Goal: Browse casually: Explore the website without a specific task or goal

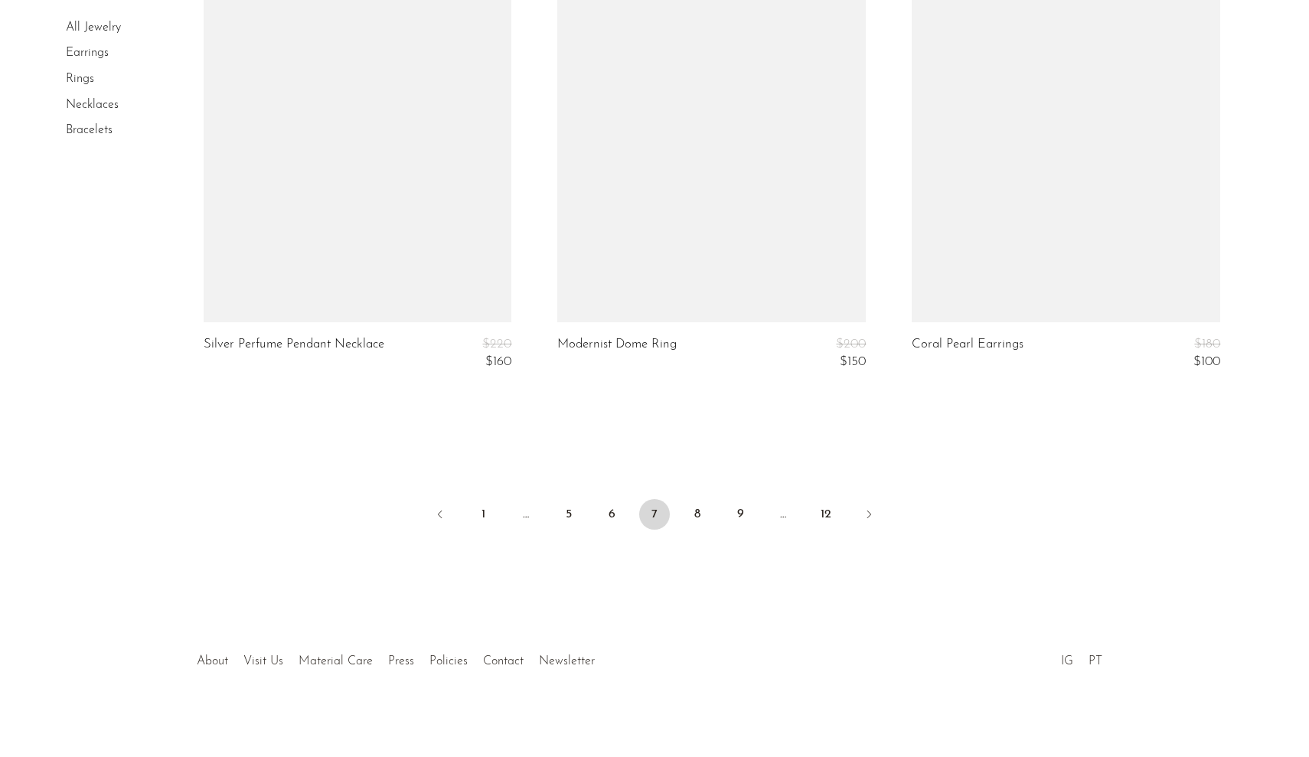
scroll to position [5849, 0]
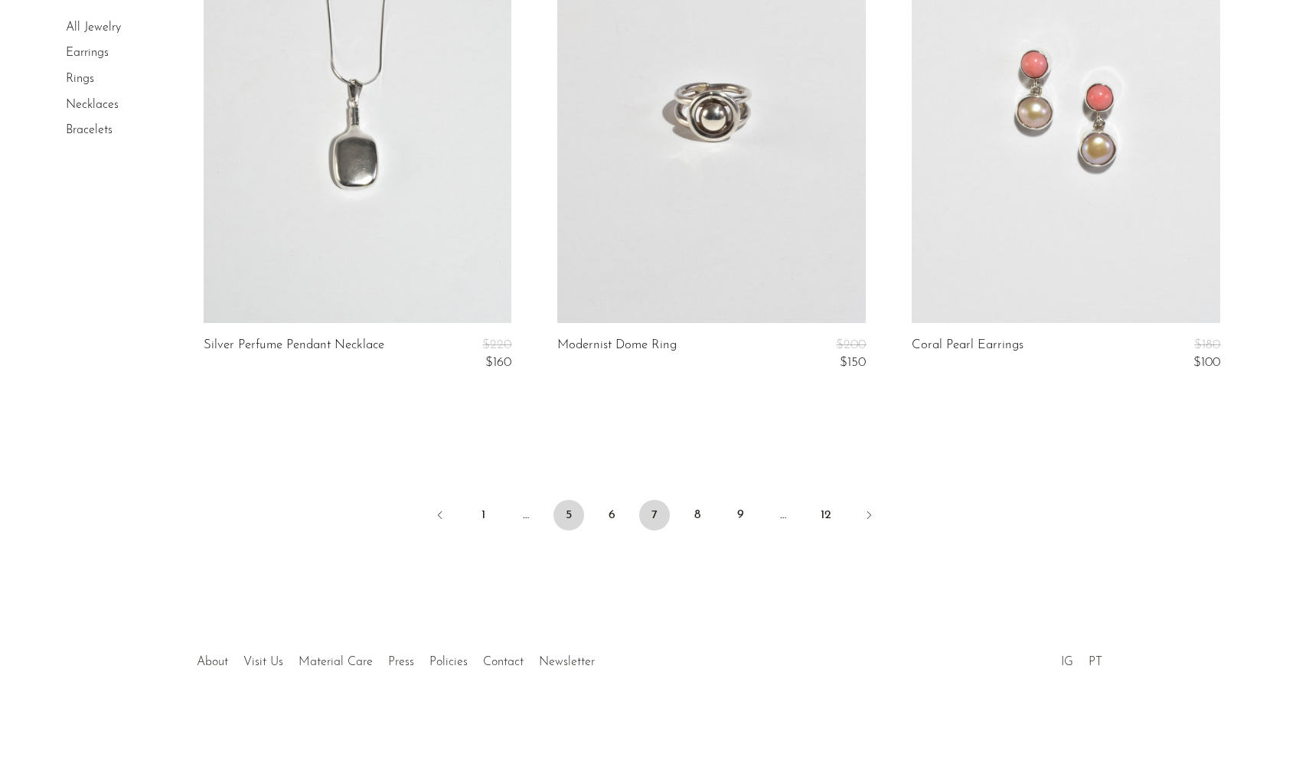
click at [575, 509] on link "5" at bounding box center [569, 515] width 31 height 31
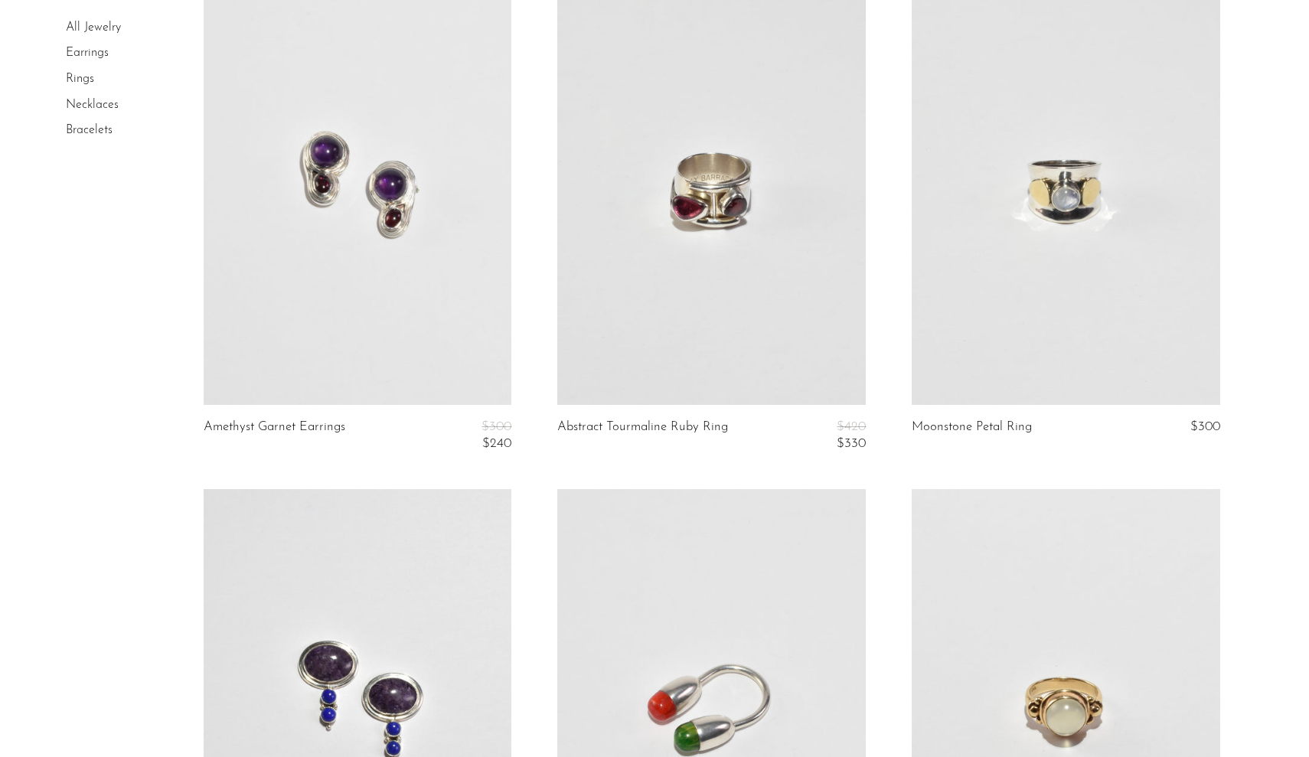
scroll to position [1188, 0]
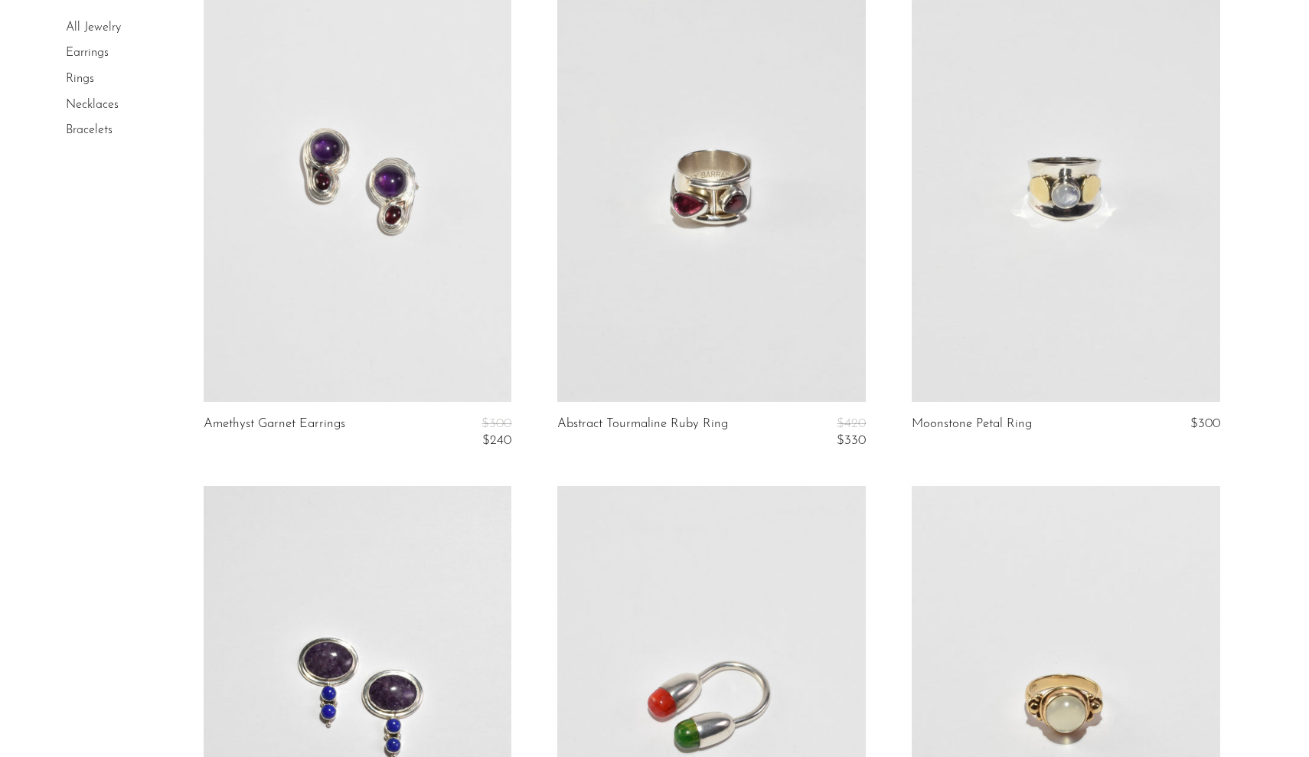
click at [712, 351] on link at bounding box center [711, 185] width 309 height 432
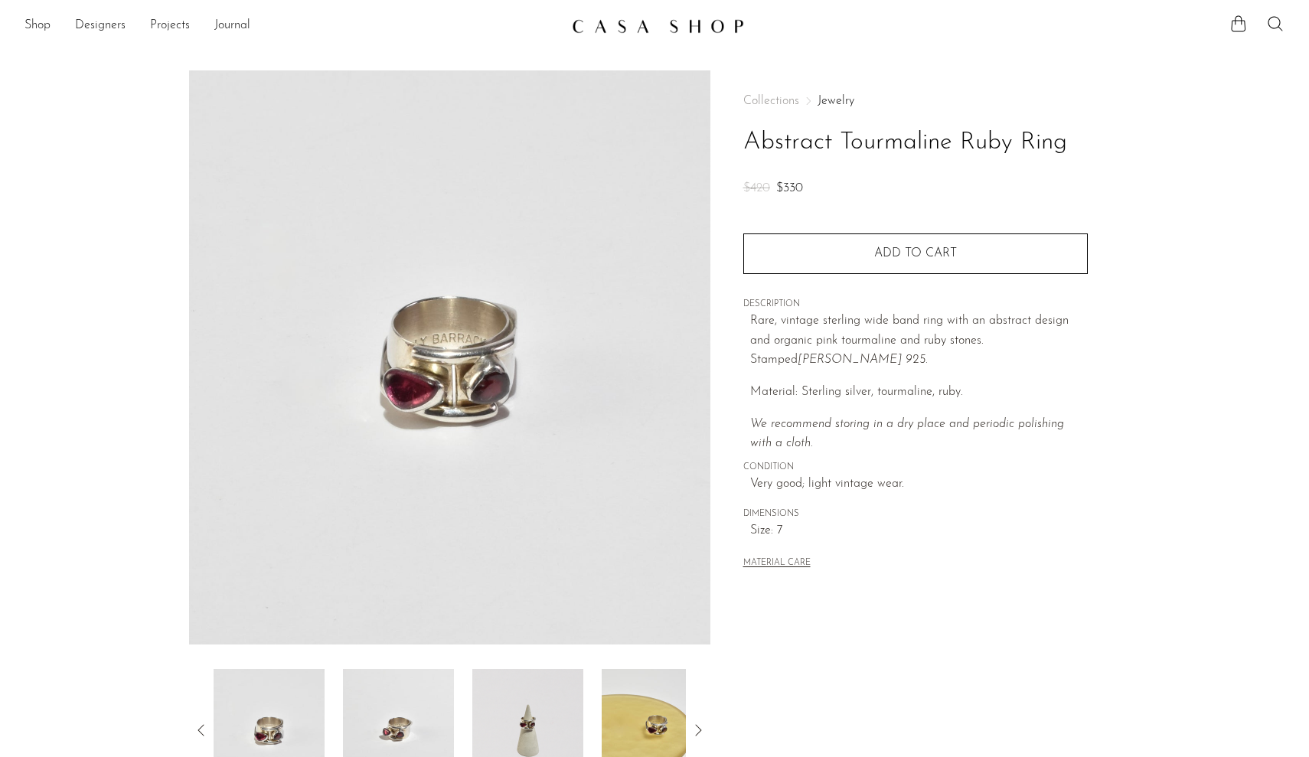
scroll to position [41, 0]
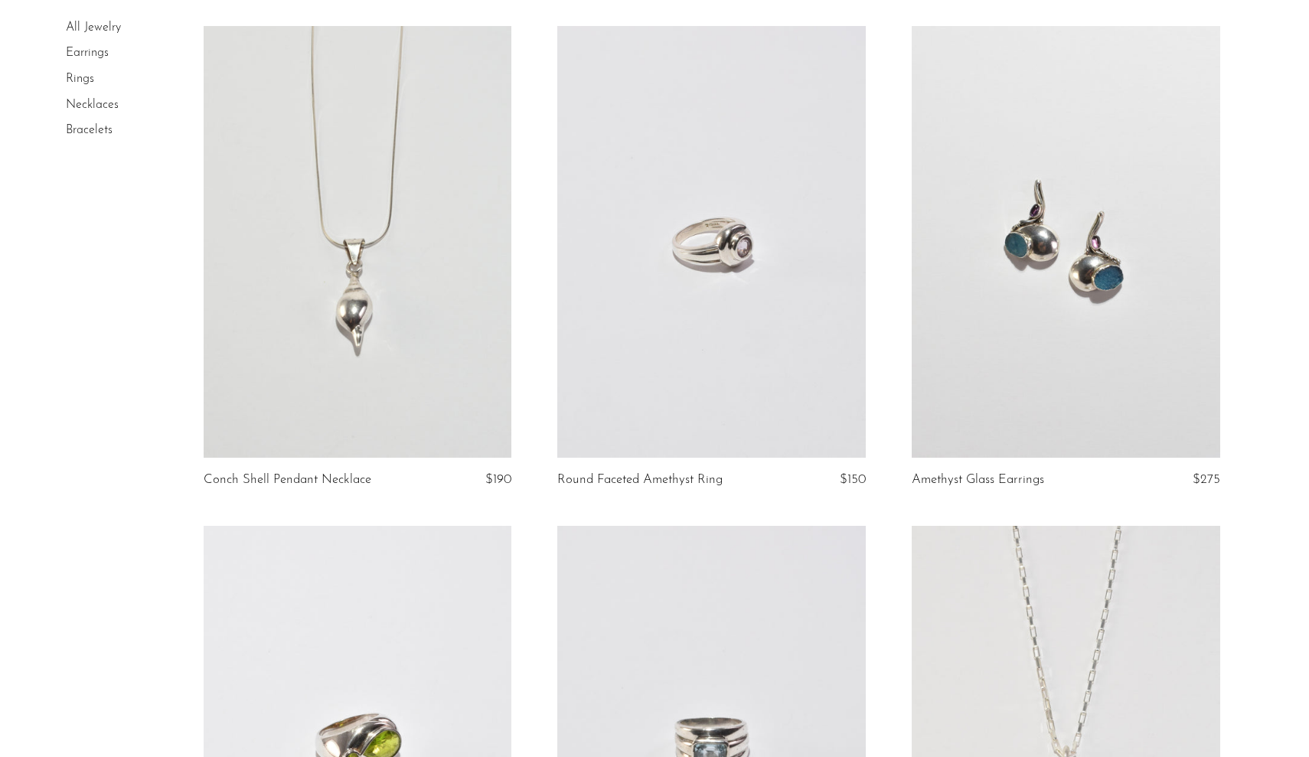
scroll to position [4680, 0]
click at [989, 292] on link at bounding box center [1066, 243] width 309 height 432
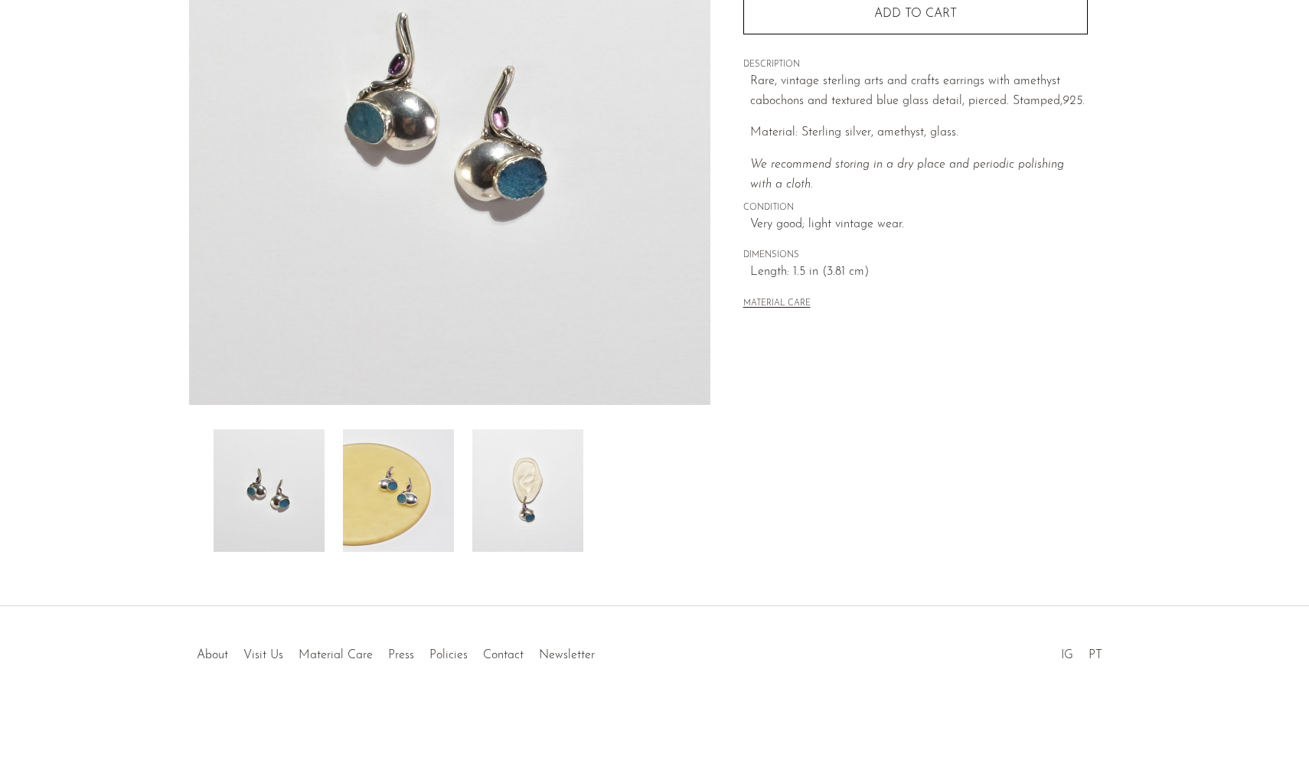
scroll to position [240, 0]
click at [539, 511] on img at bounding box center [527, 491] width 111 height 123
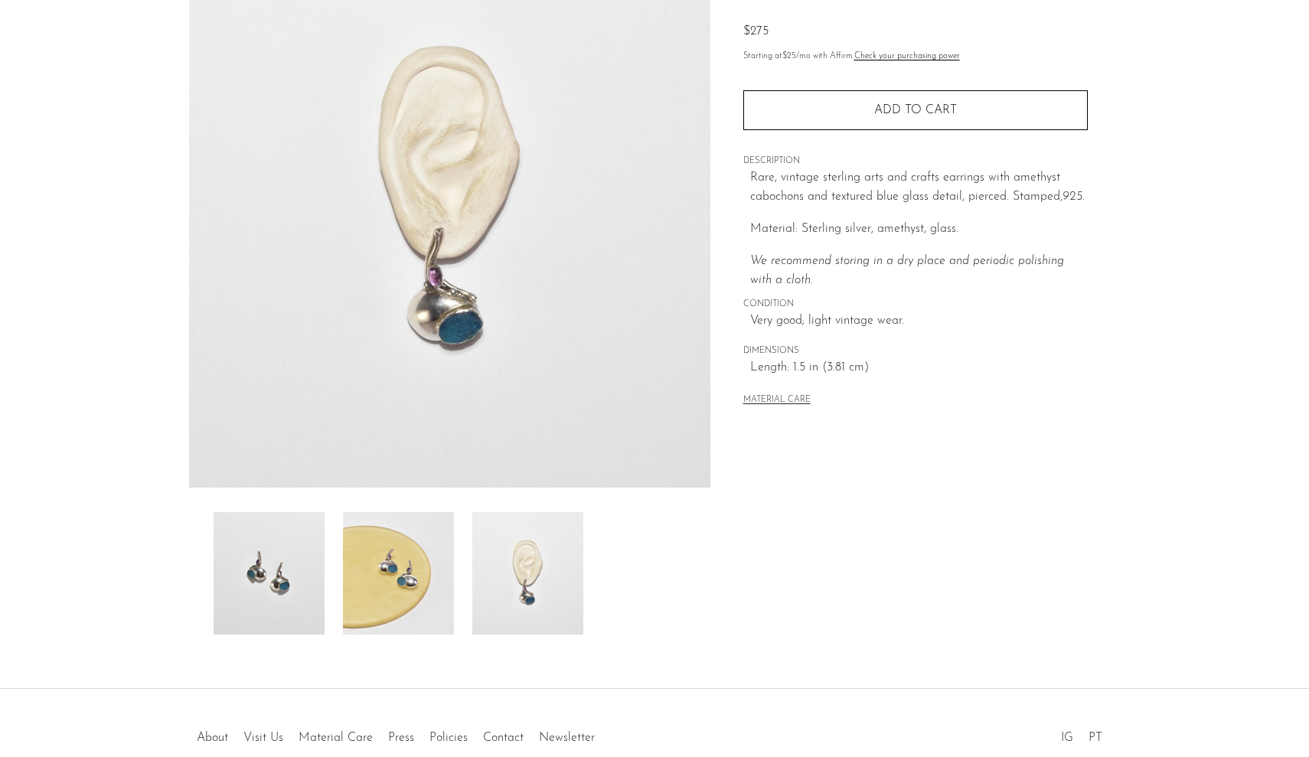
scroll to position [156, 0]
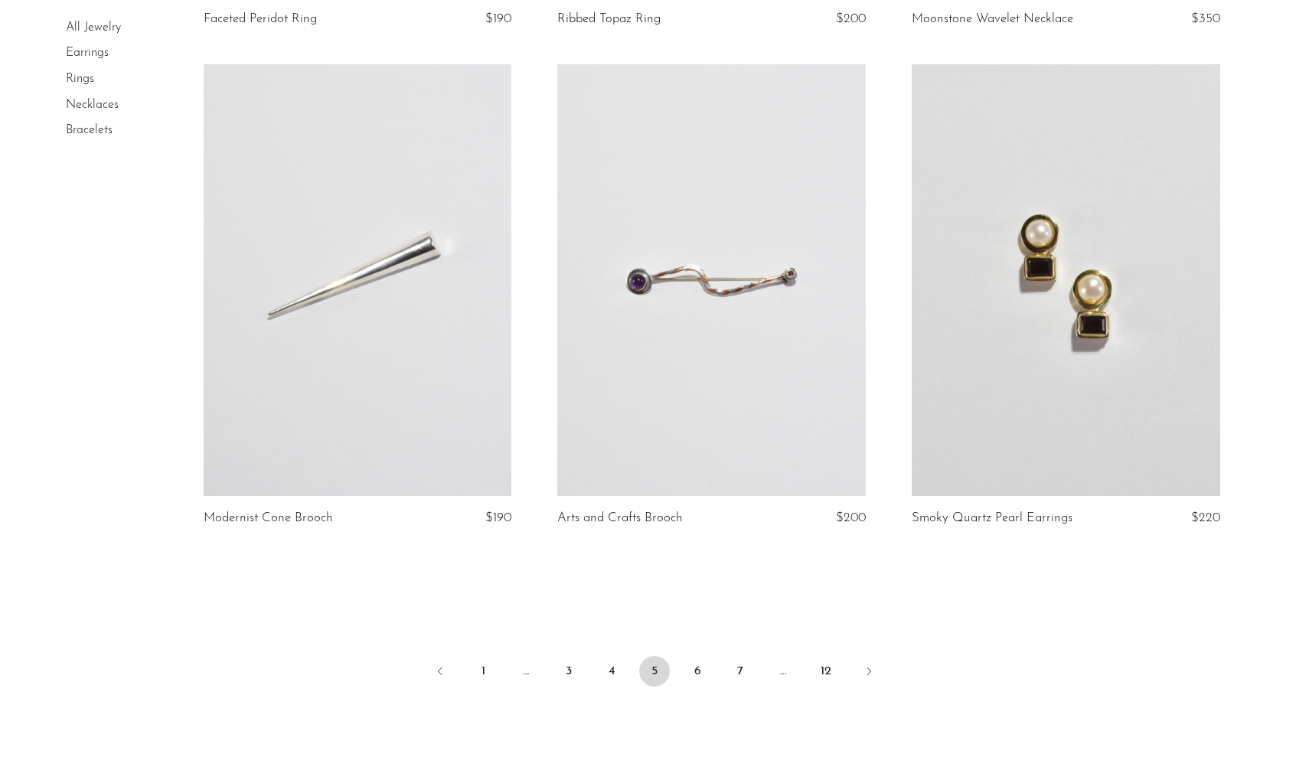
scroll to position [5643, 0]
click at [560, 664] on link "3" at bounding box center [569, 670] width 31 height 31
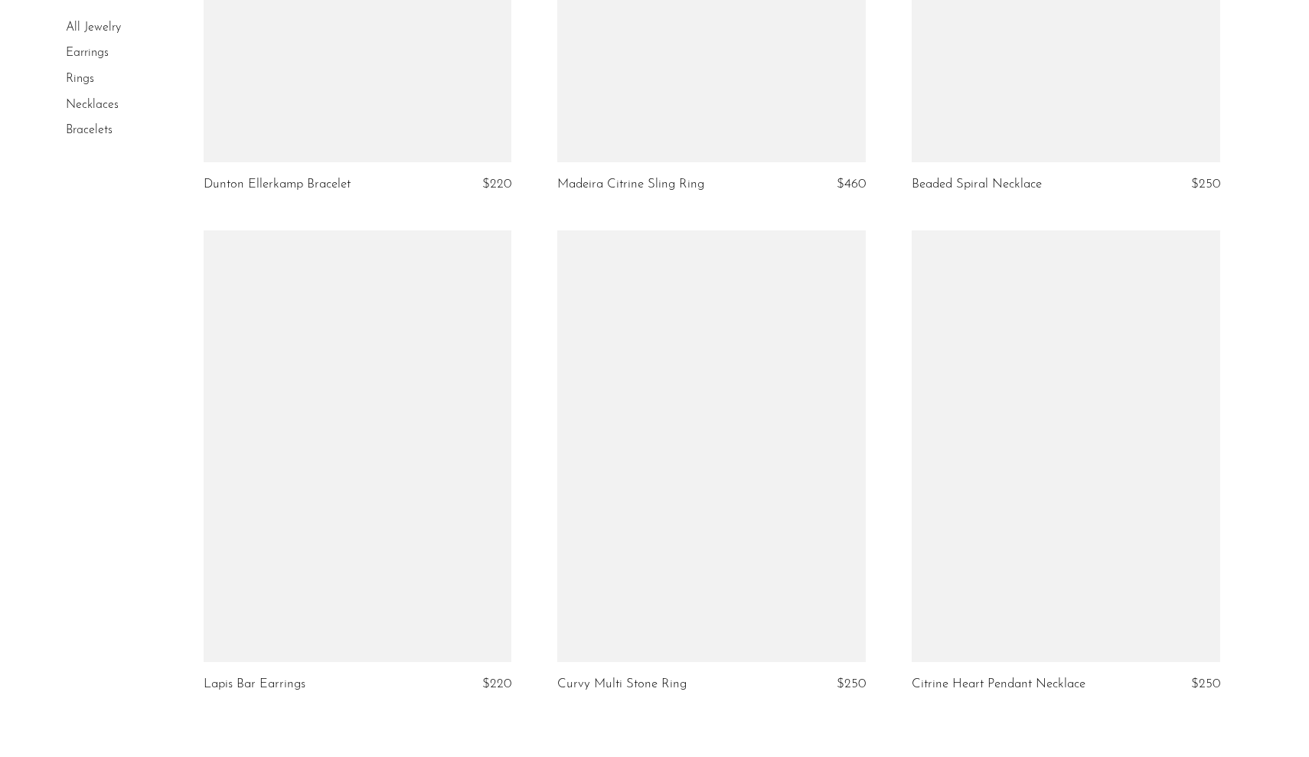
scroll to position [5641, 0]
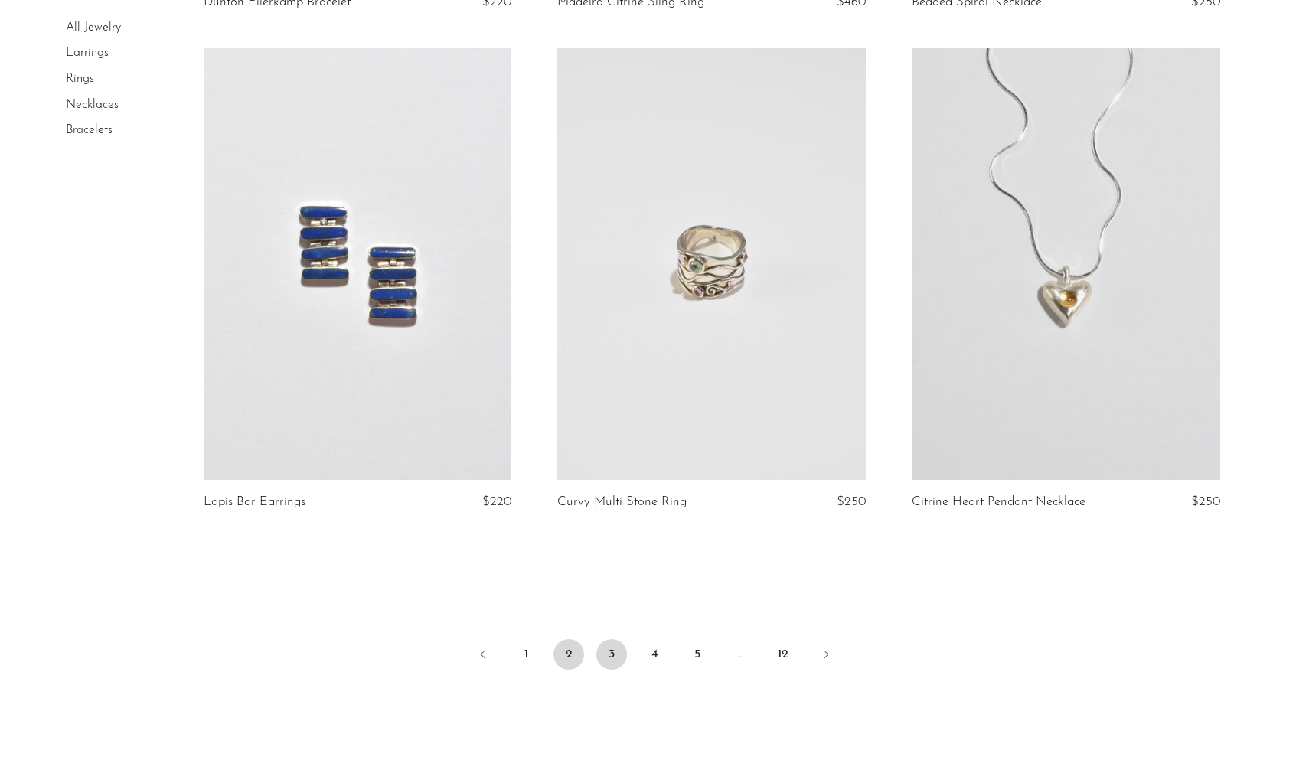
click at [559, 645] on link "2" at bounding box center [569, 654] width 31 height 31
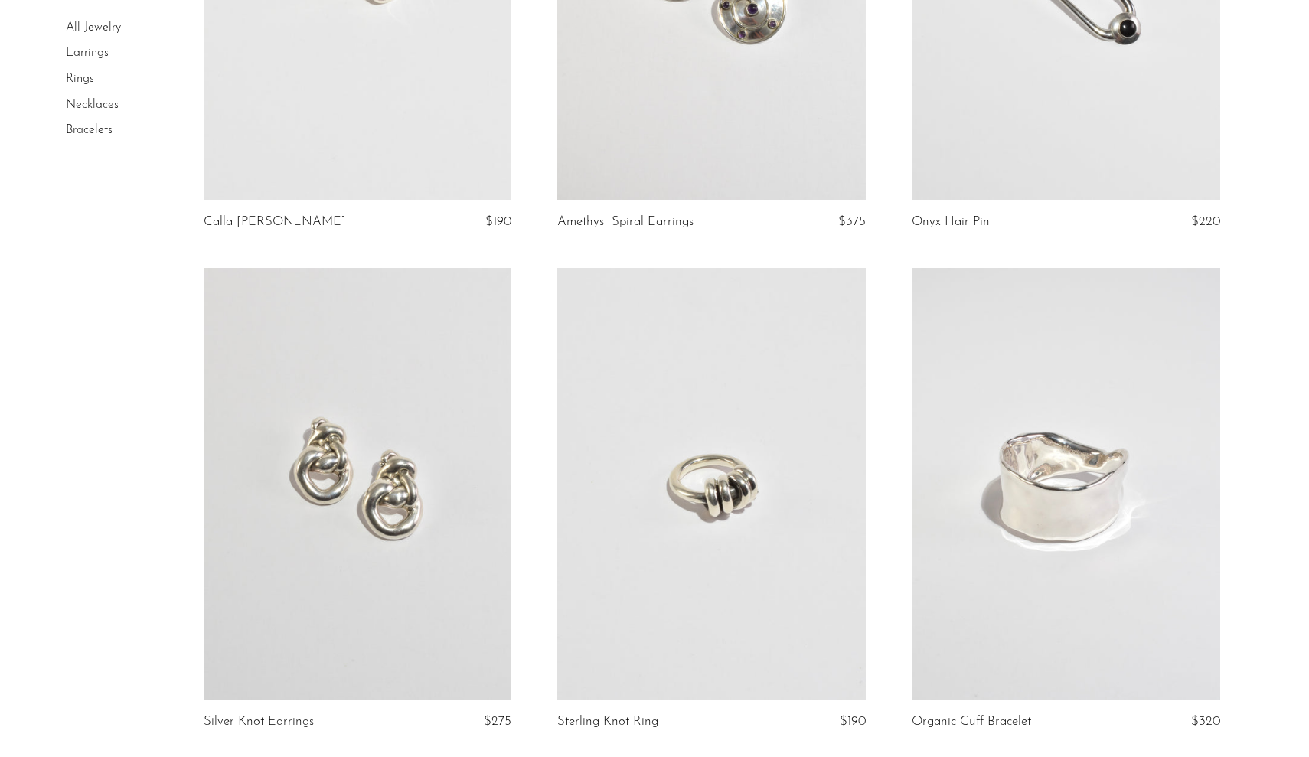
scroll to position [3110, 0]
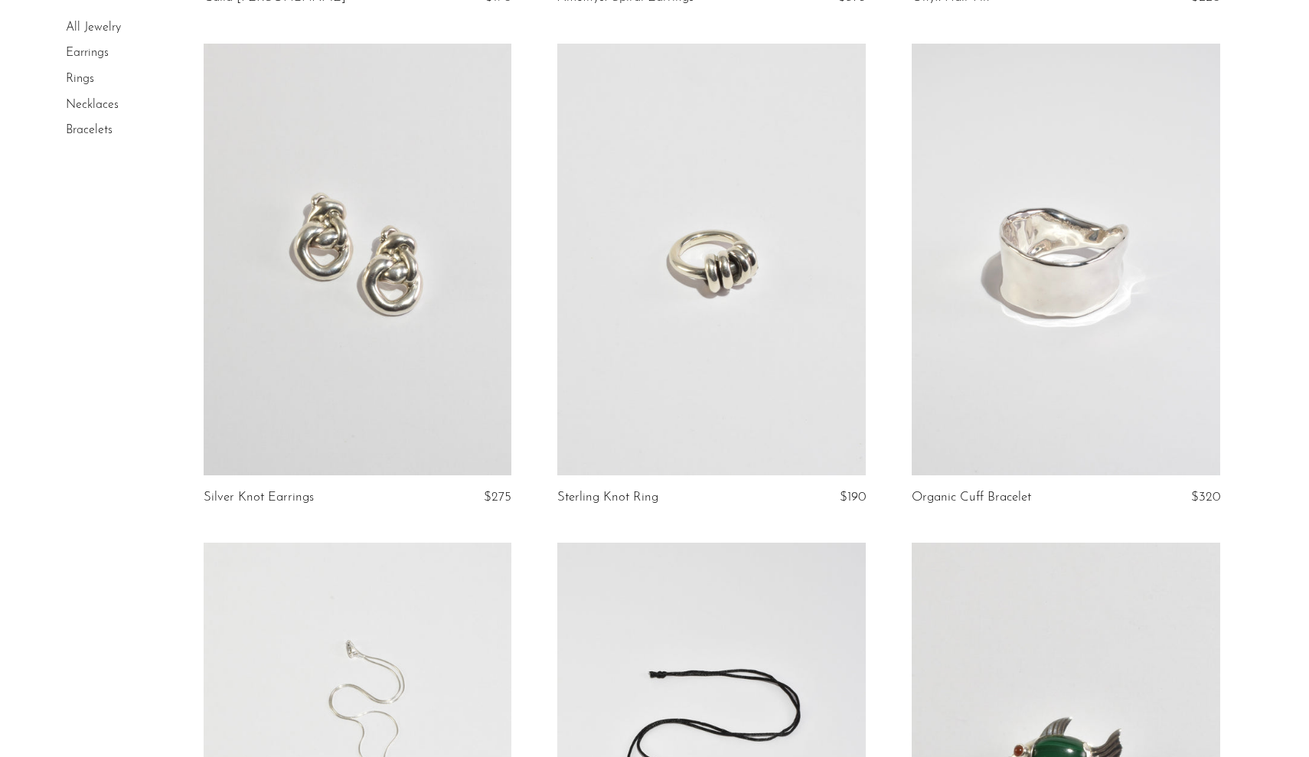
click at [433, 432] on link at bounding box center [358, 260] width 309 height 432
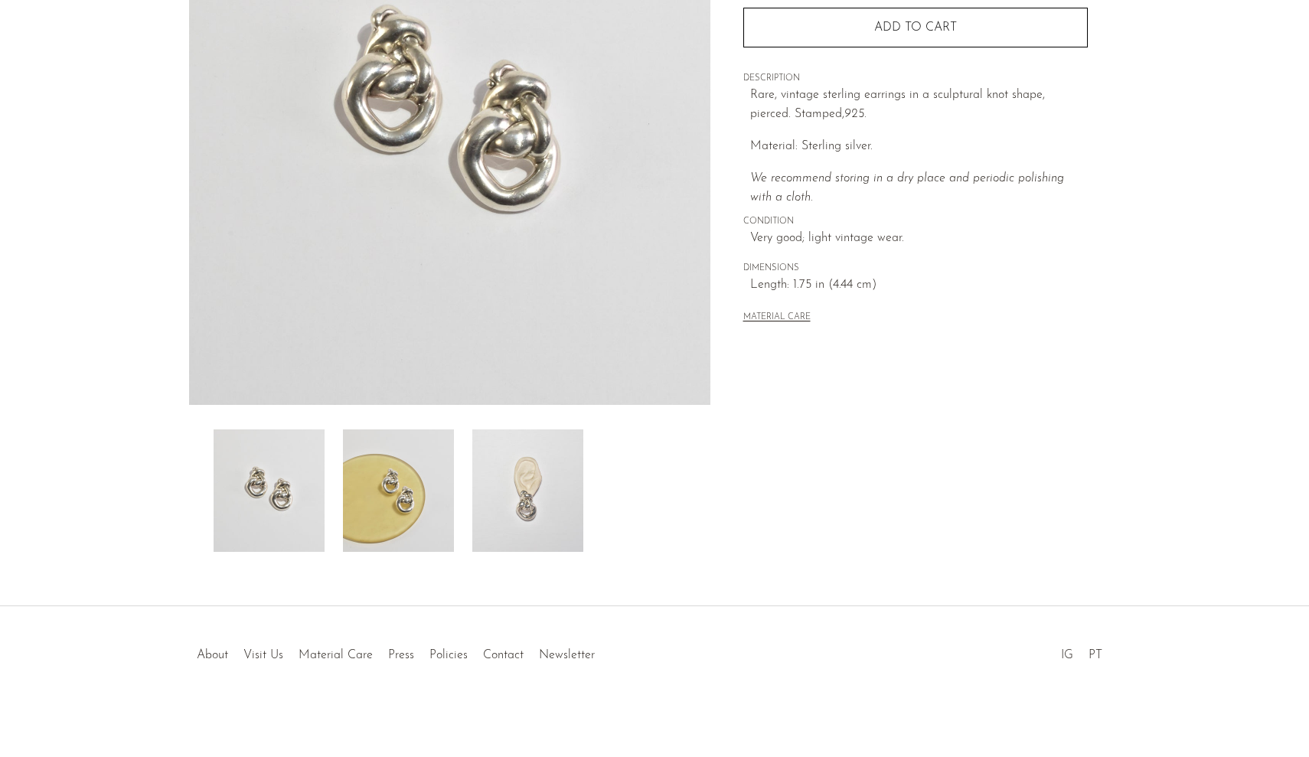
click at [545, 538] on img at bounding box center [527, 491] width 111 height 123
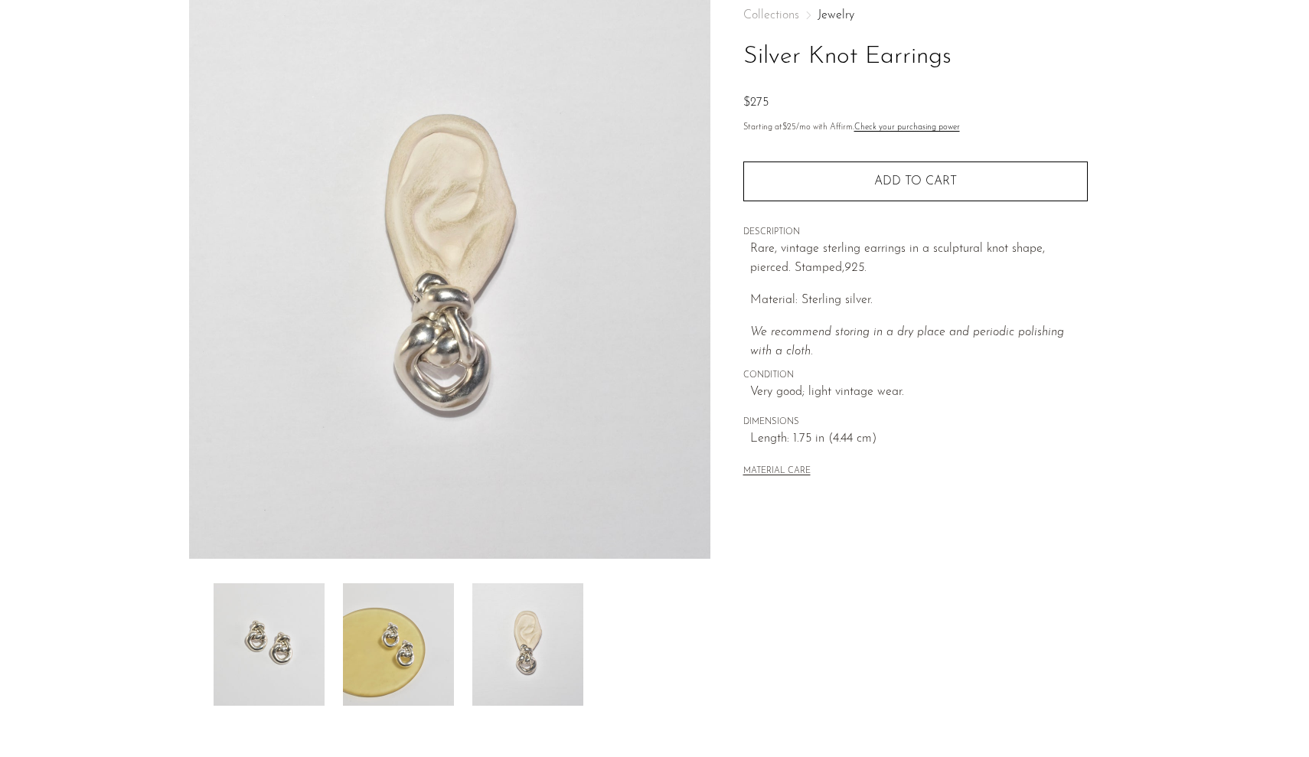
scroll to position [58, 0]
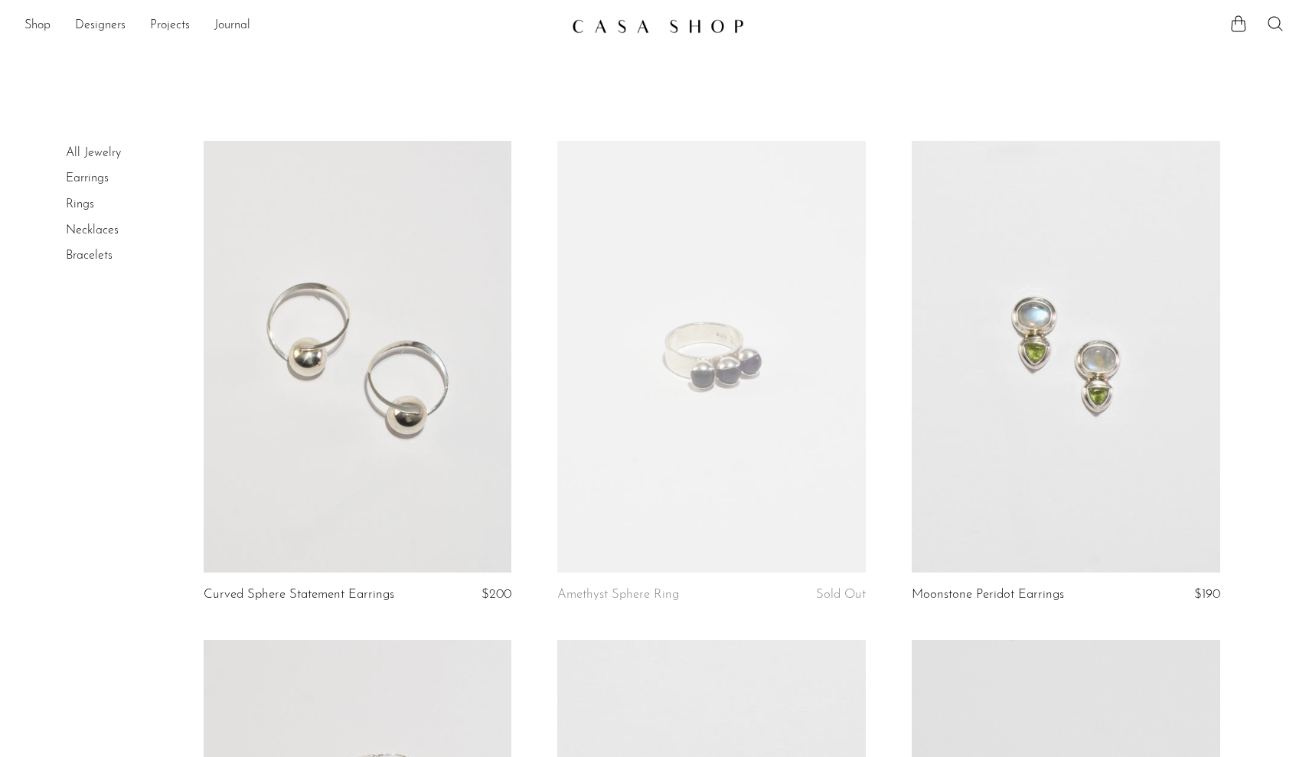
scroll to position [3110, 0]
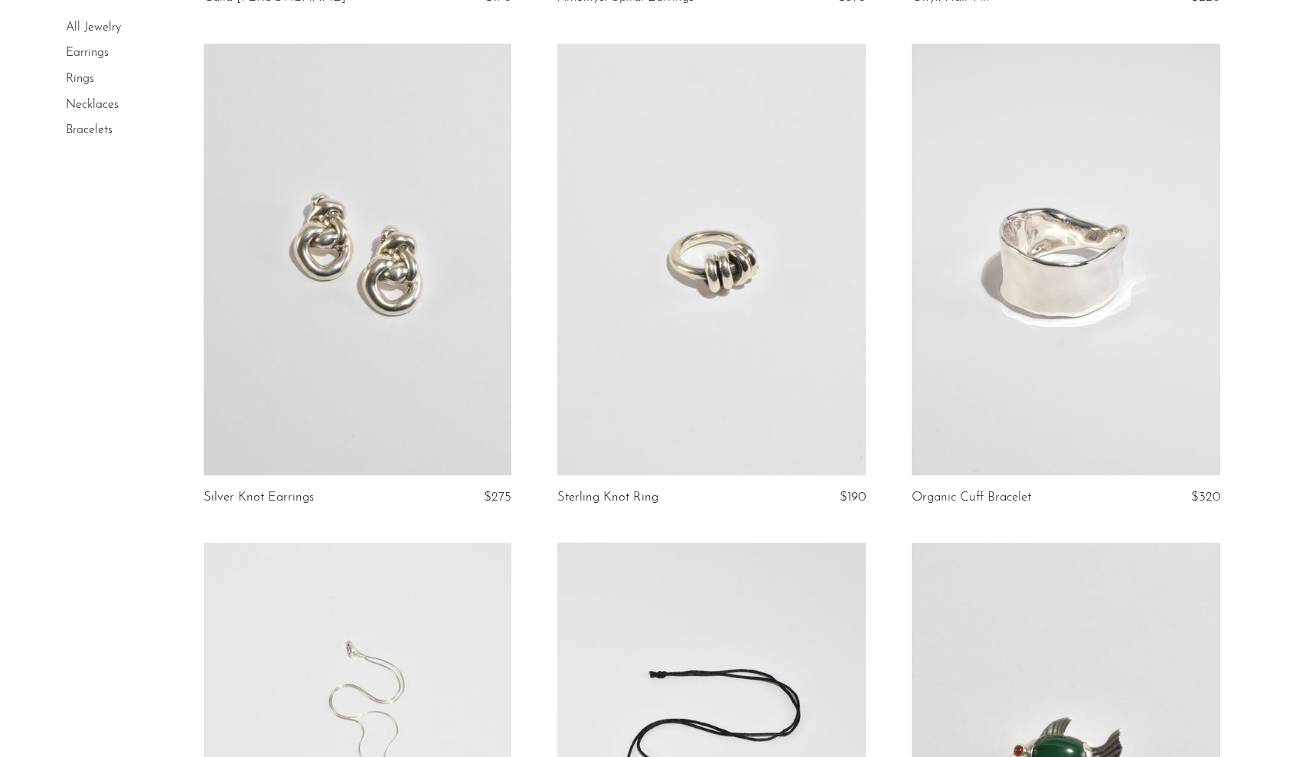
click at [985, 433] on link at bounding box center [1066, 260] width 309 height 432
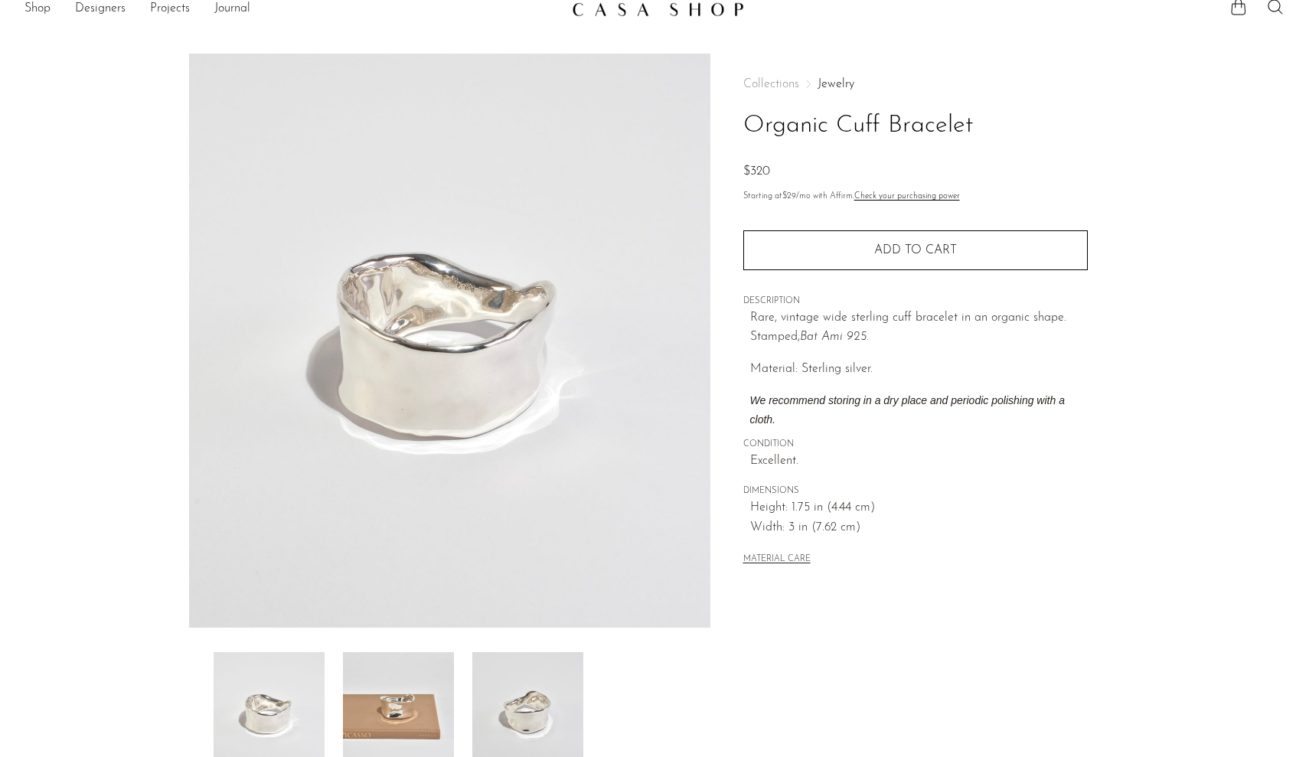
scroll to position [17, 0]
click at [525, 738] on img at bounding box center [527, 713] width 111 height 123
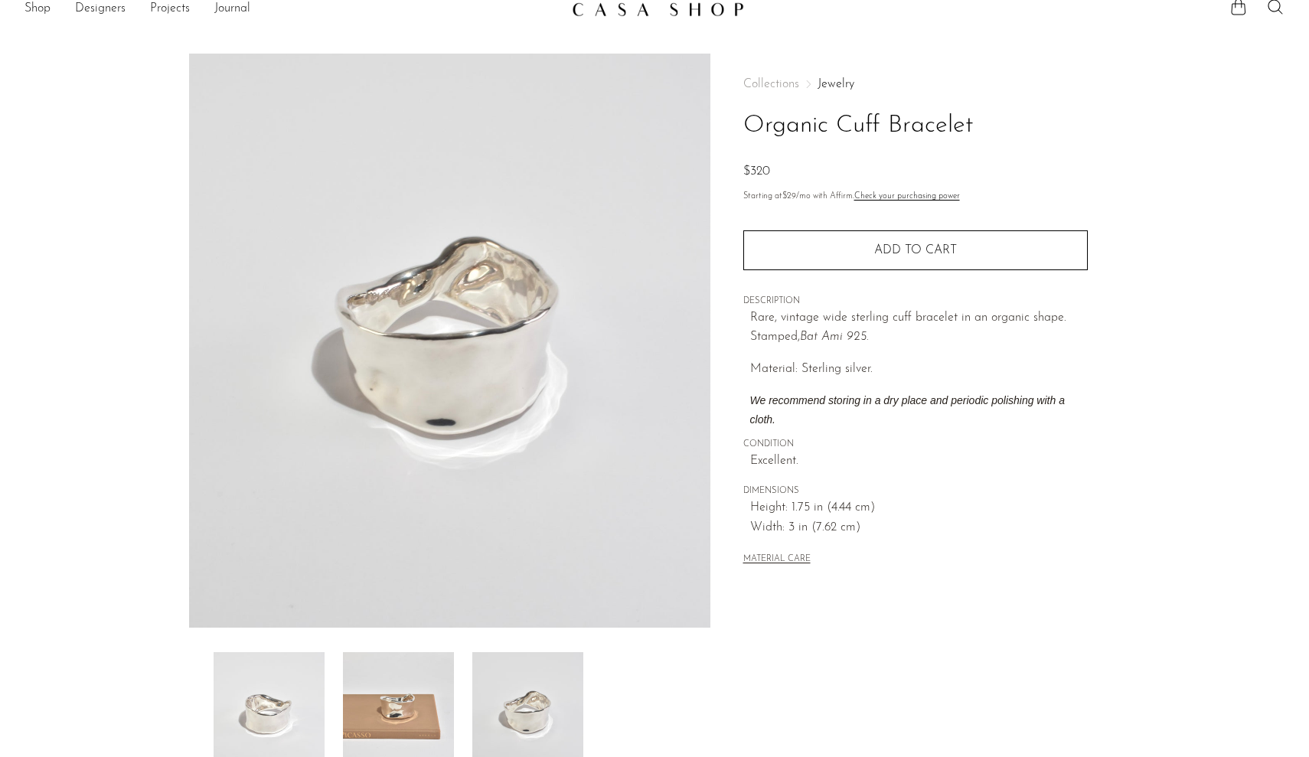
click at [413, 729] on img at bounding box center [398, 713] width 111 height 123
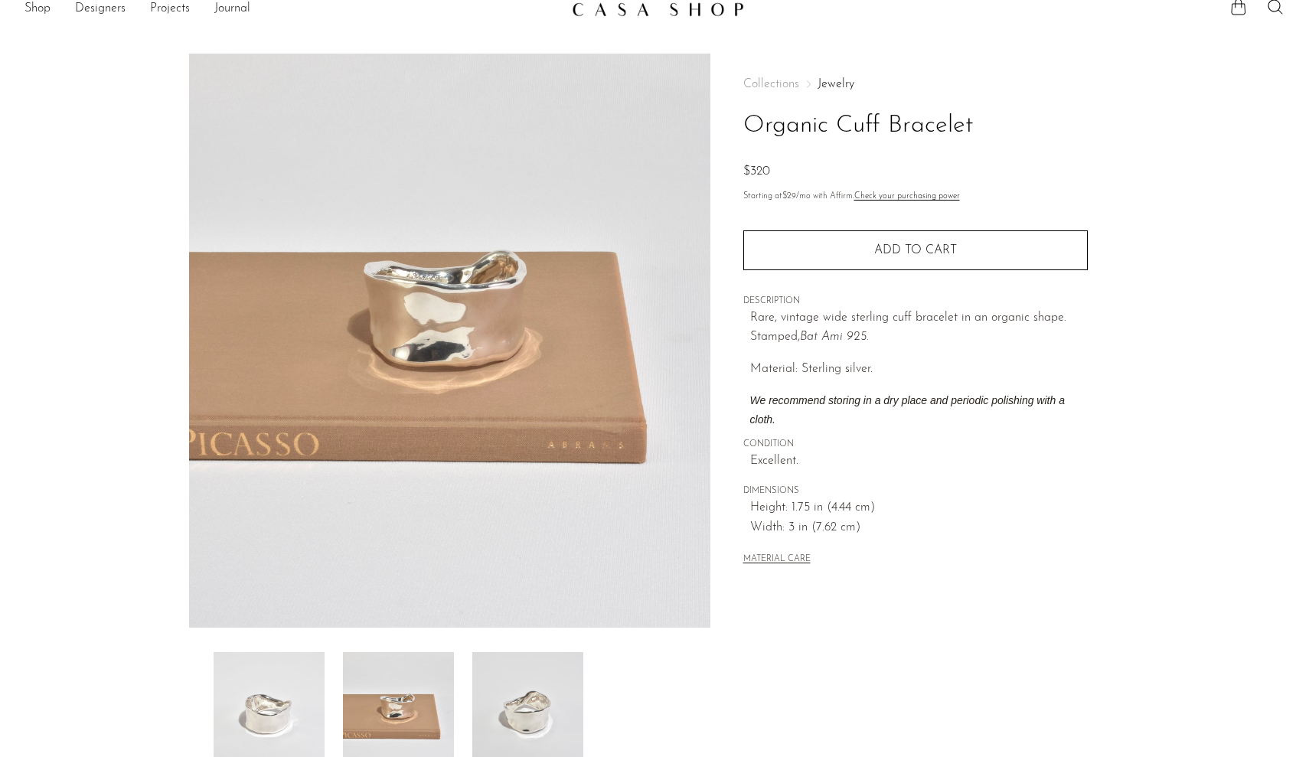
click at [326, 711] on div at bounding box center [450, 713] width 472 height 123
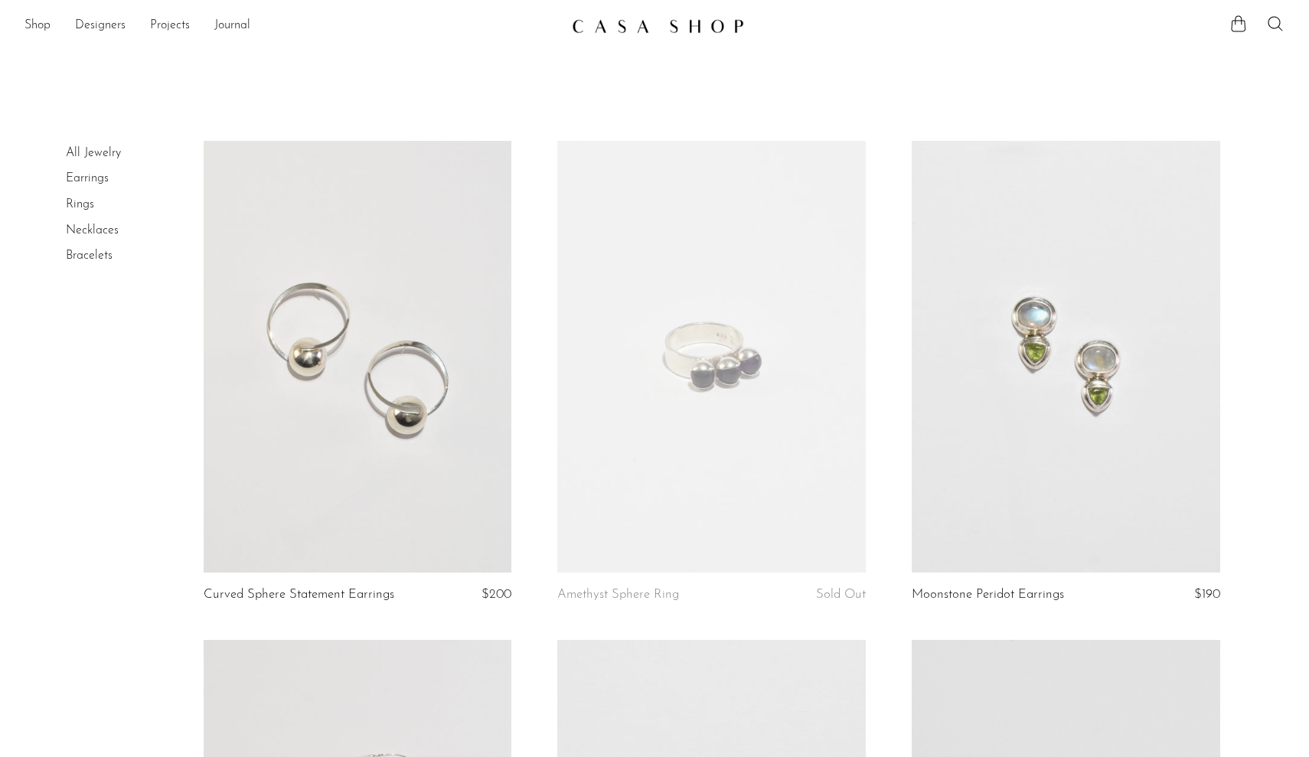
scroll to position [3110, 0]
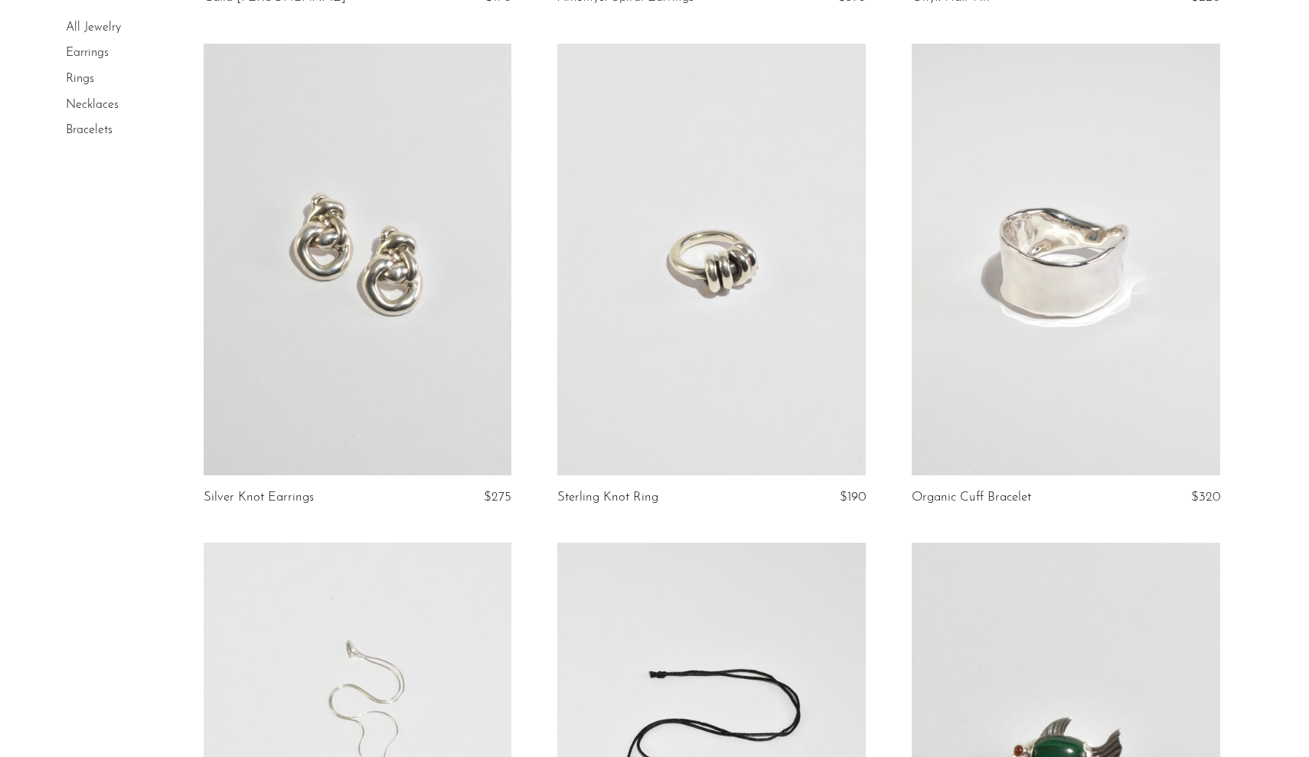
click at [645, 293] on link at bounding box center [711, 260] width 309 height 432
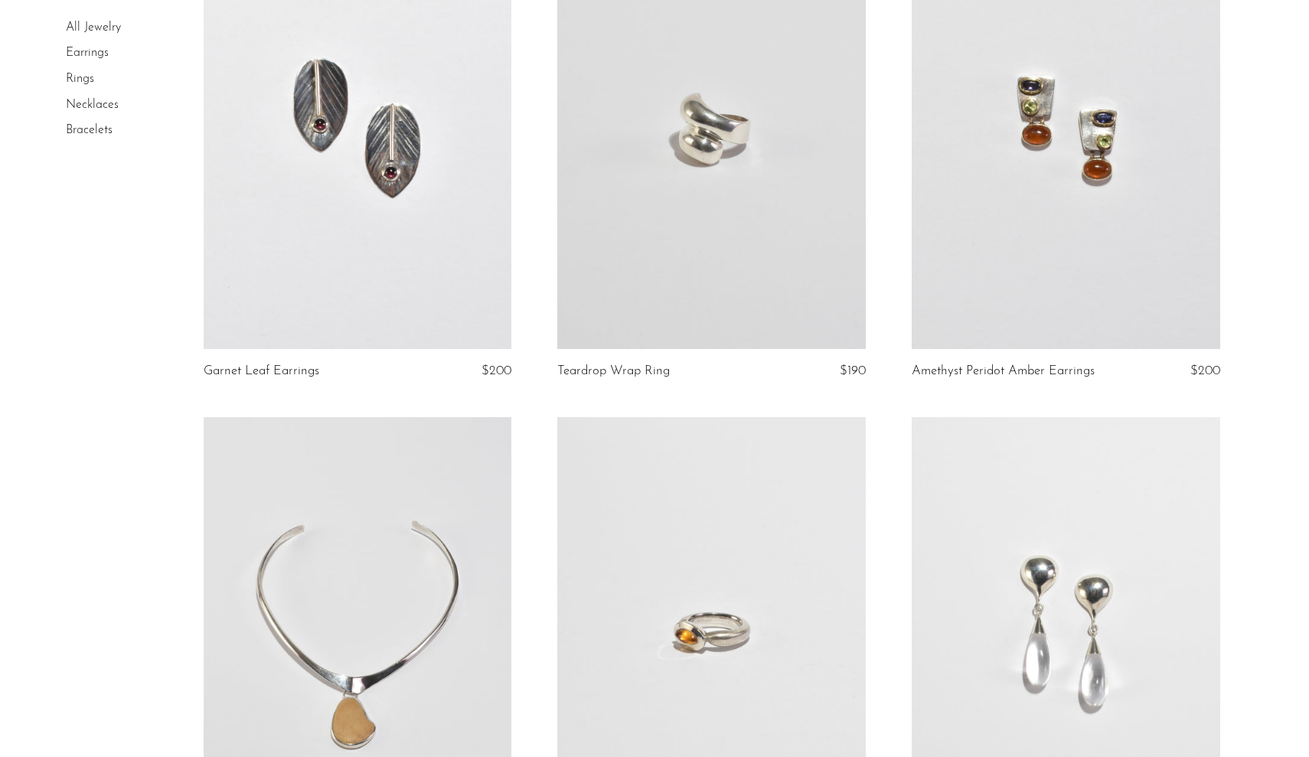
scroll to position [5236, 0]
click at [842, 255] on link at bounding box center [711, 132] width 309 height 432
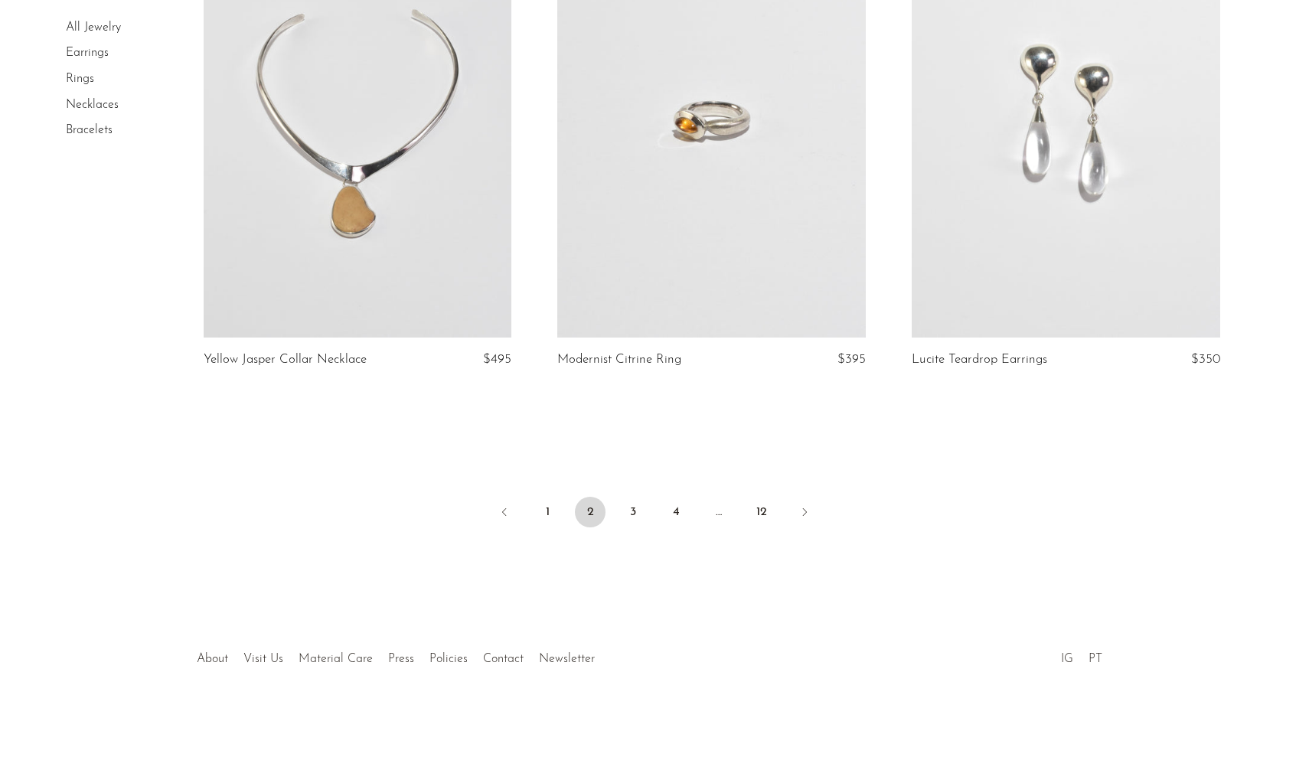
scroll to position [5745, 0]
click at [84, 54] on link "Earrings" at bounding box center [87, 53] width 43 height 12
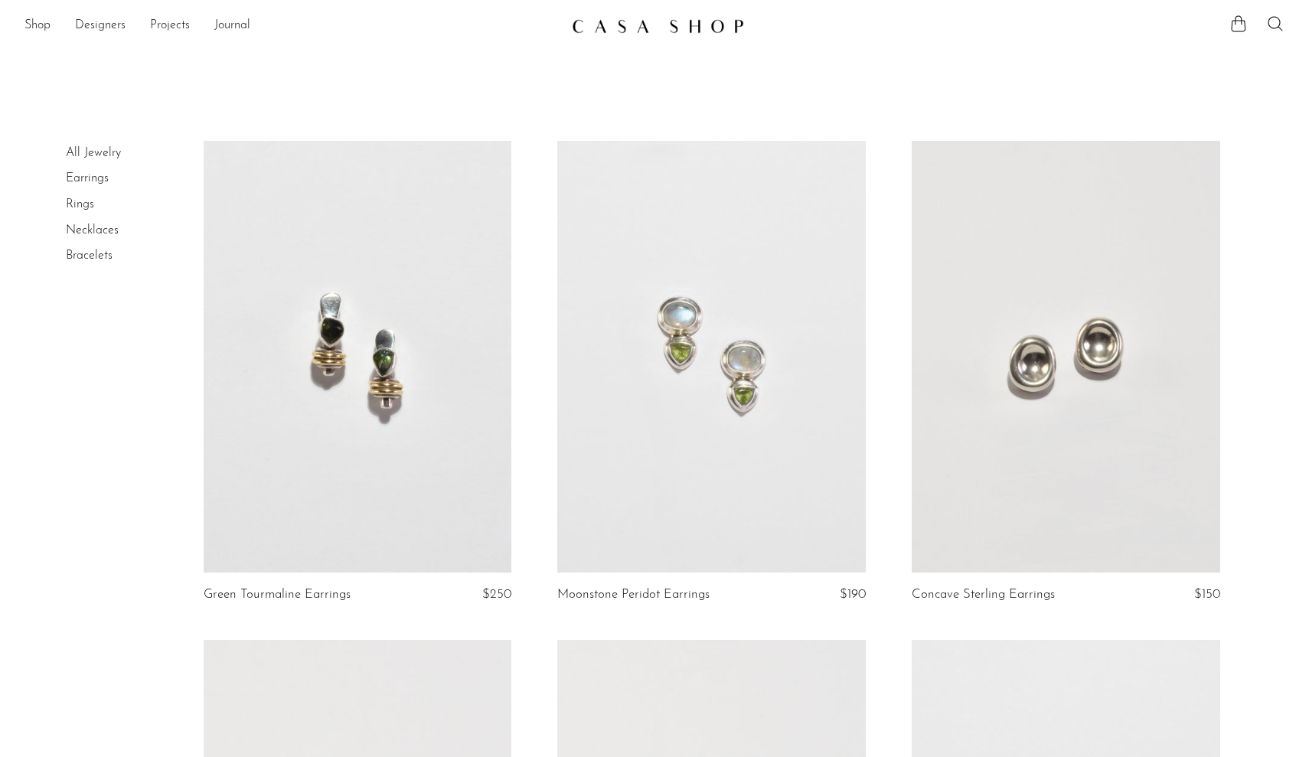
click at [693, 534] on link at bounding box center [711, 357] width 309 height 432
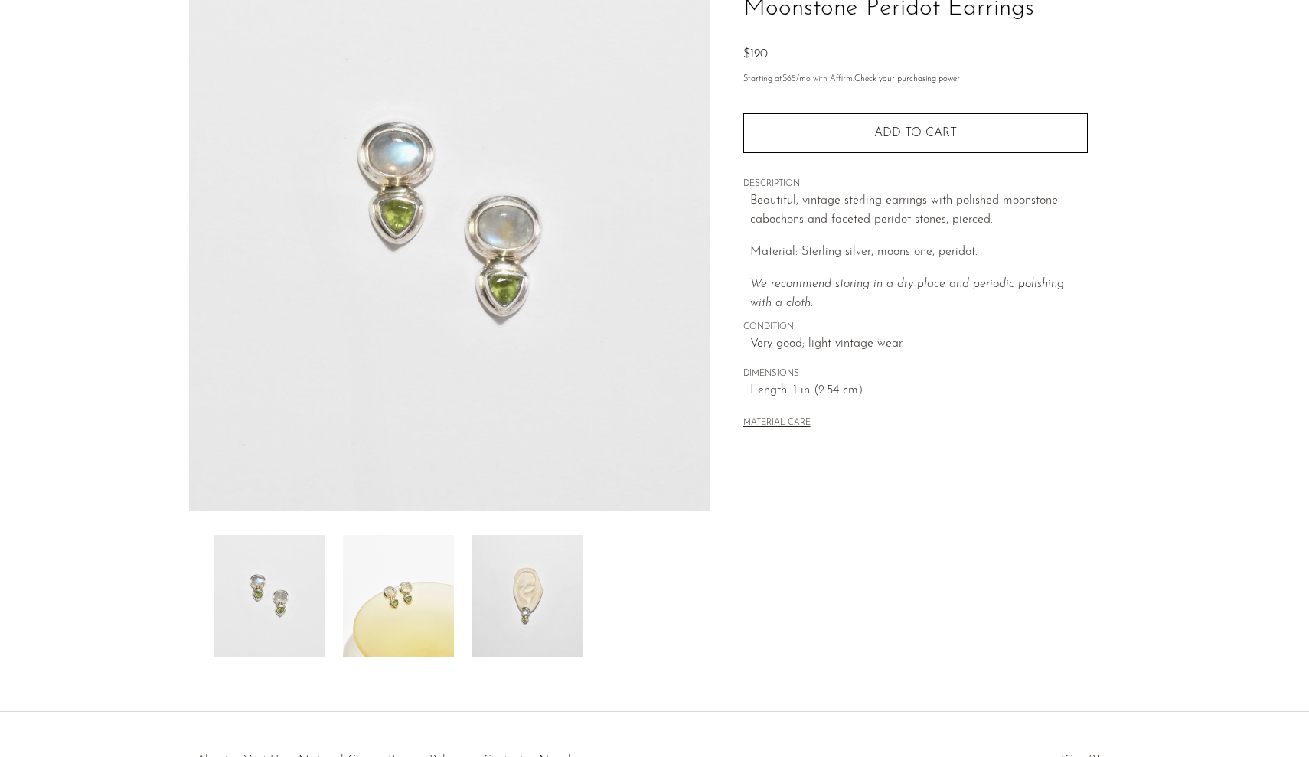
scroll to position [140, 0]
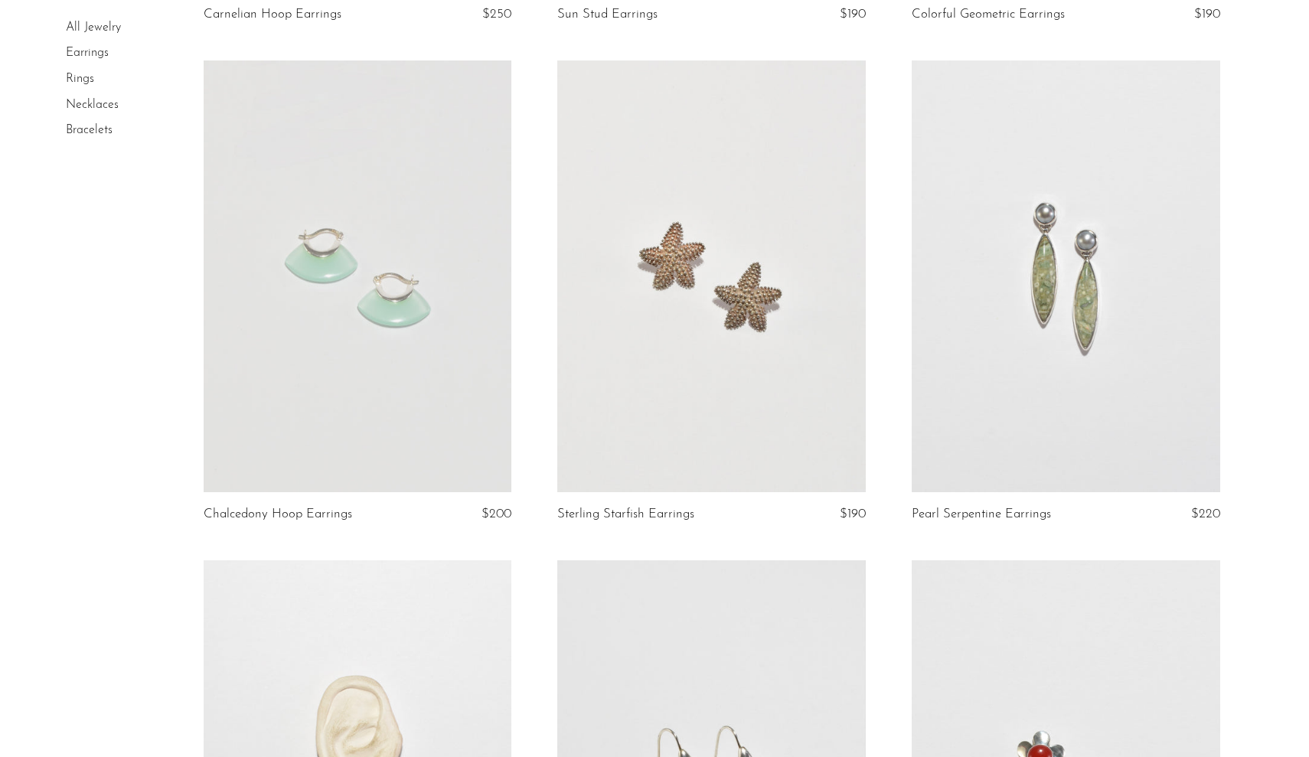
scroll to position [1083, 0]
click at [445, 460] on link at bounding box center [358, 273] width 309 height 432
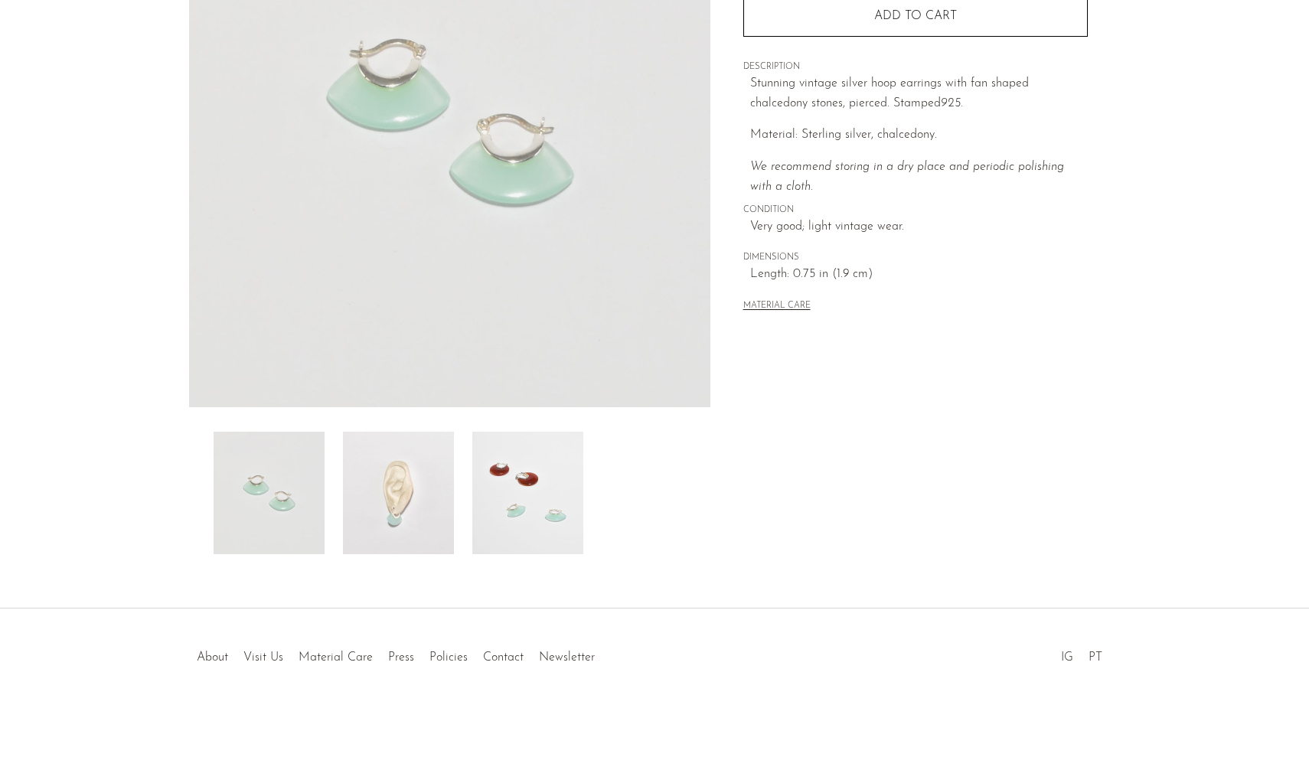
scroll to position [235, 0]
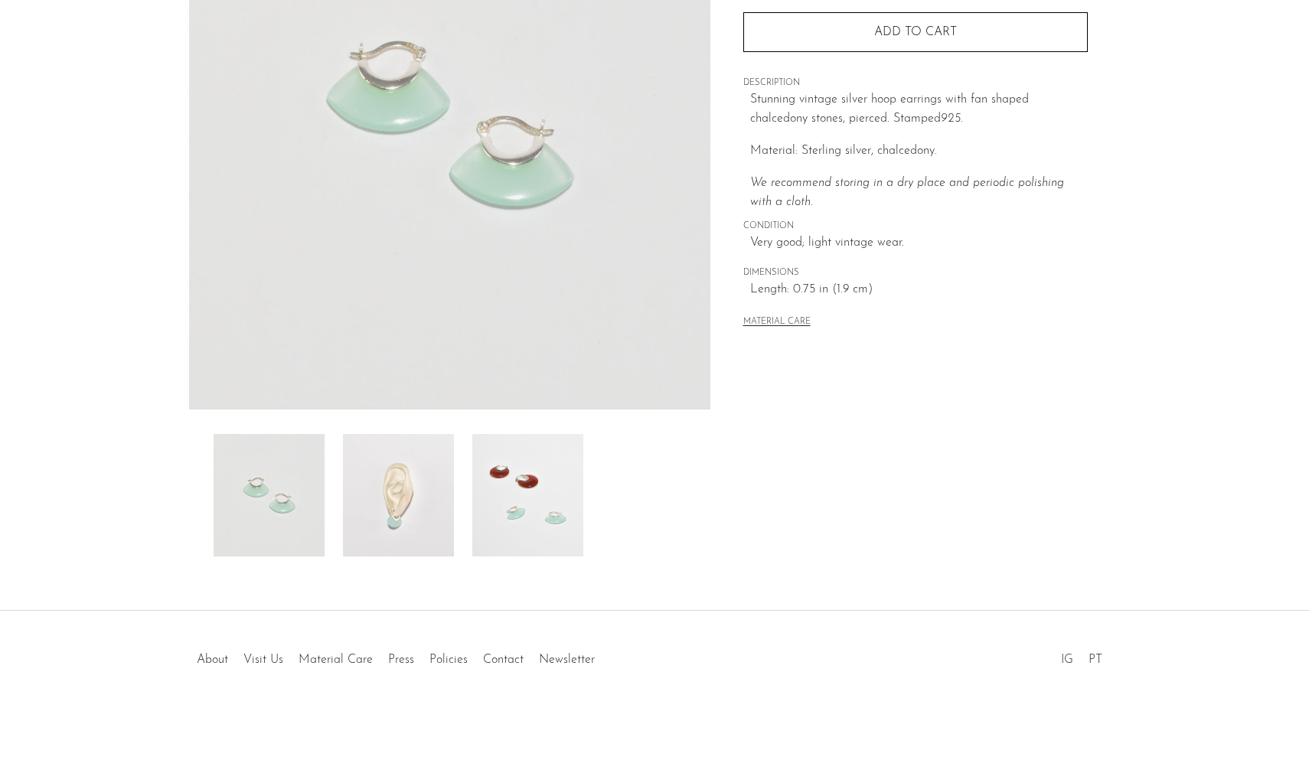
click at [506, 511] on img at bounding box center [527, 495] width 111 height 123
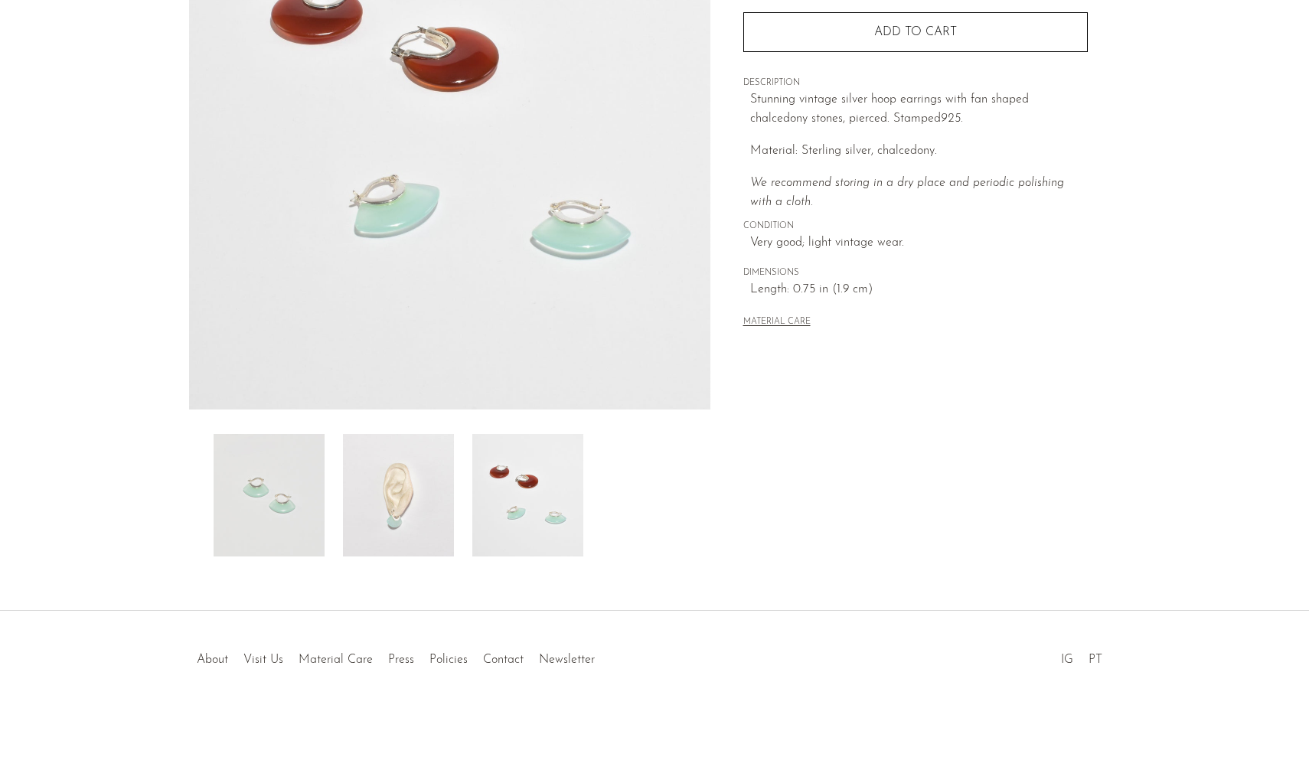
click at [434, 504] on img at bounding box center [398, 495] width 111 height 123
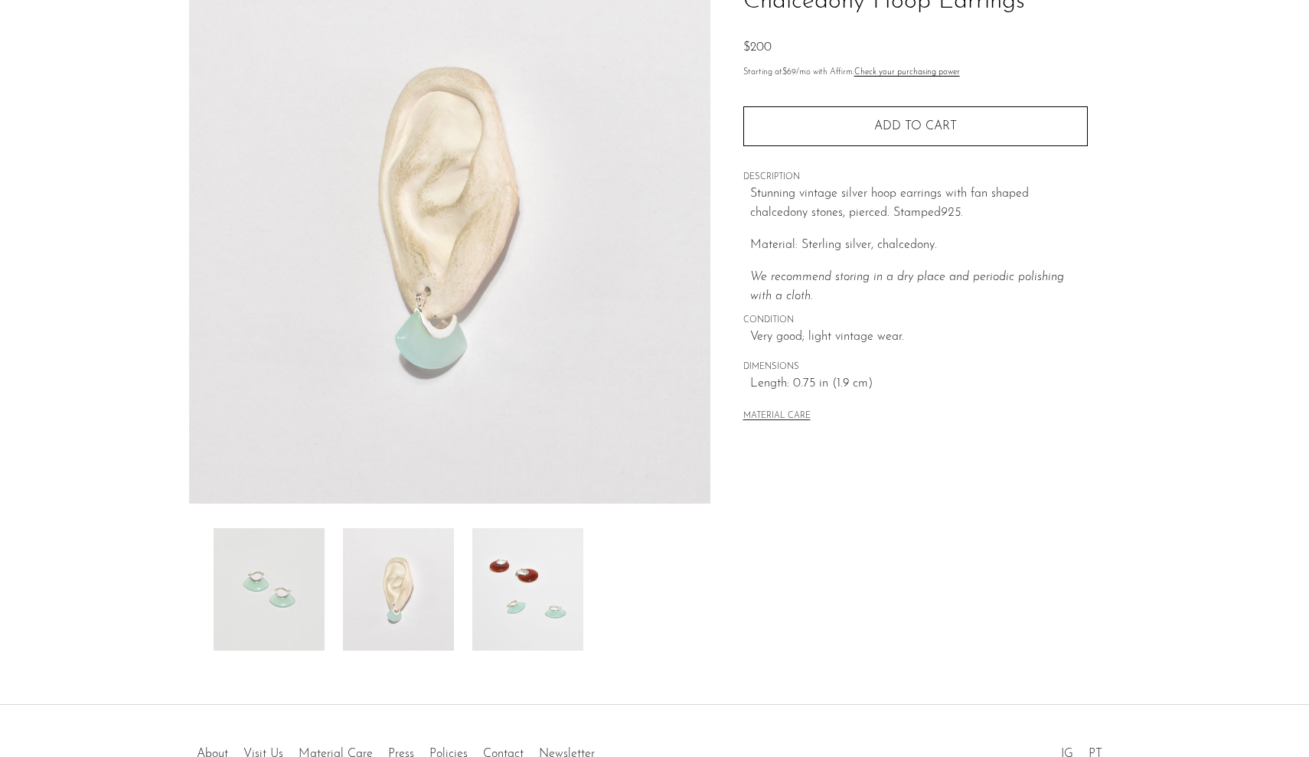
scroll to position [136, 0]
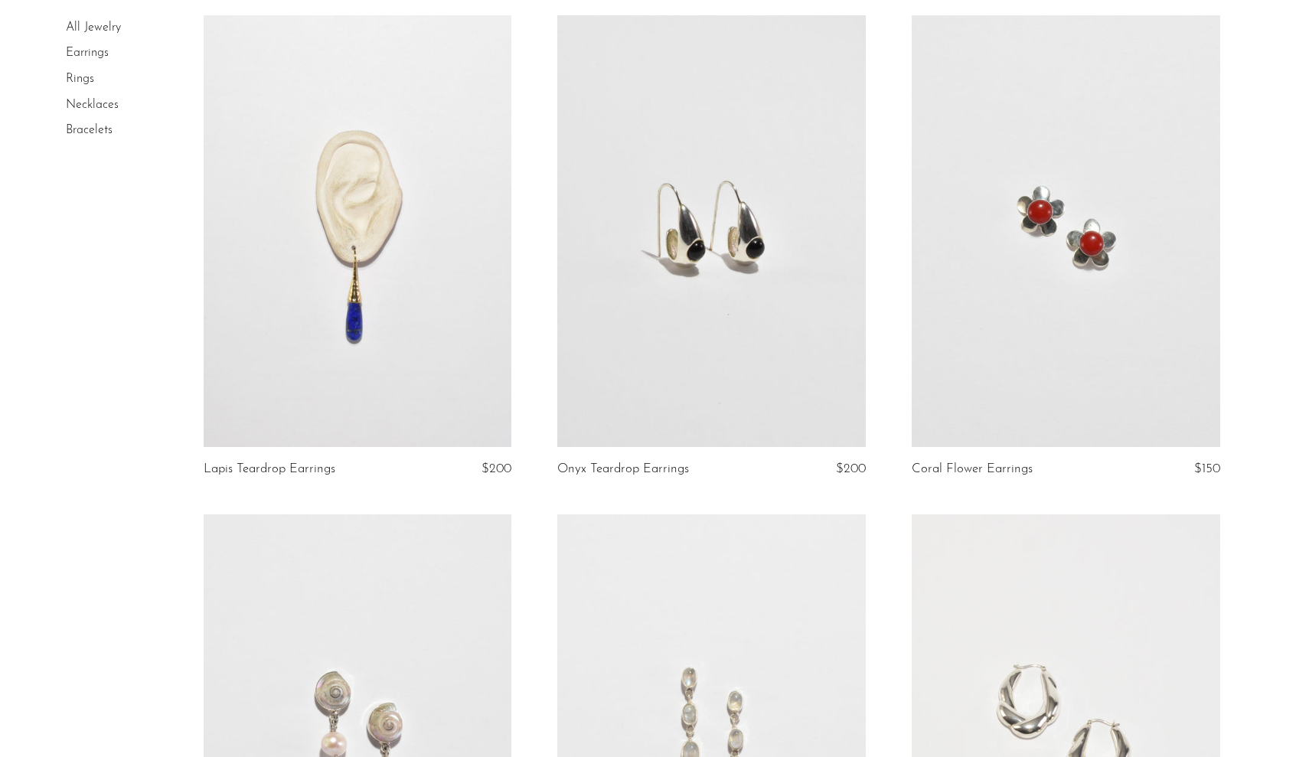
scroll to position [1631, 0]
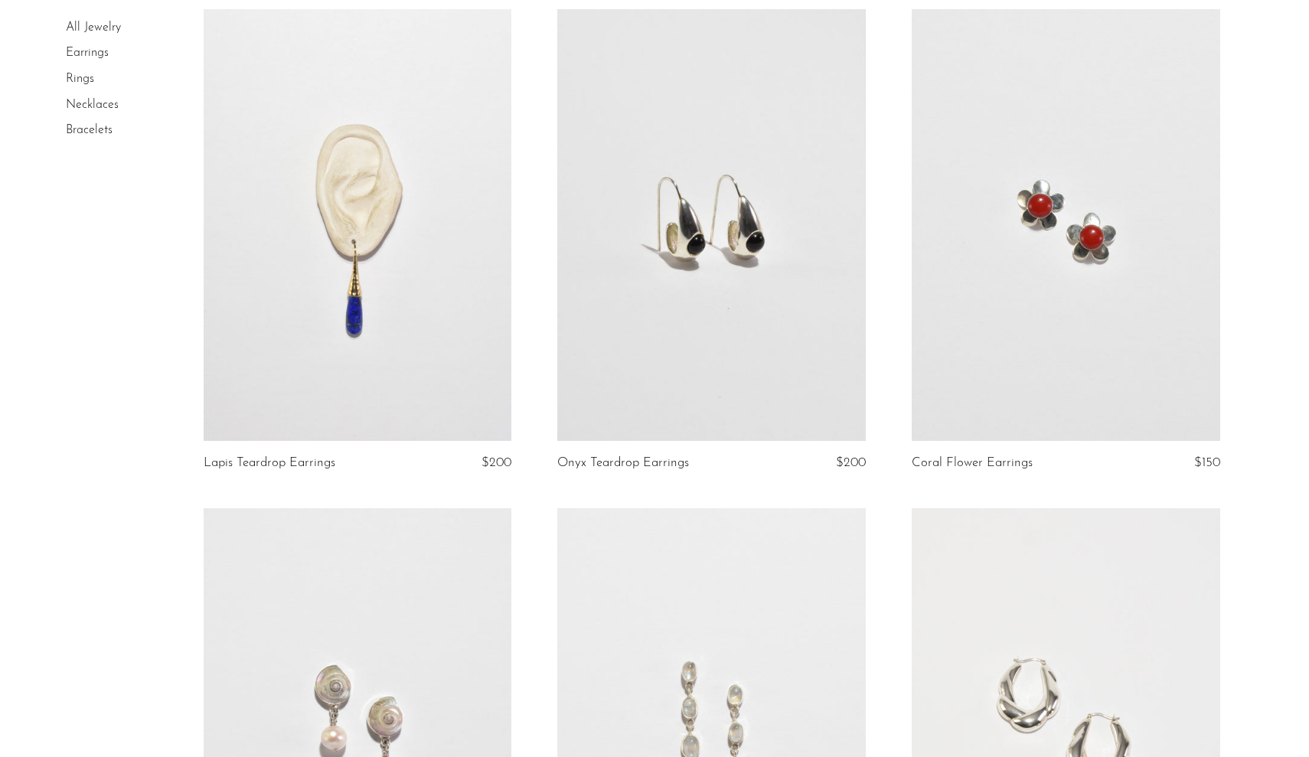
click at [691, 377] on link at bounding box center [711, 225] width 309 height 432
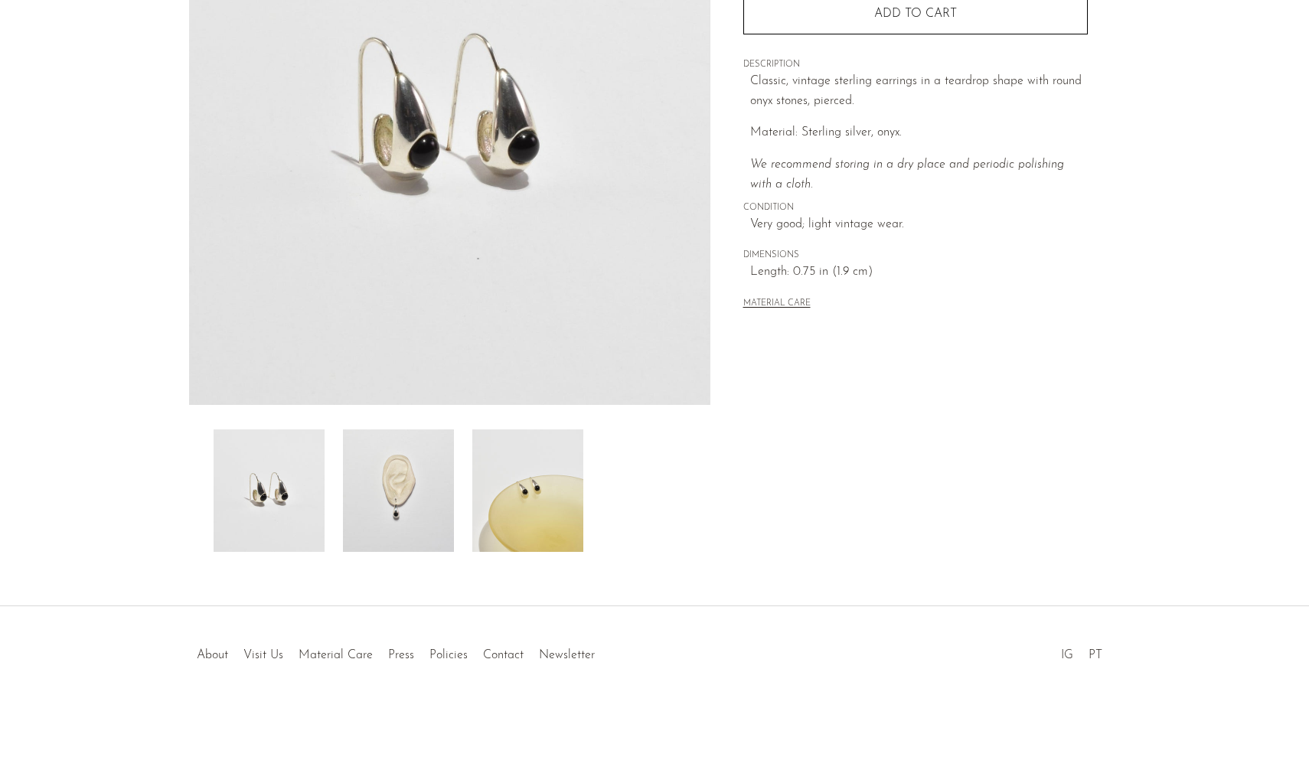
scroll to position [240, 0]
click at [425, 508] on img at bounding box center [398, 491] width 111 height 123
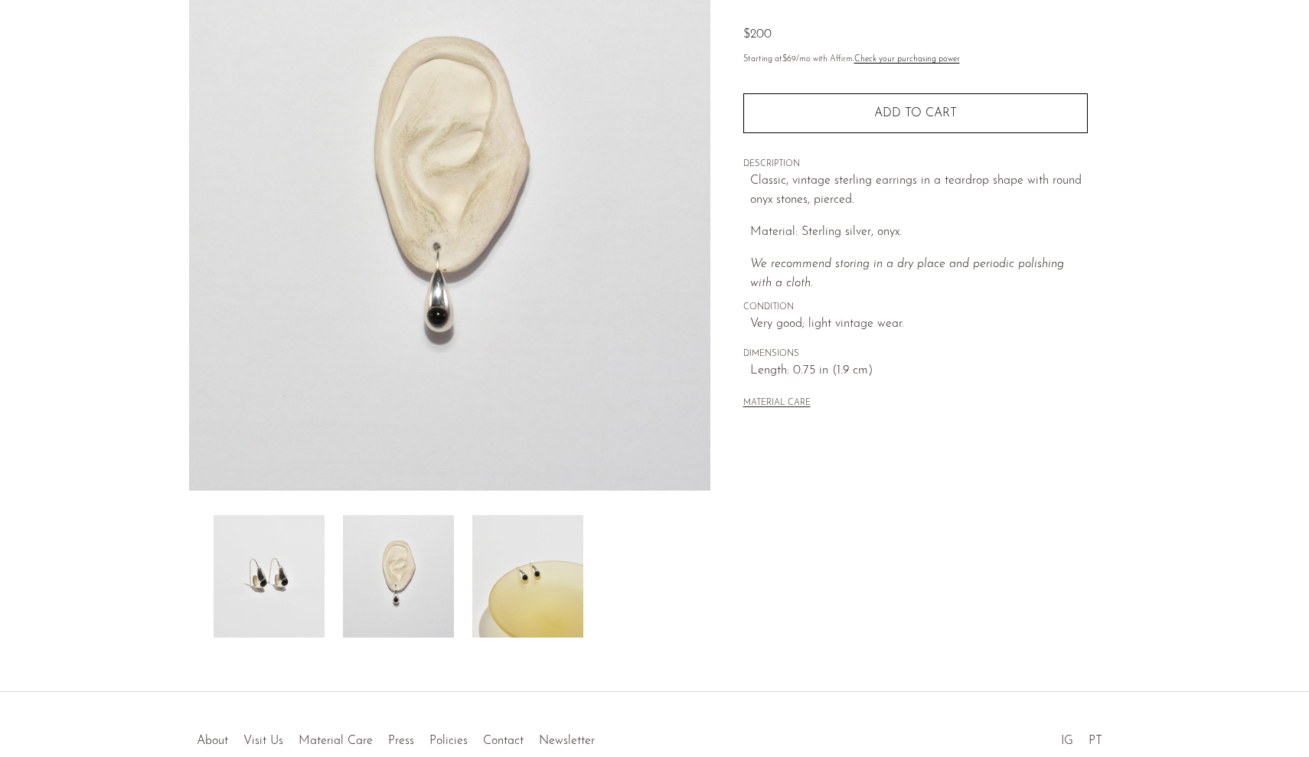
scroll to position [152, 0]
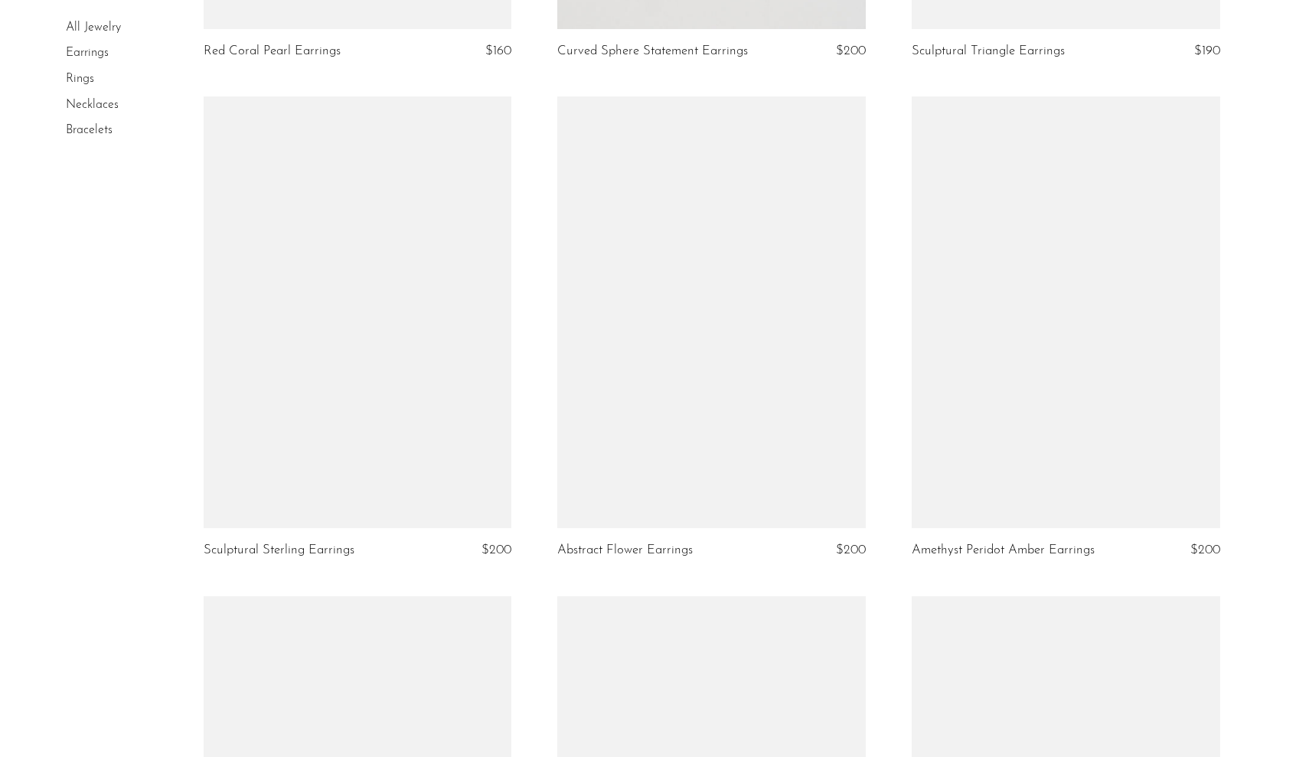
scroll to position [3181, 0]
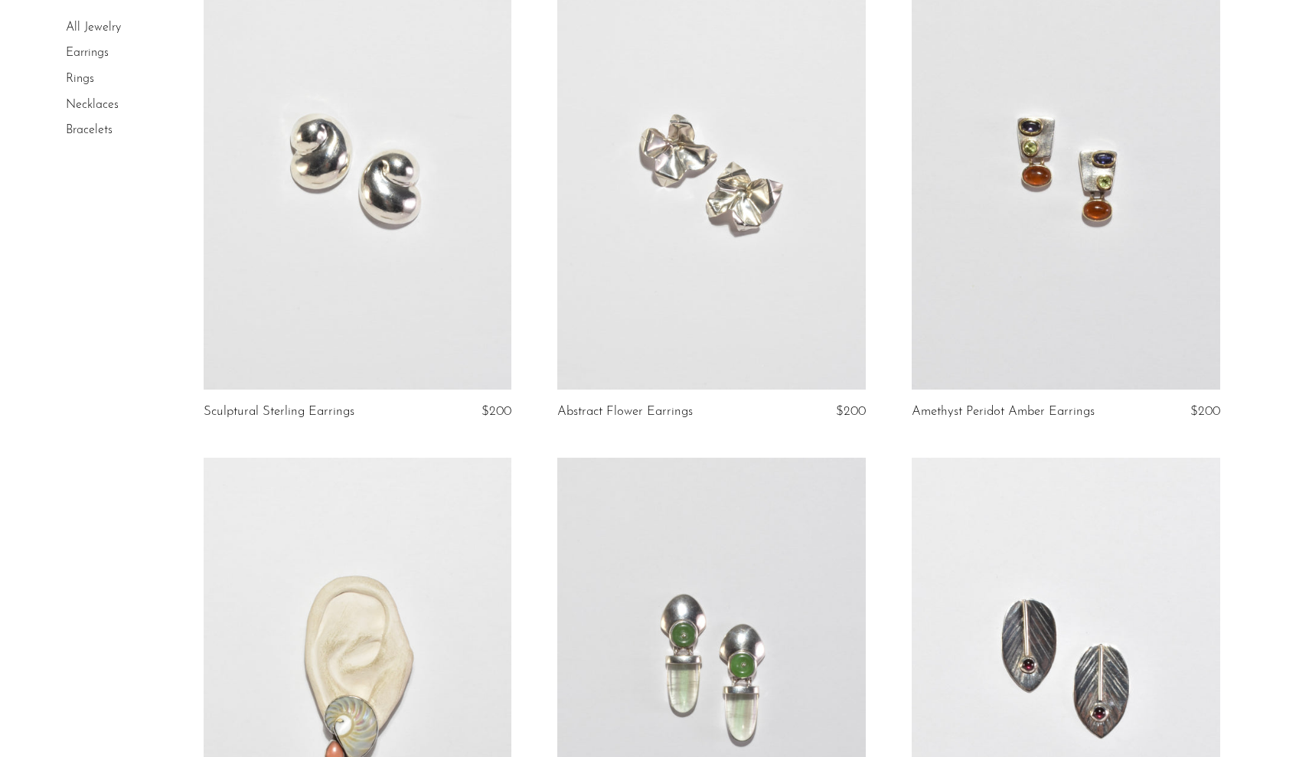
click at [954, 264] on link at bounding box center [1066, 174] width 309 height 432
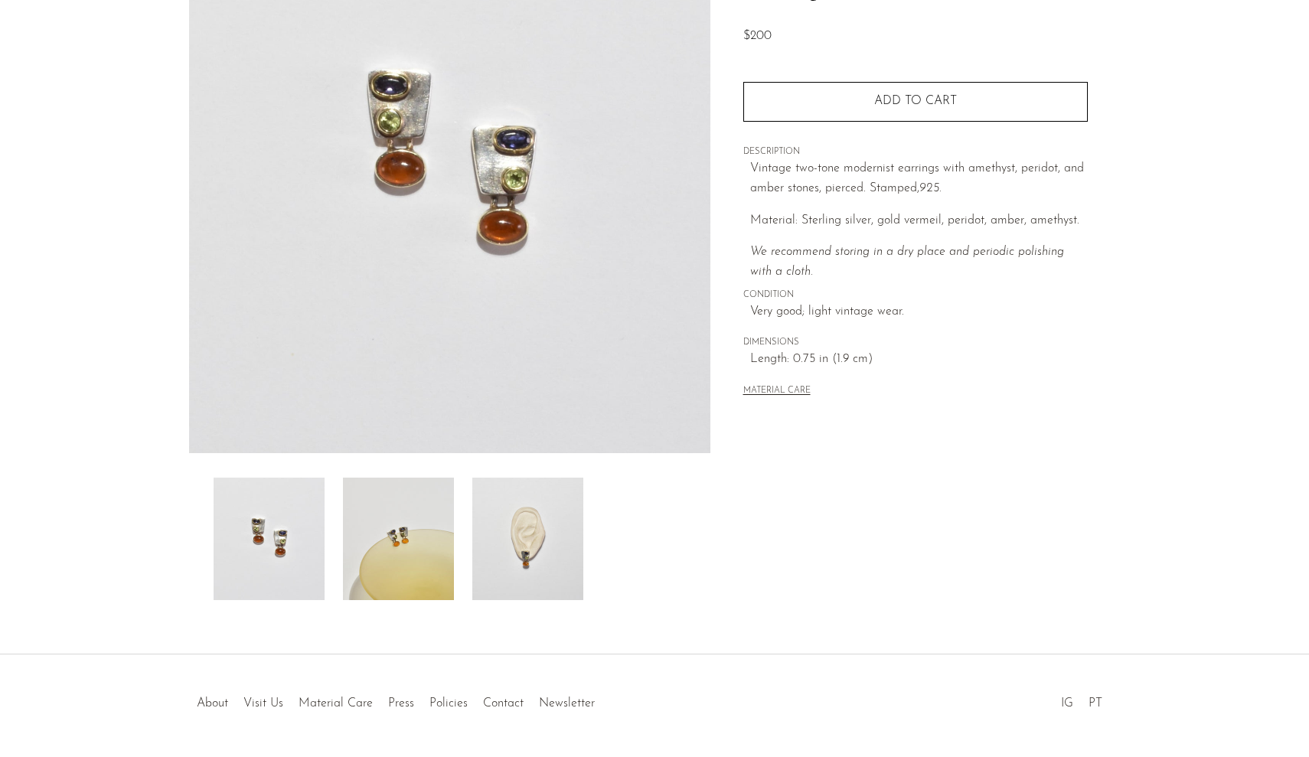
scroll to position [210, 0]
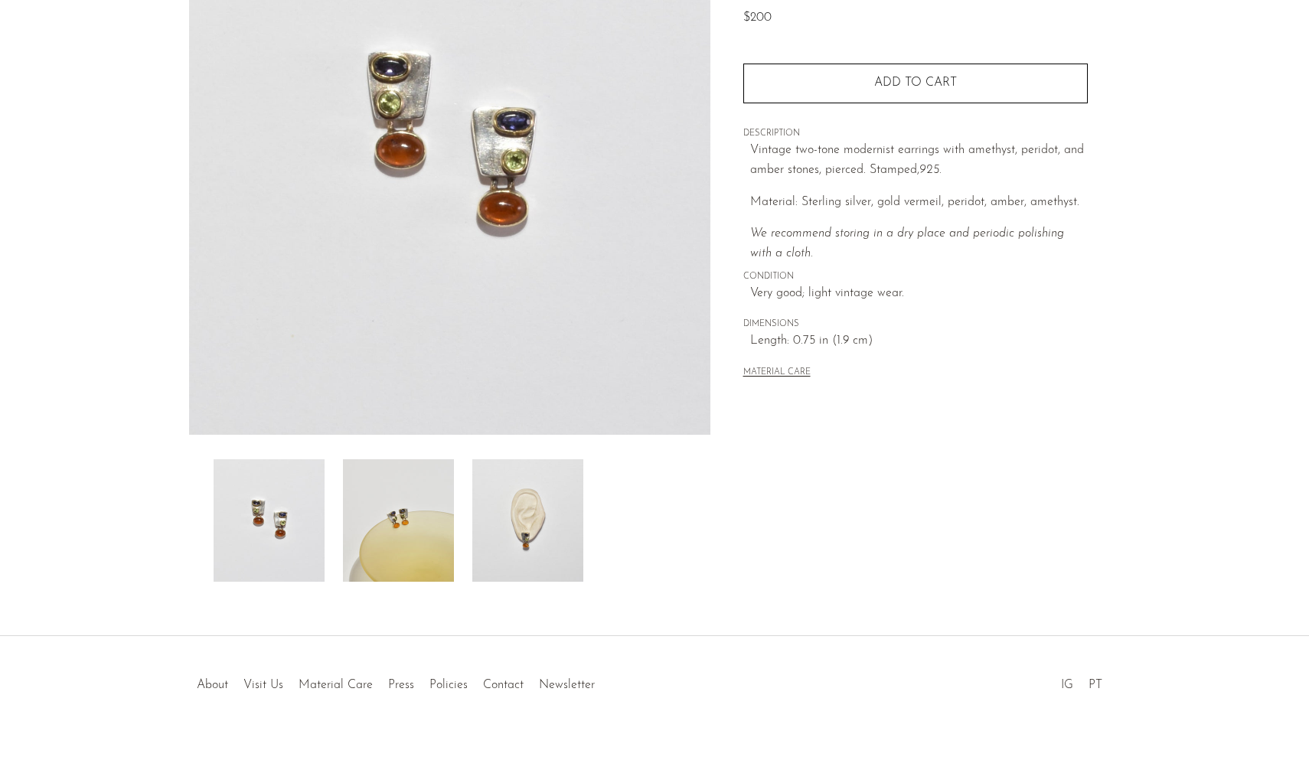
click at [530, 517] on img at bounding box center [527, 520] width 111 height 123
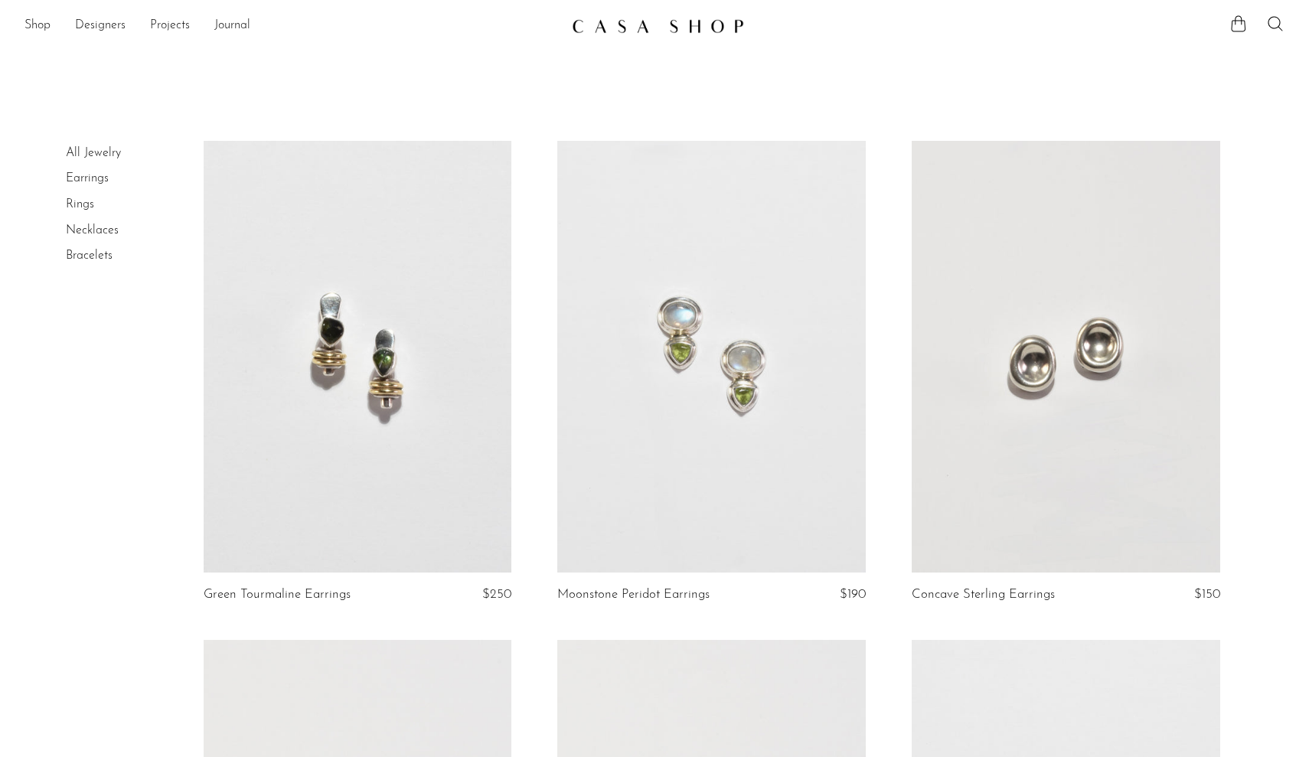
scroll to position [3181, 0]
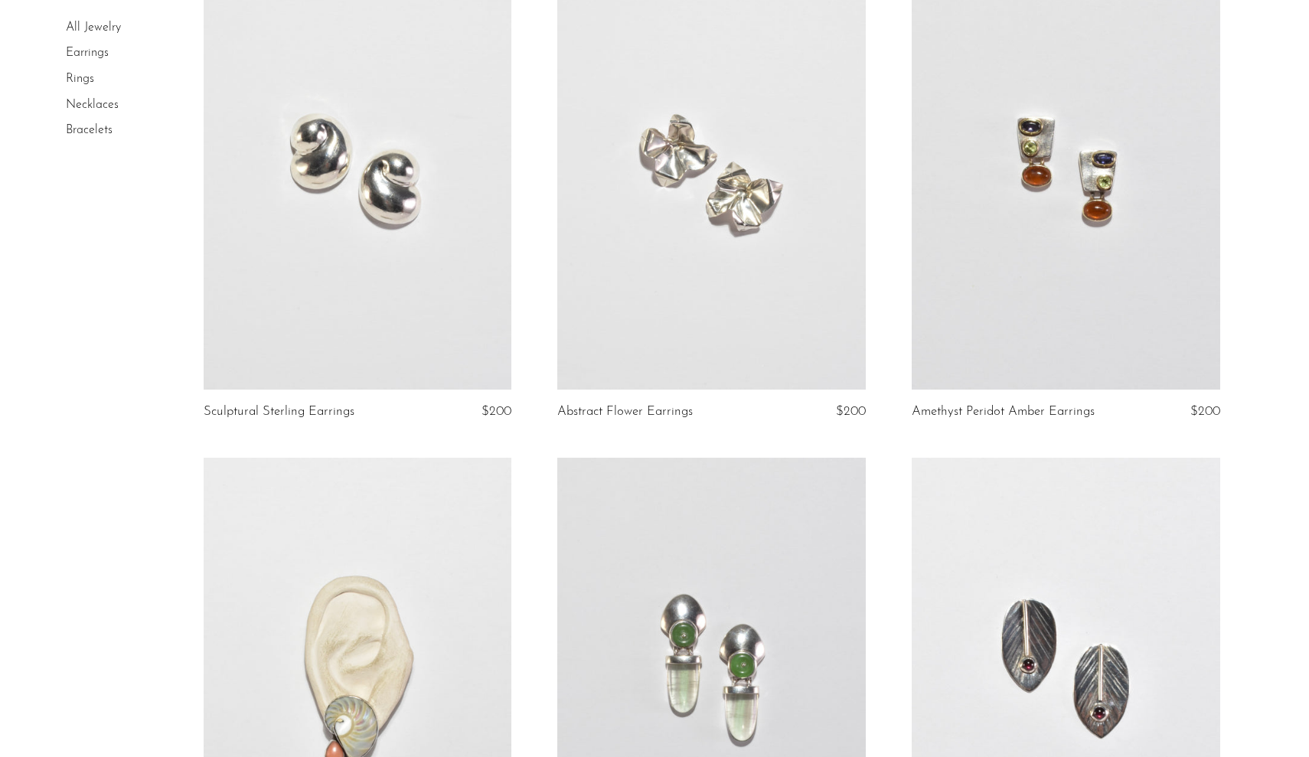
click at [360, 346] on link at bounding box center [358, 174] width 309 height 432
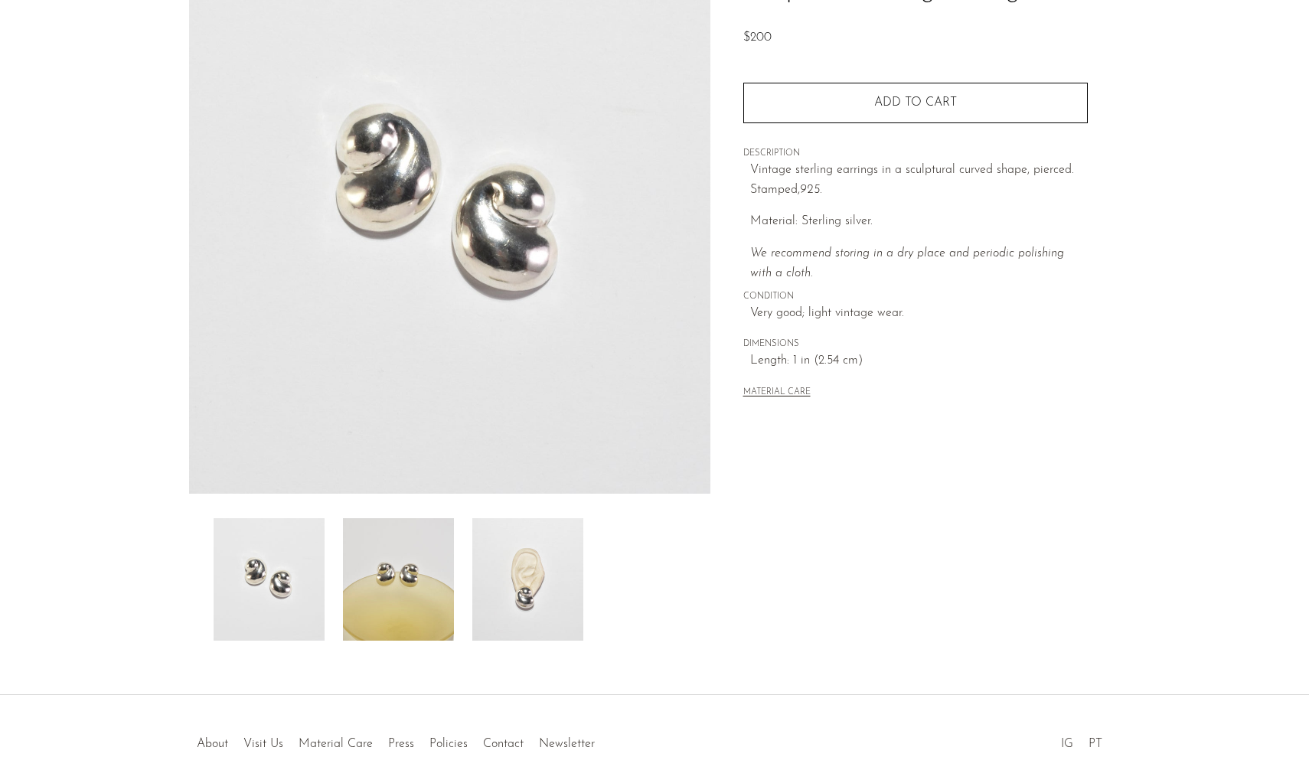
scroll to position [182, 0]
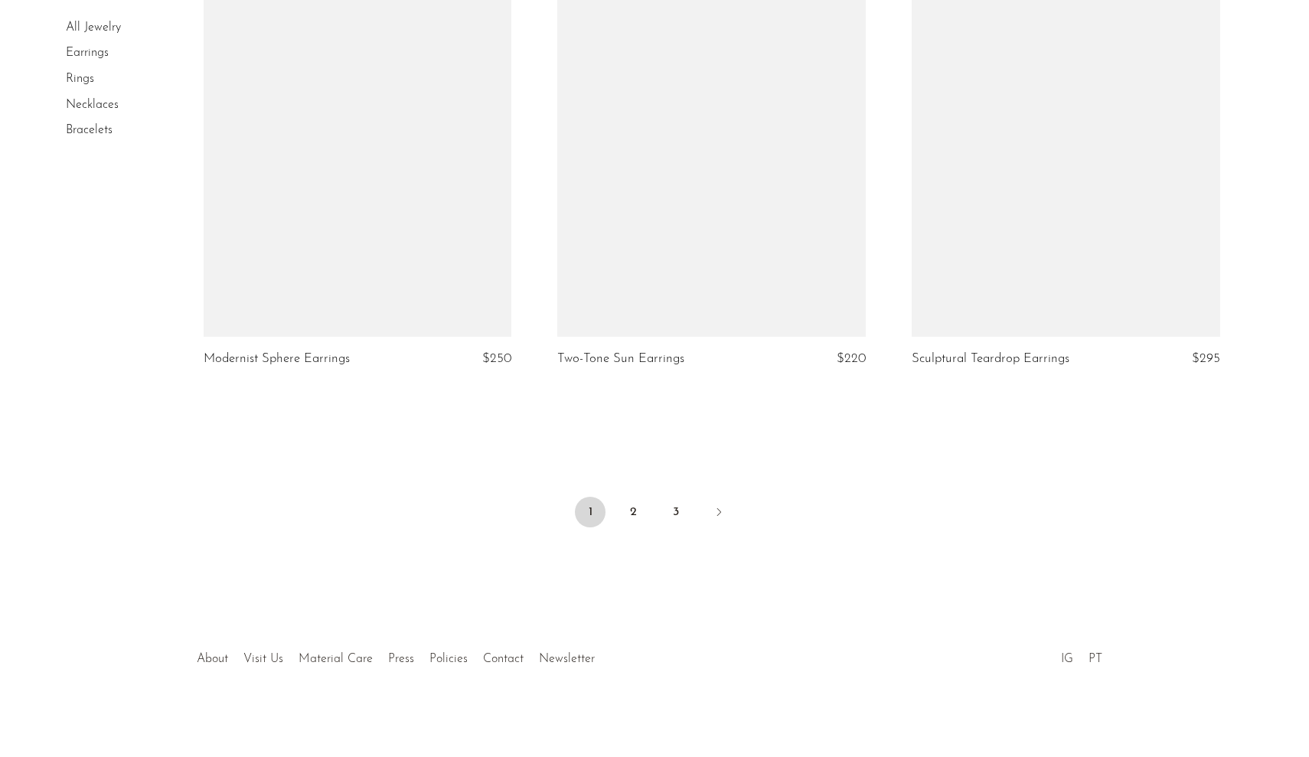
scroll to position [5731, 0]
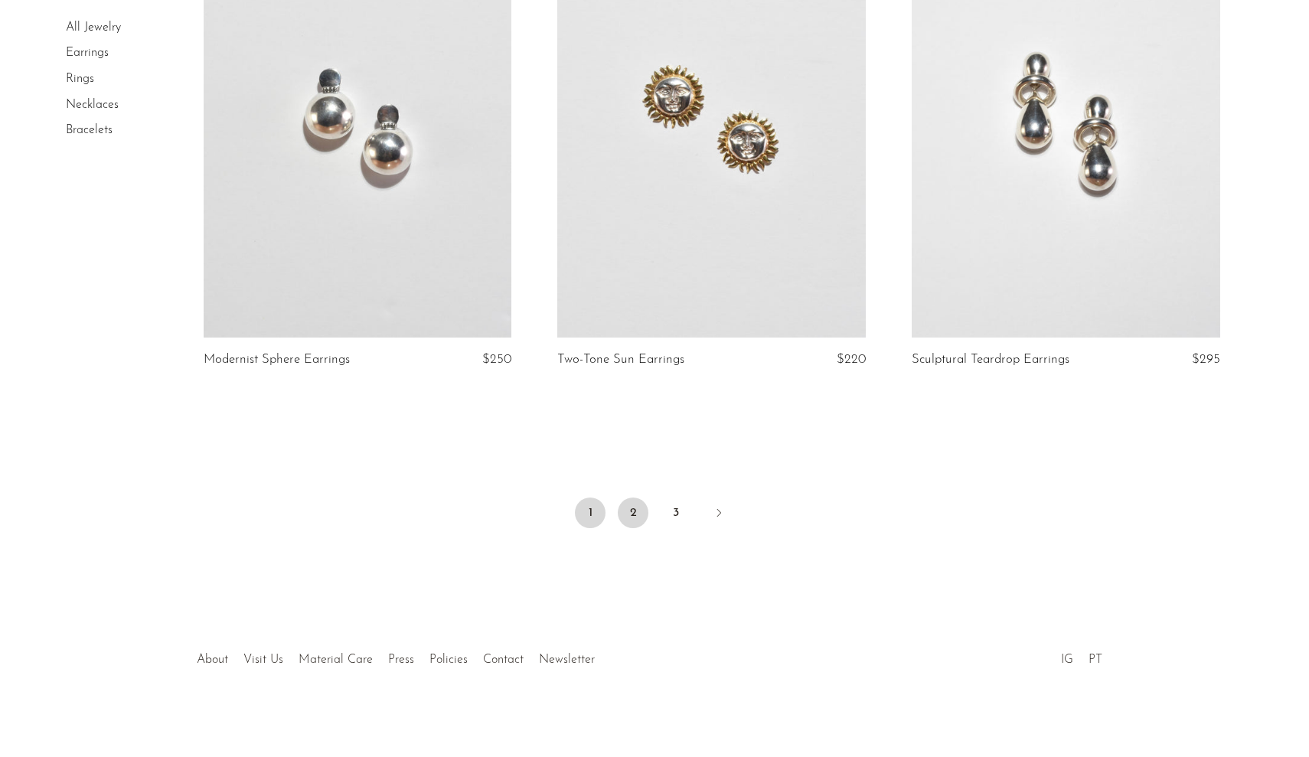
click at [637, 508] on link "2" at bounding box center [633, 513] width 31 height 31
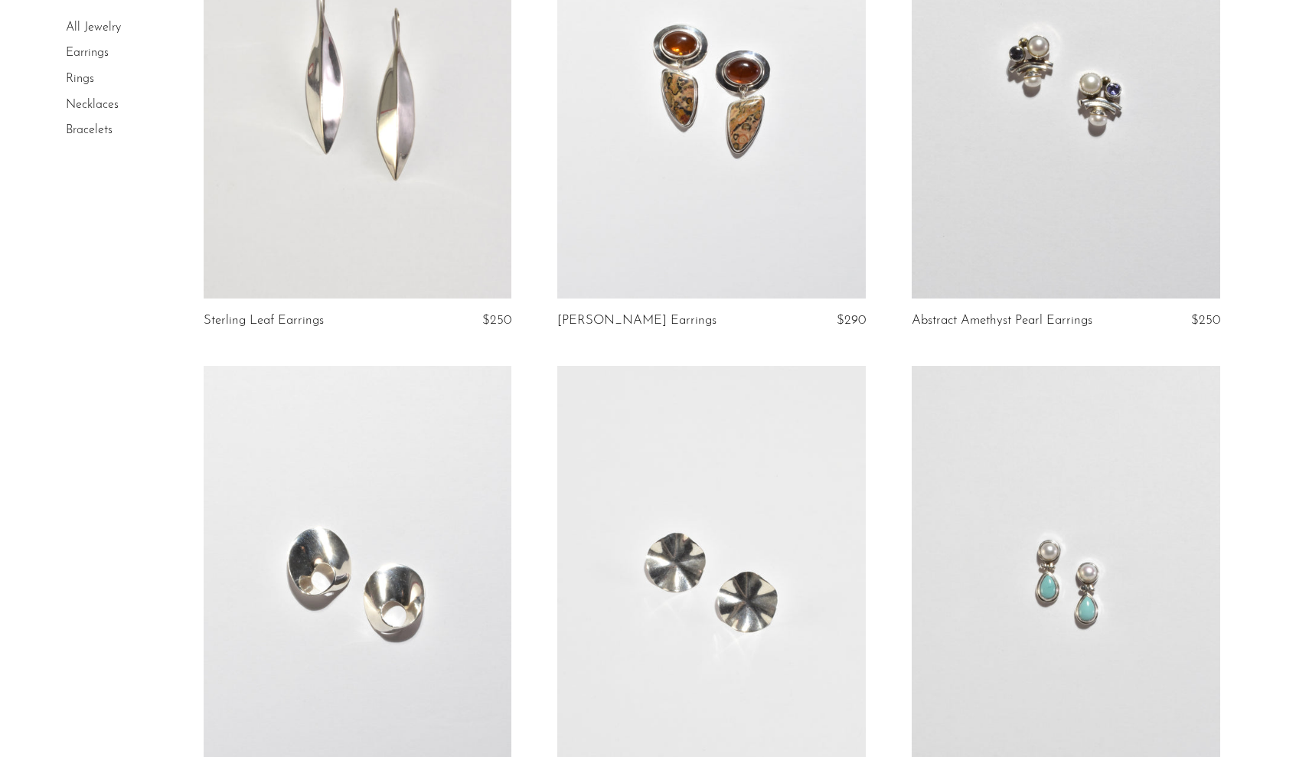
scroll to position [138, 0]
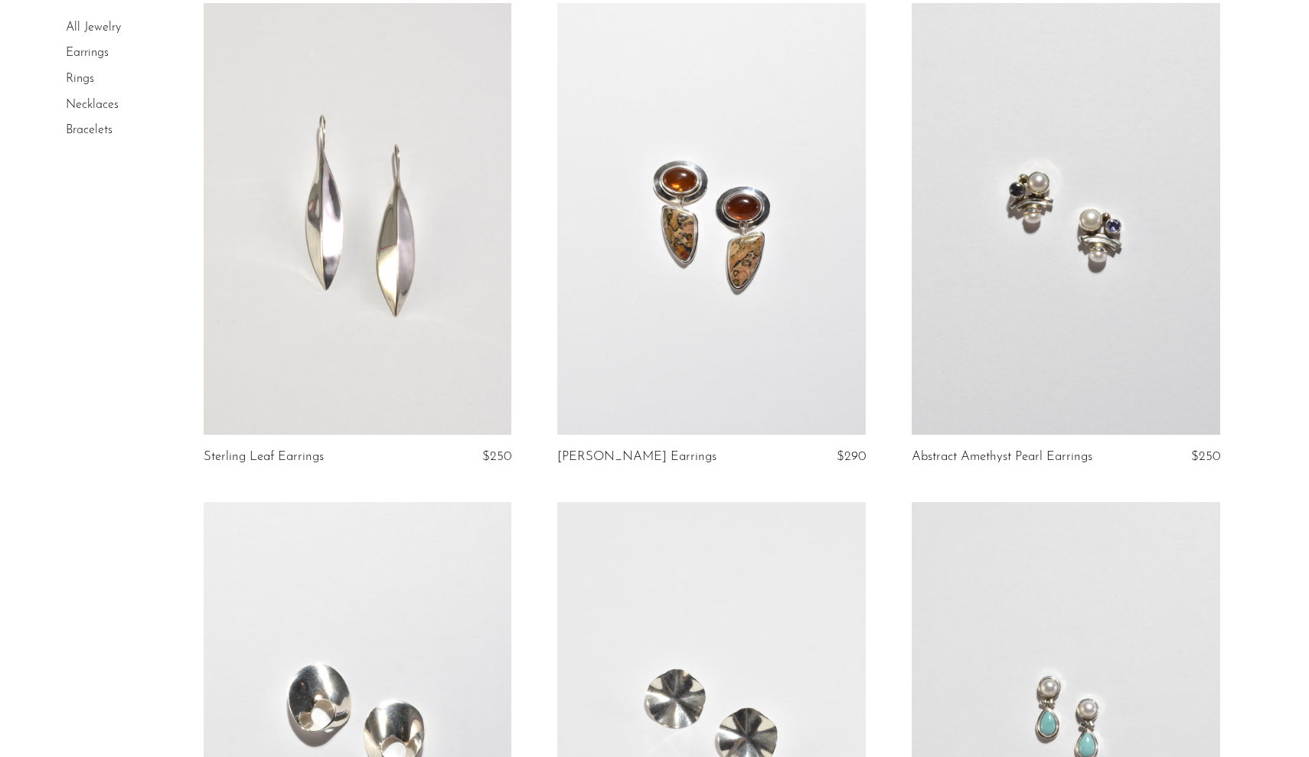
click at [999, 243] on link at bounding box center [1066, 219] width 309 height 432
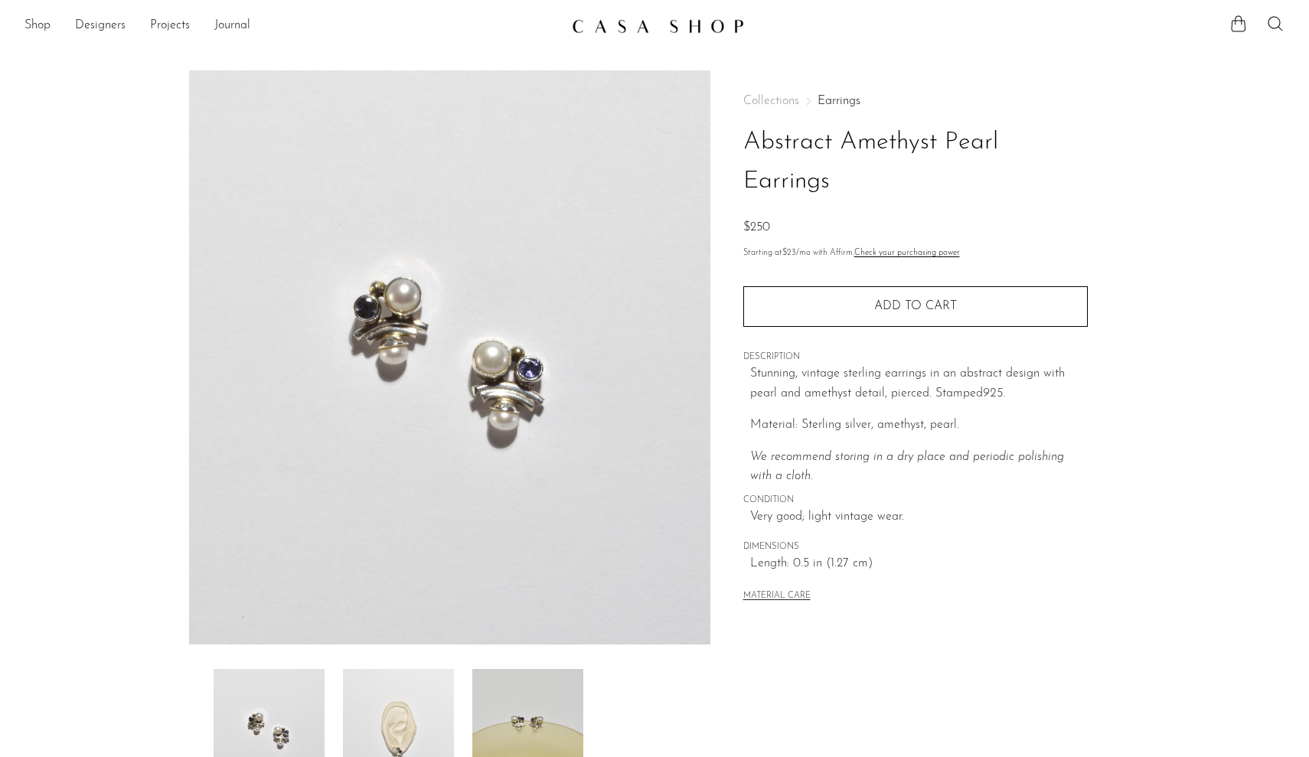
click at [542, 706] on img at bounding box center [527, 730] width 111 height 123
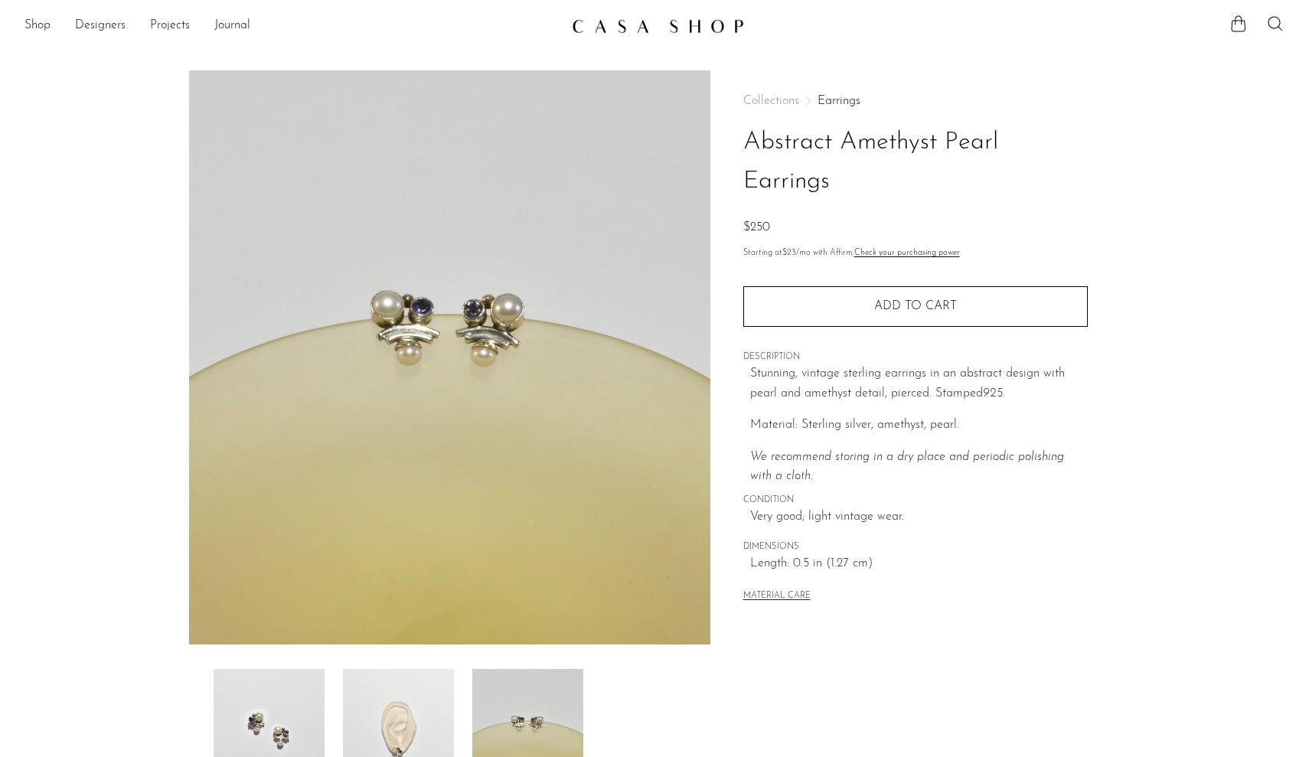
click at [404, 724] on img at bounding box center [398, 730] width 111 height 123
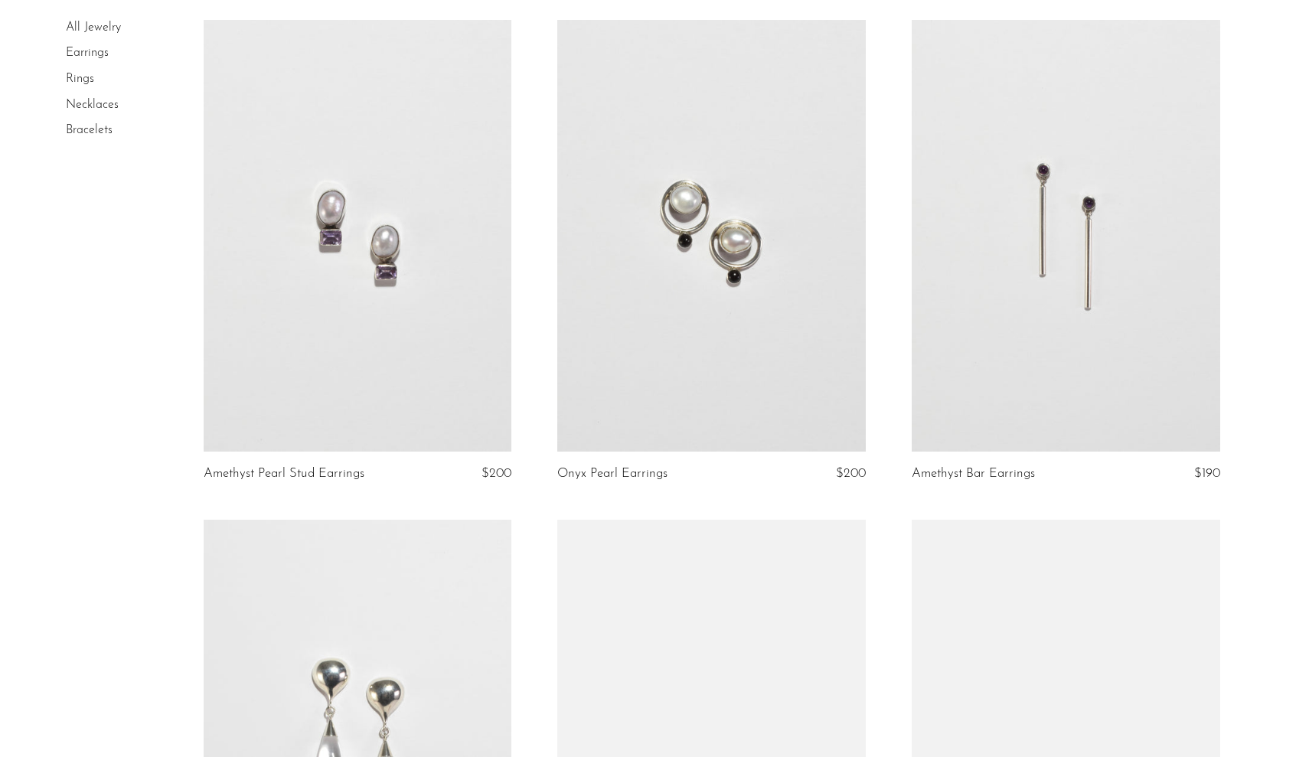
scroll to position [4621, 0]
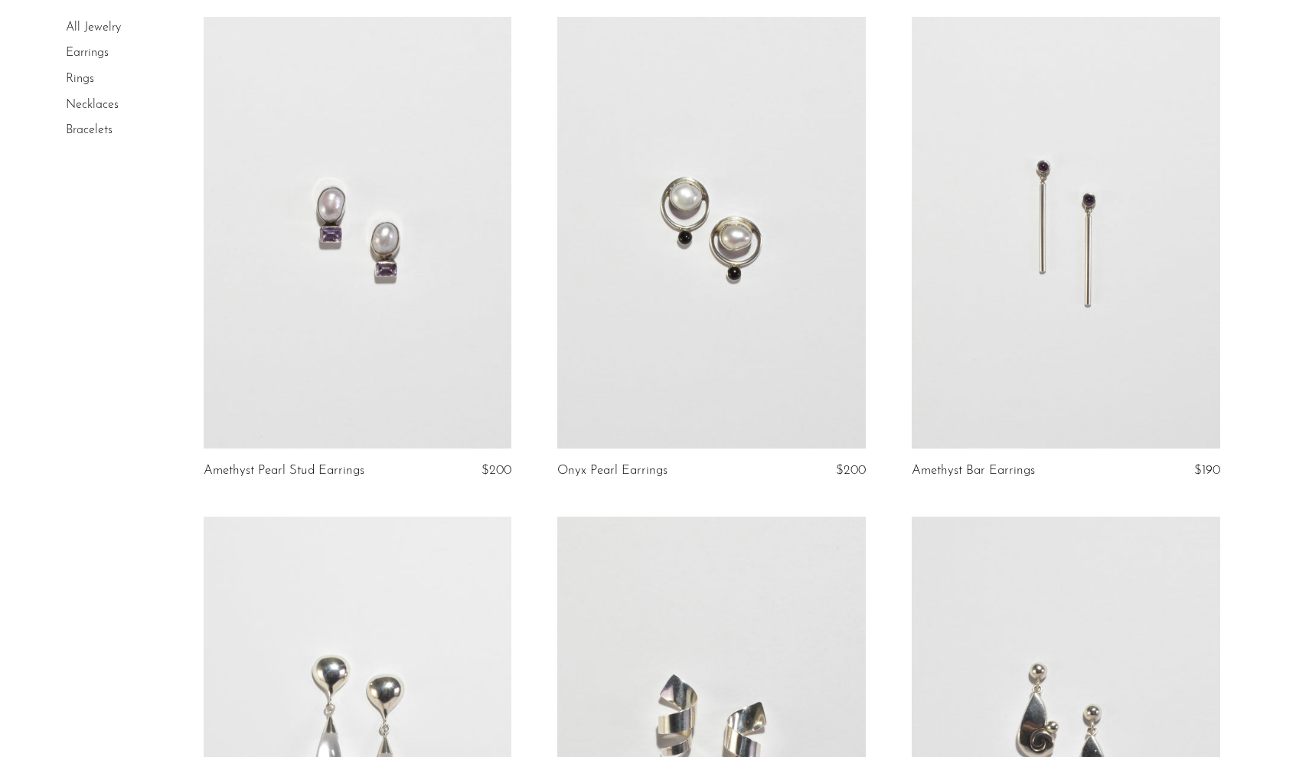
click at [636, 335] on link at bounding box center [711, 233] width 309 height 432
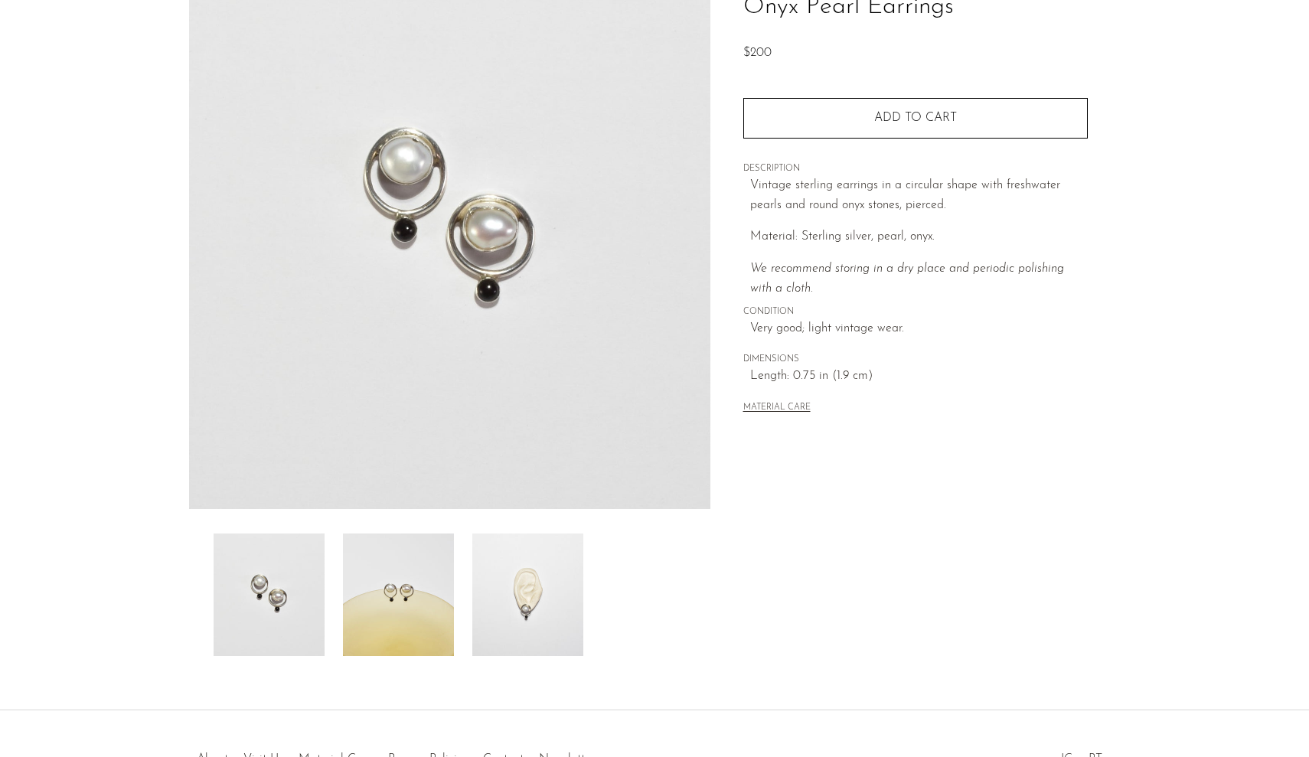
scroll to position [150, 0]
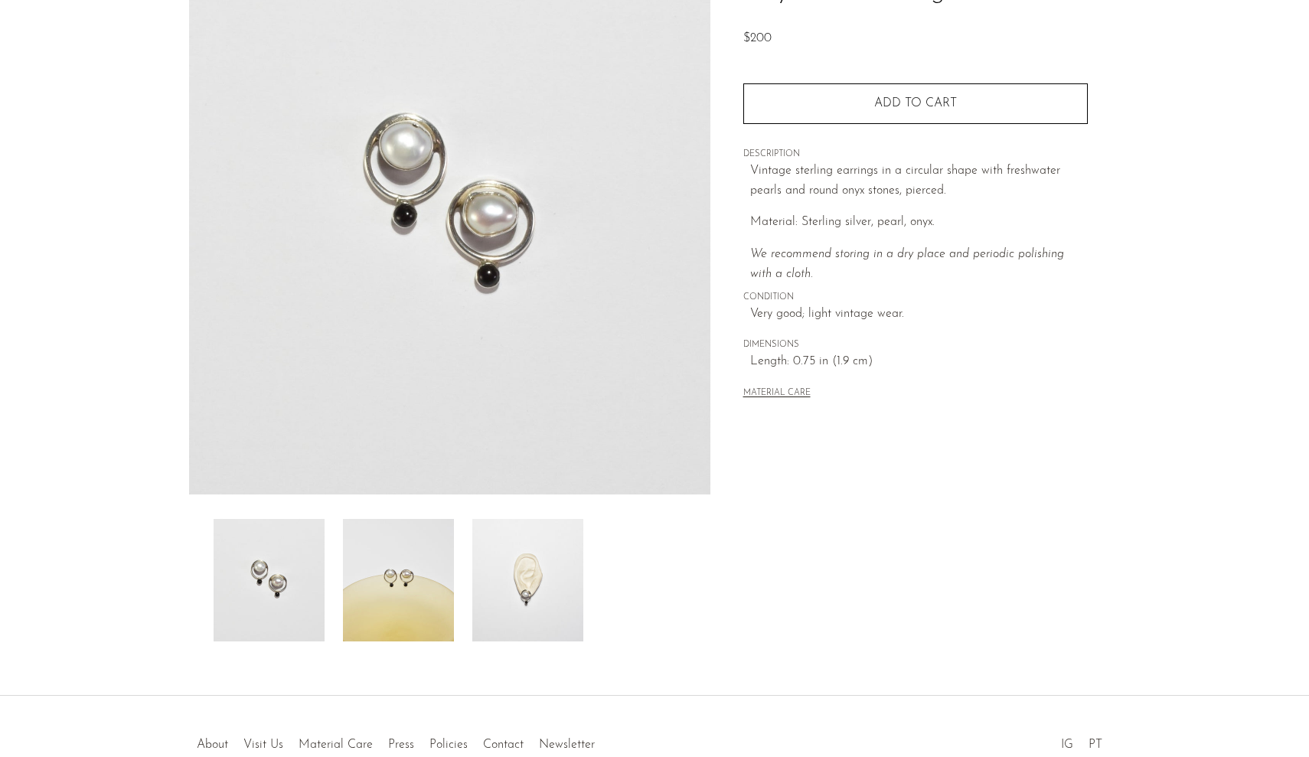
click at [533, 587] on img at bounding box center [527, 580] width 111 height 123
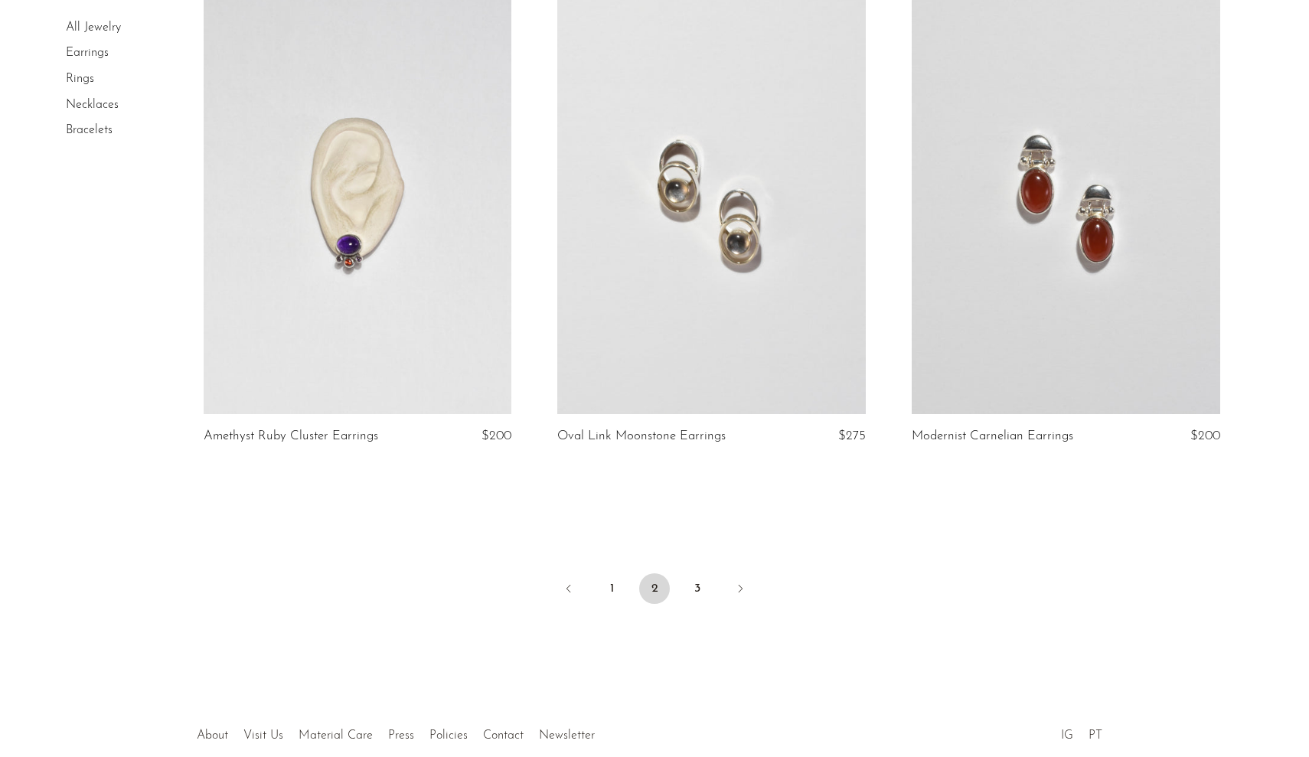
scroll to position [5675, 0]
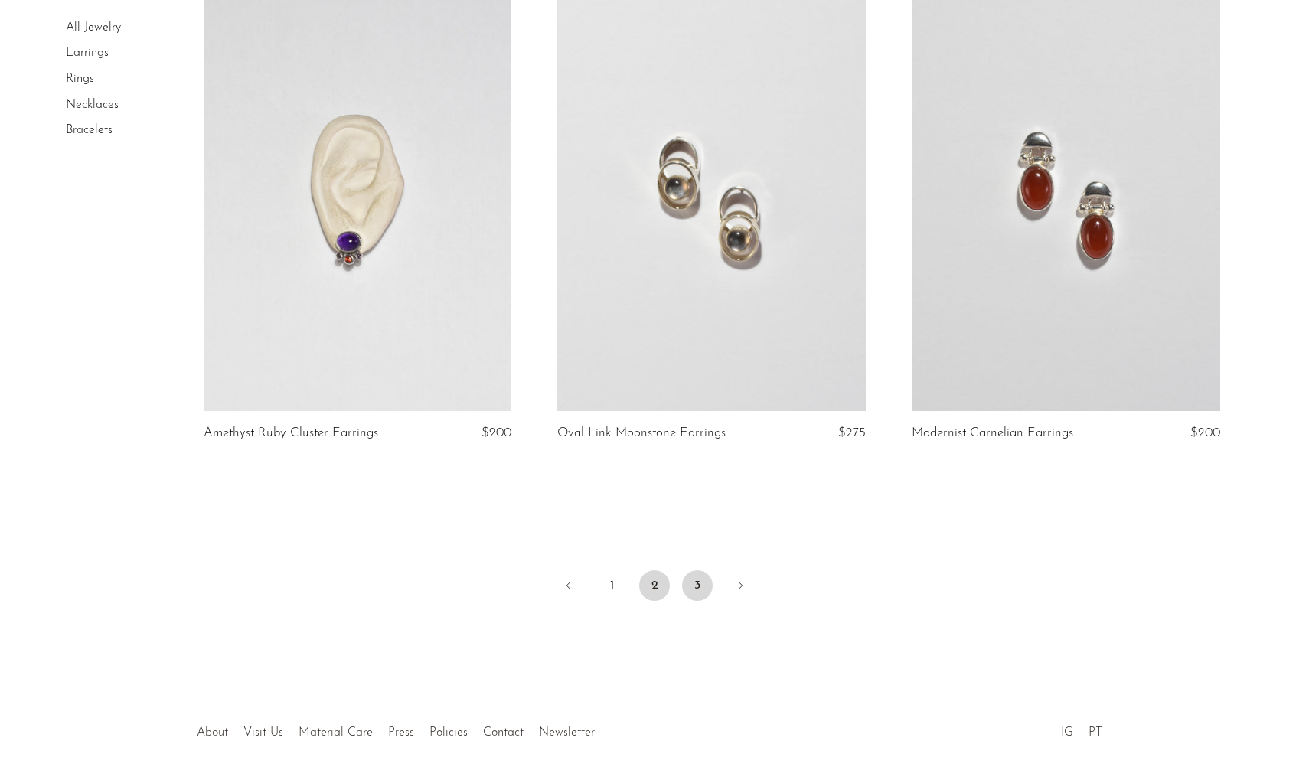
click at [701, 577] on link "3" at bounding box center [697, 585] width 31 height 31
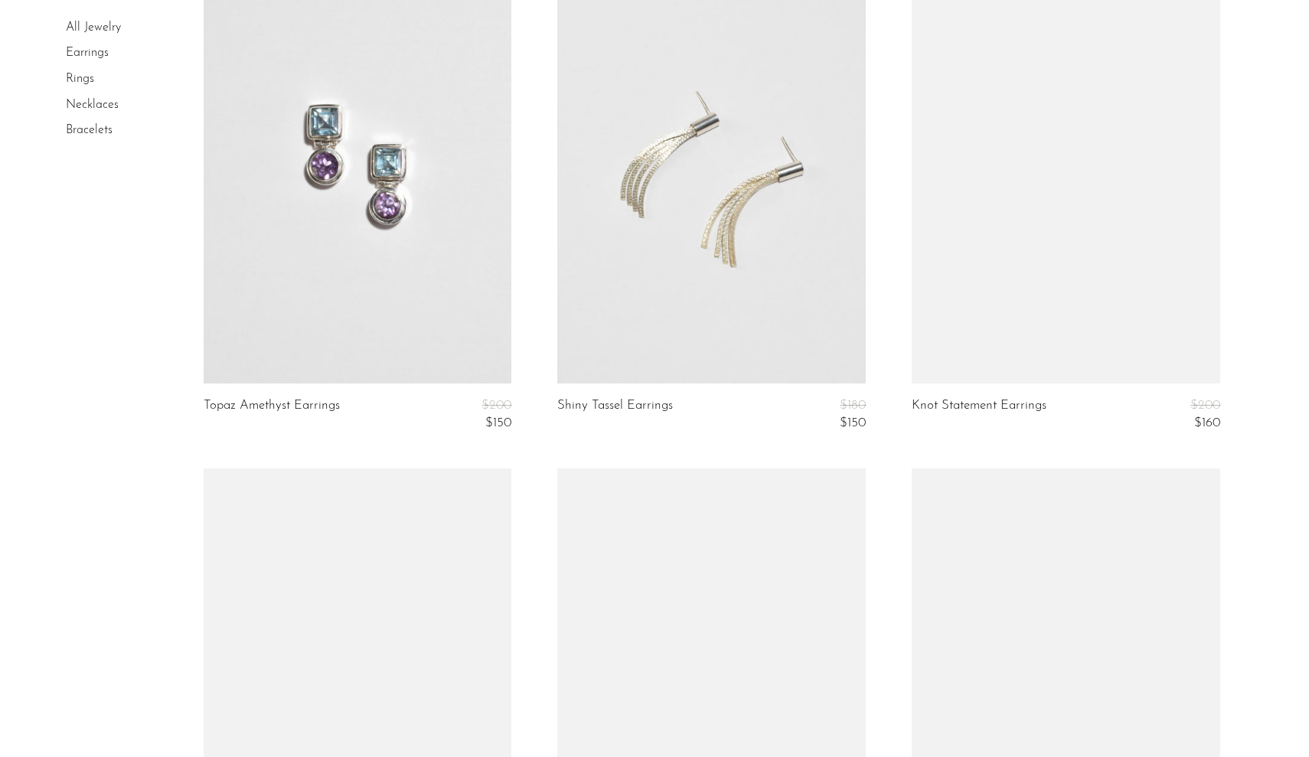
scroll to position [2775, 0]
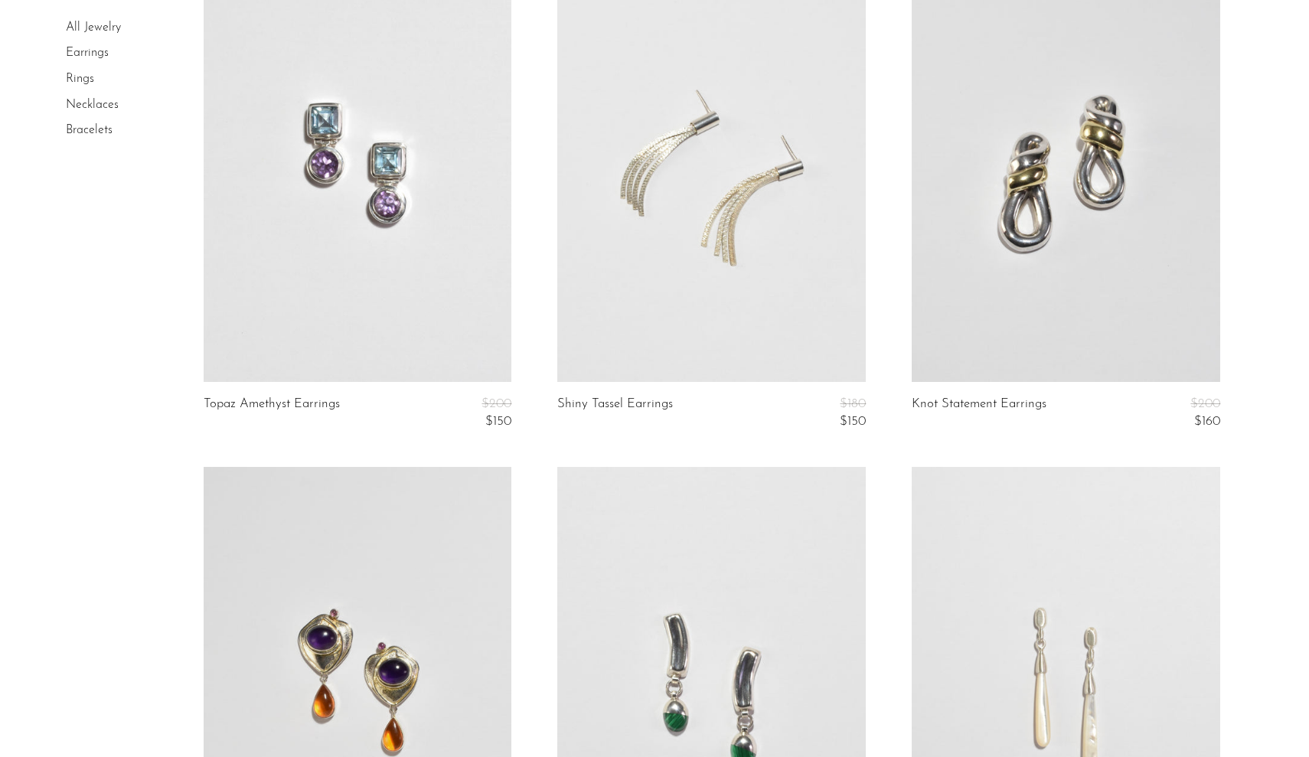
click at [1013, 320] on link at bounding box center [1066, 166] width 309 height 432
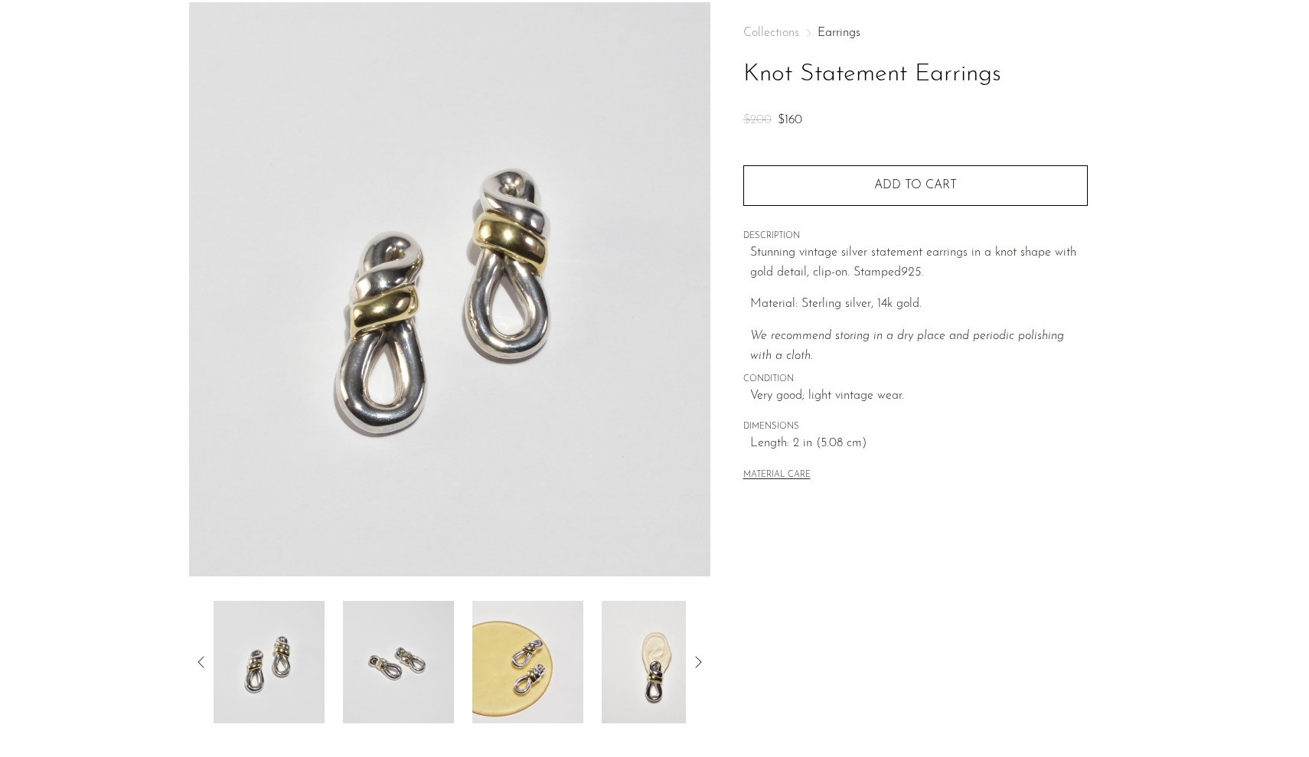
scroll to position [134, 0]
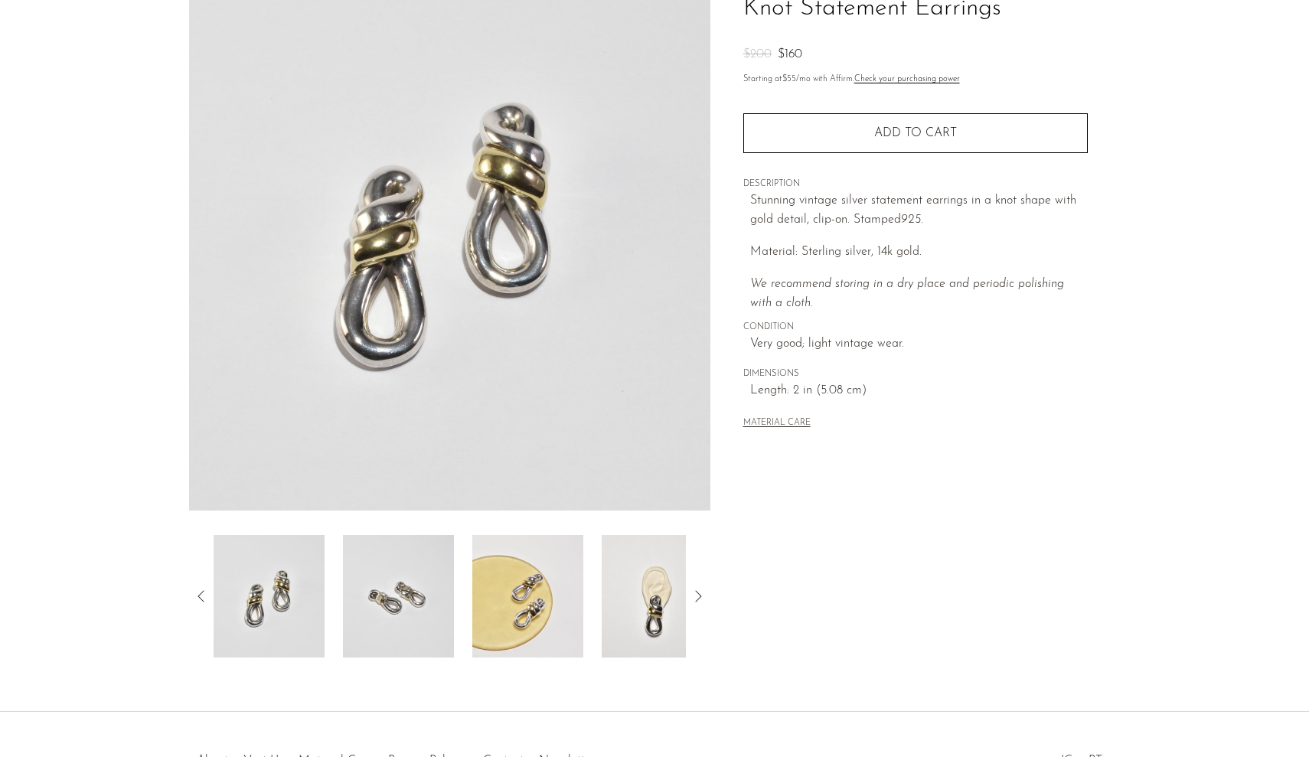
click at [652, 652] on img at bounding box center [657, 596] width 111 height 123
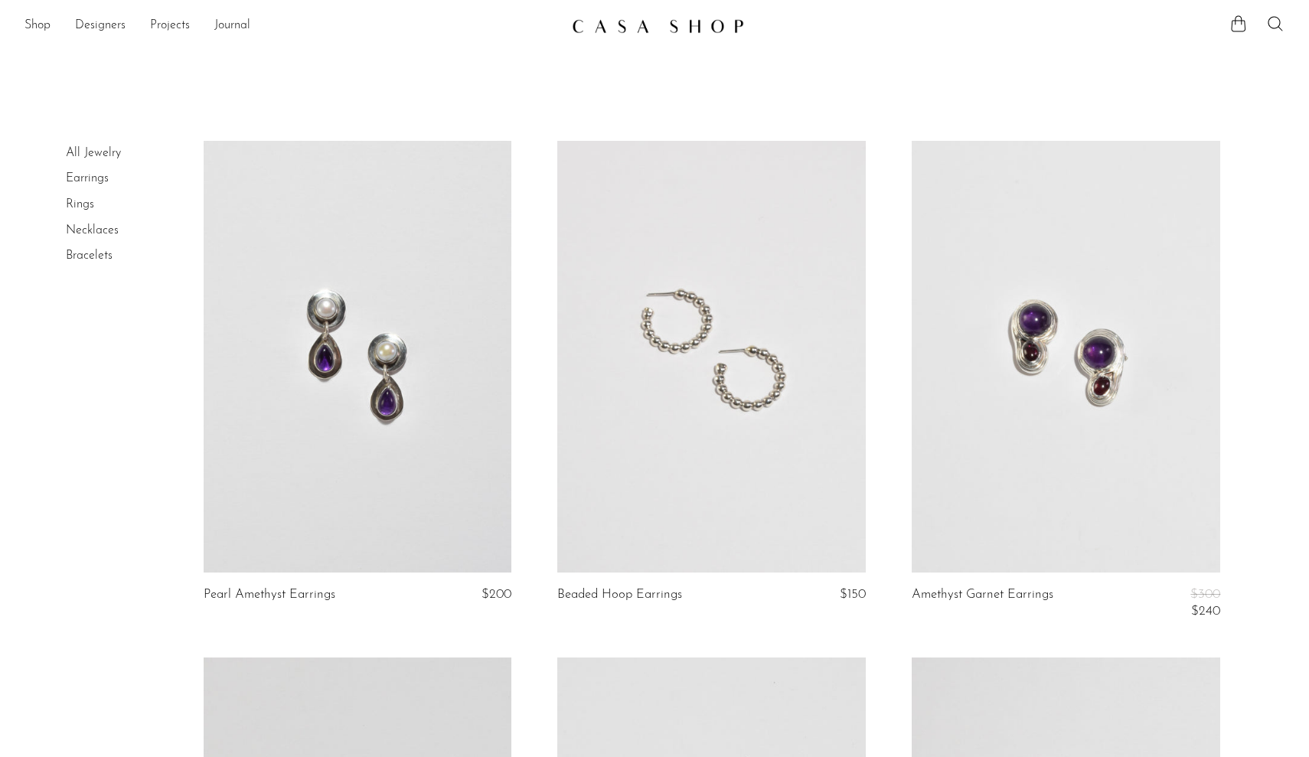
scroll to position [2775, 0]
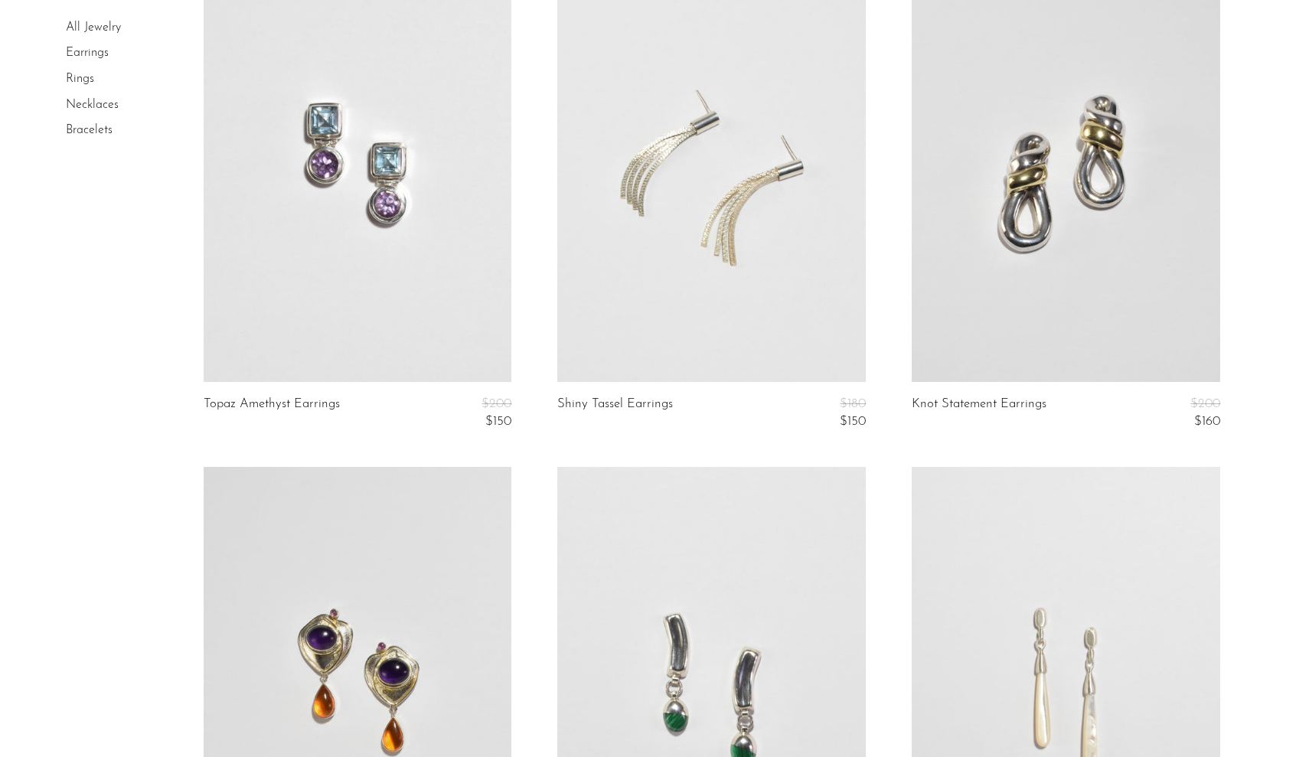
click at [1061, 214] on link at bounding box center [1066, 166] width 309 height 432
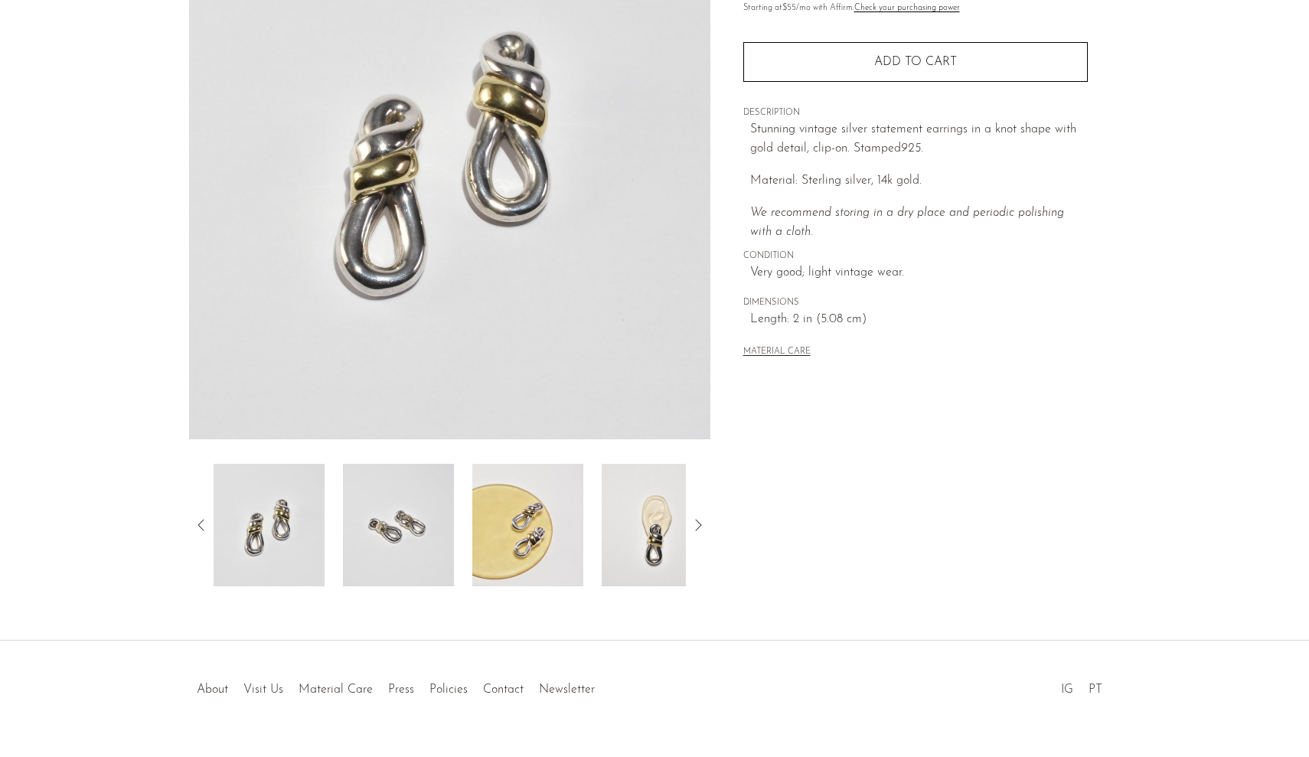
scroll to position [219, 0]
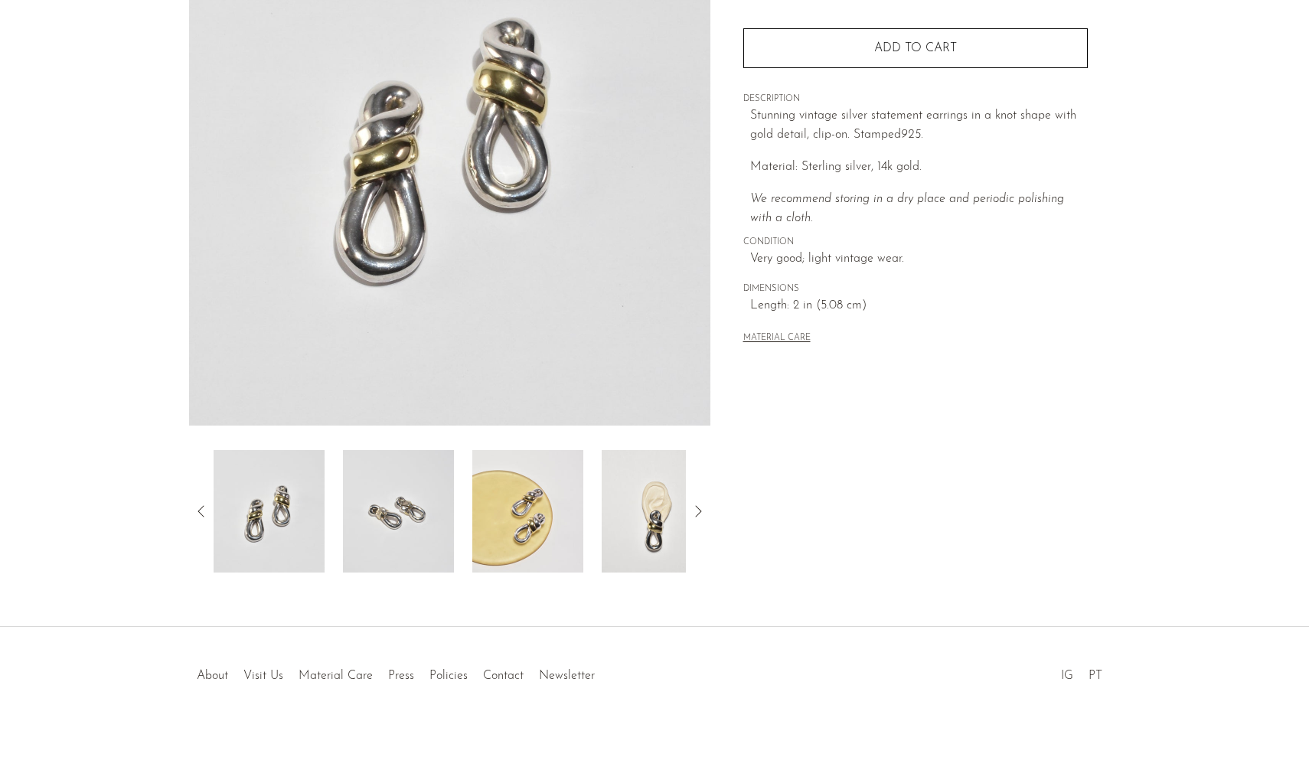
click at [625, 508] on img at bounding box center [657, 511] width 111 height 123
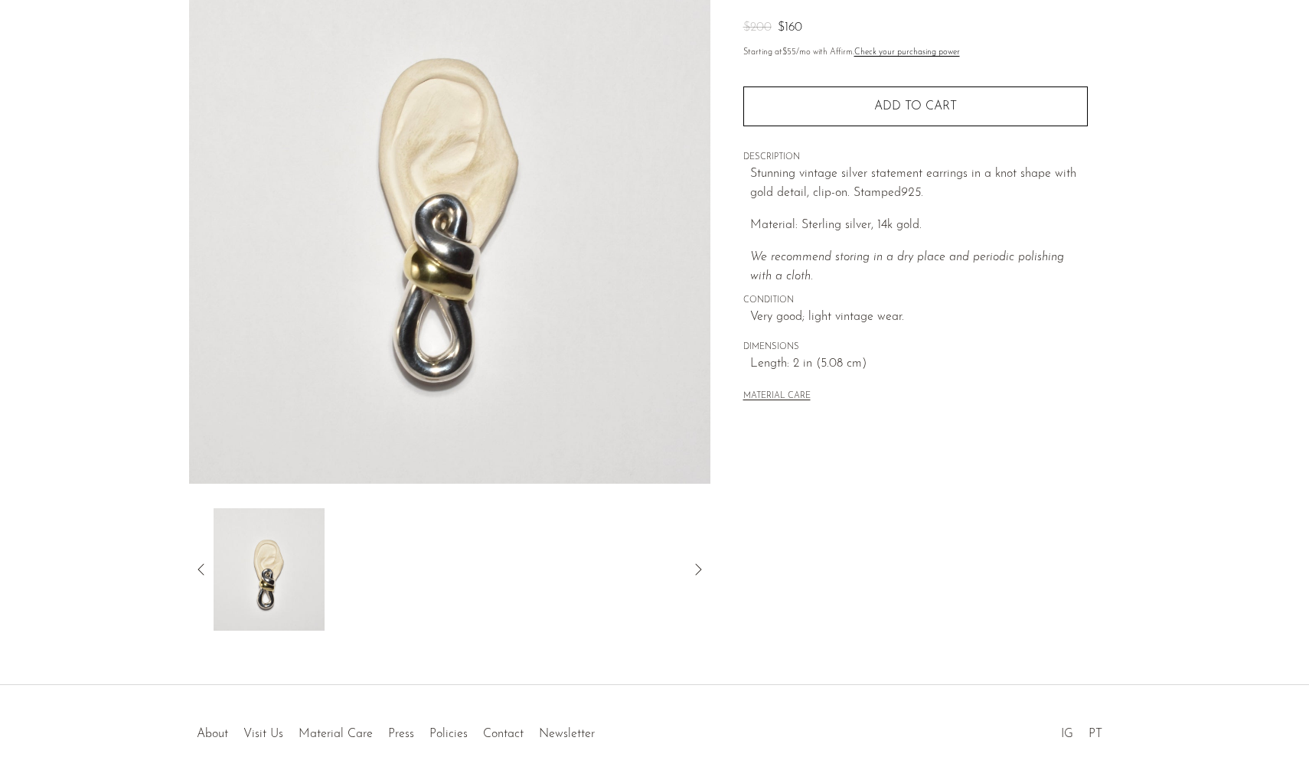
scroll to position [160, 0]
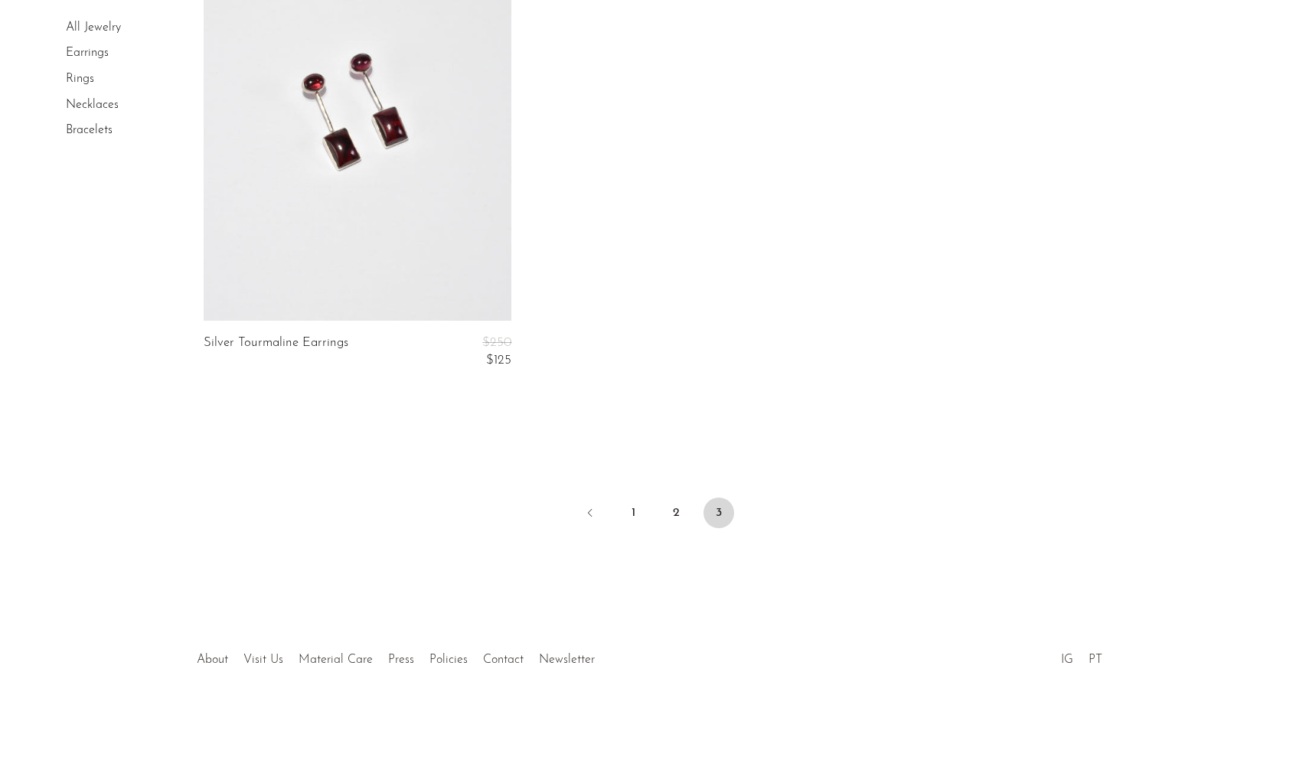
scroll to position [4385, 0]
click at [636, 503] on link "1" at bounding box center [633, 514] width 31 height 31
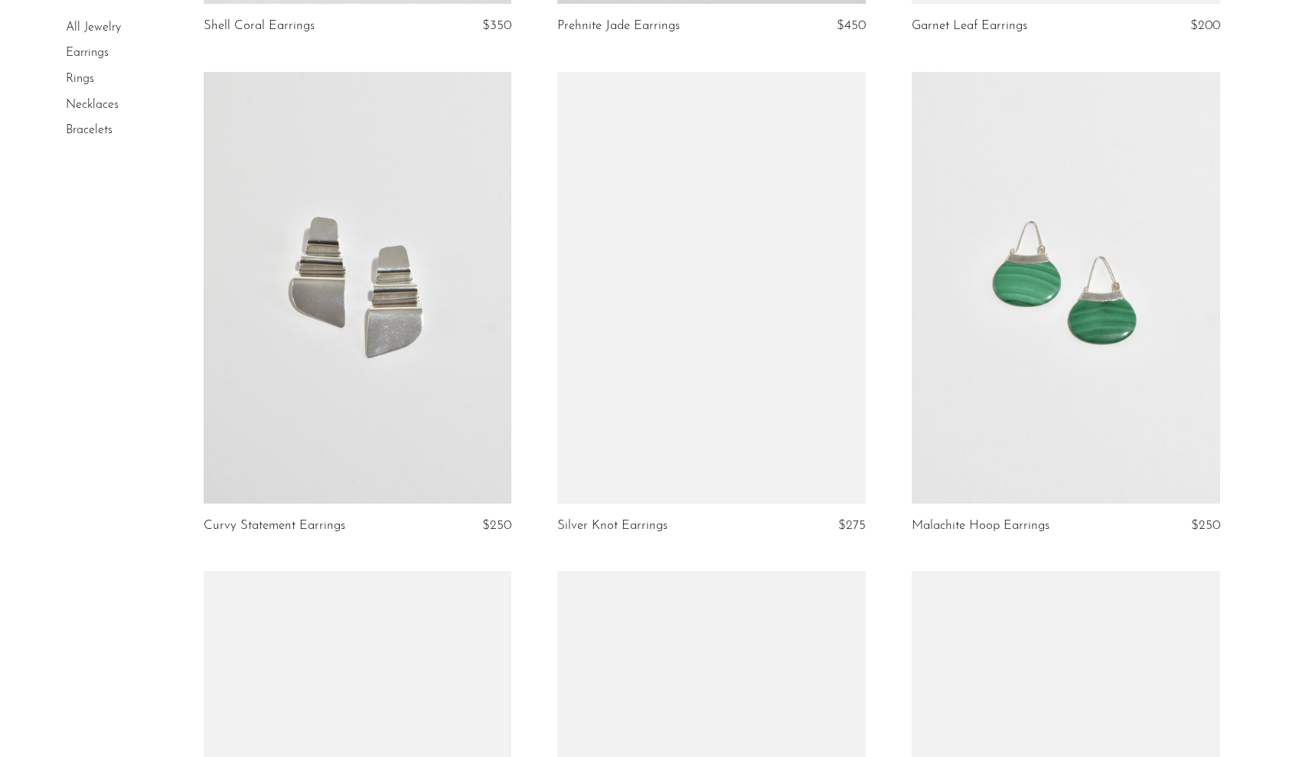
scroll to position [4071, 0]
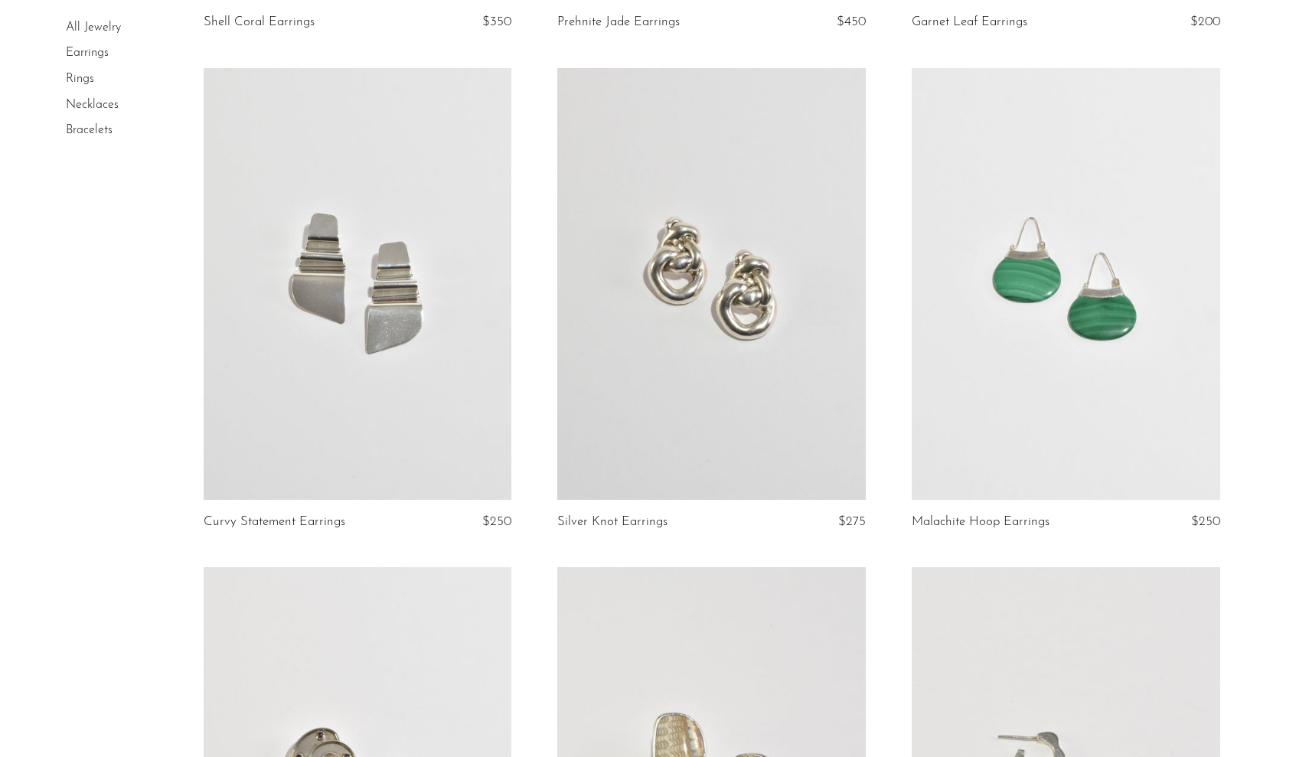
click at [669, 447] on link at bounding box center [711, 284] width 309 height 432
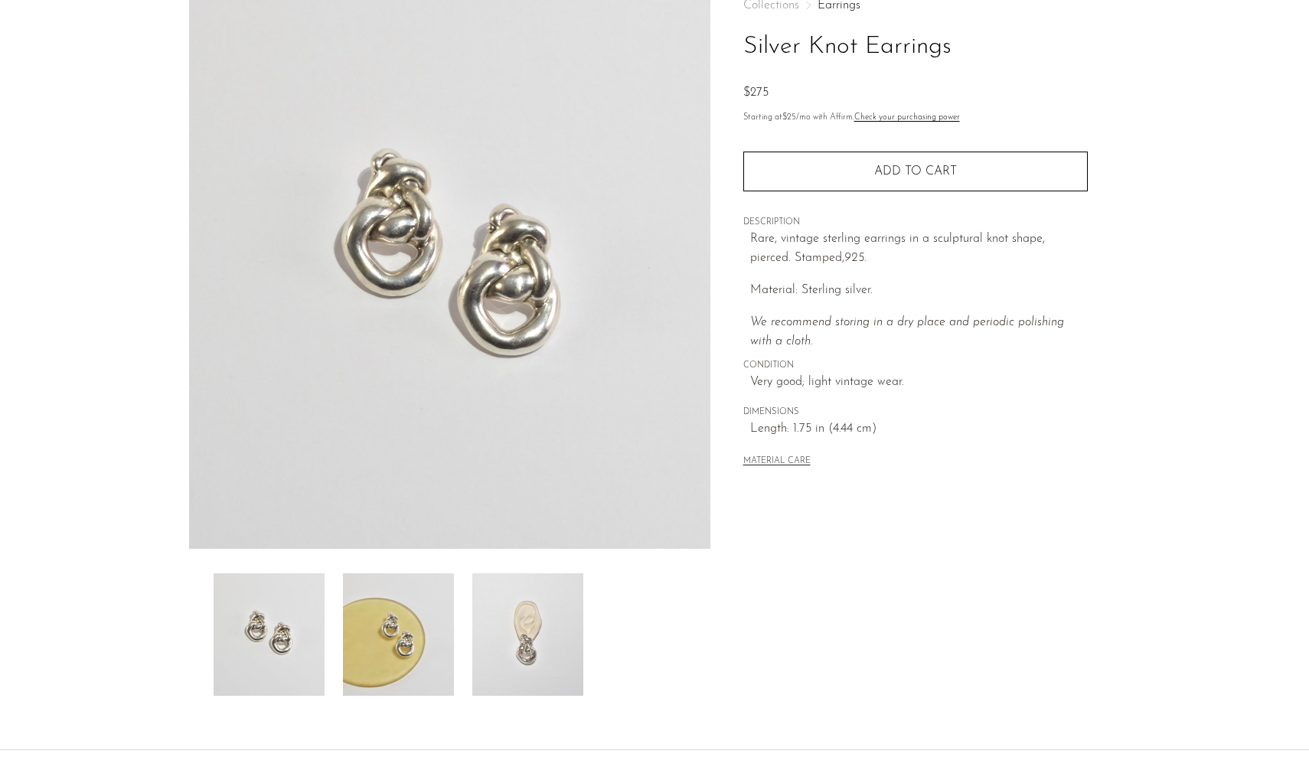
scroll to position [131, 0]
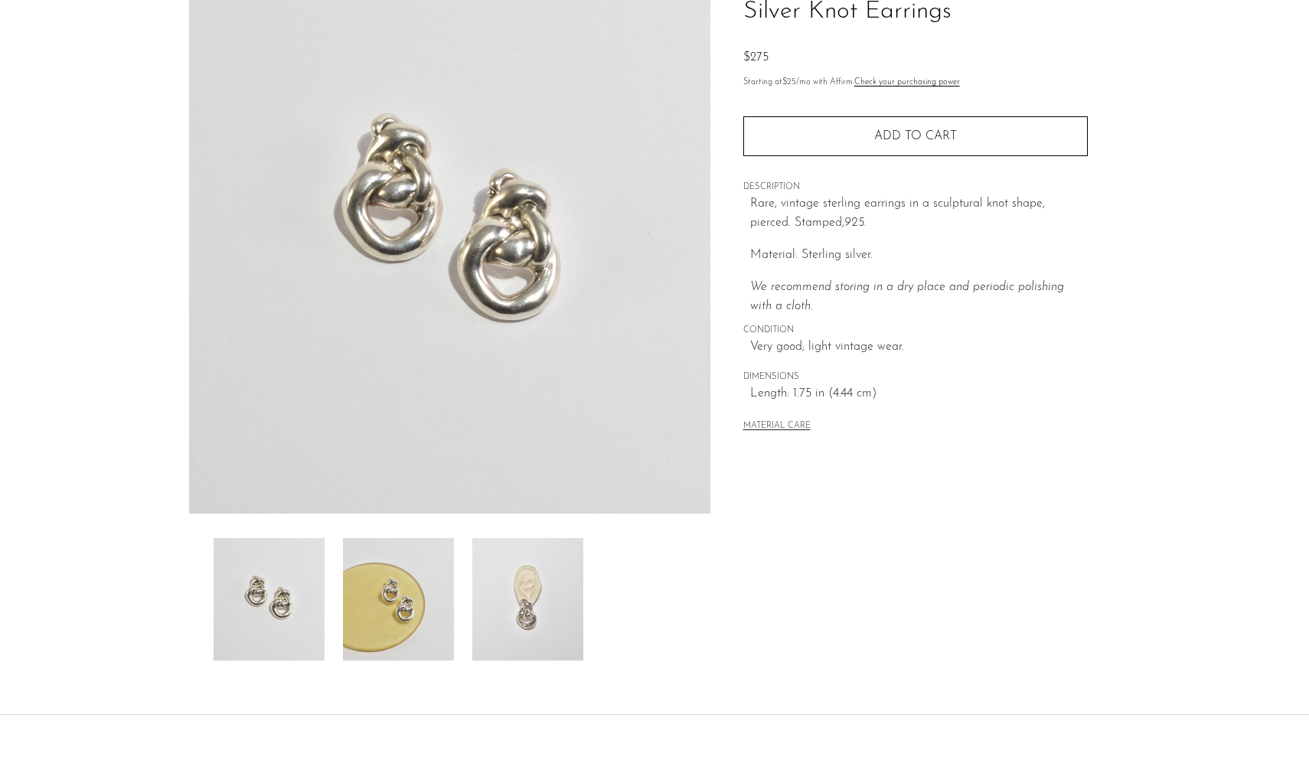
click at [545, 587] on img at bounding box center [527, 599] width 111 height 123
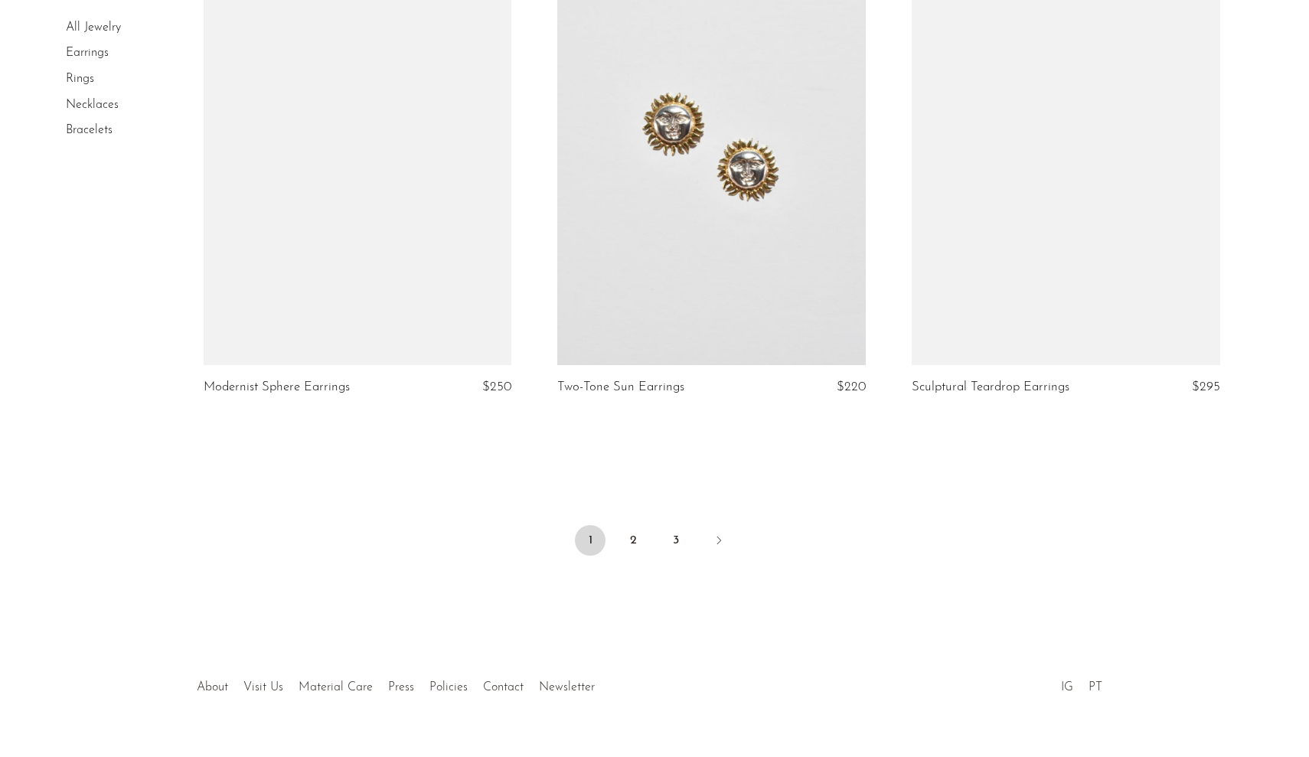
scroll to position [5692, 0]
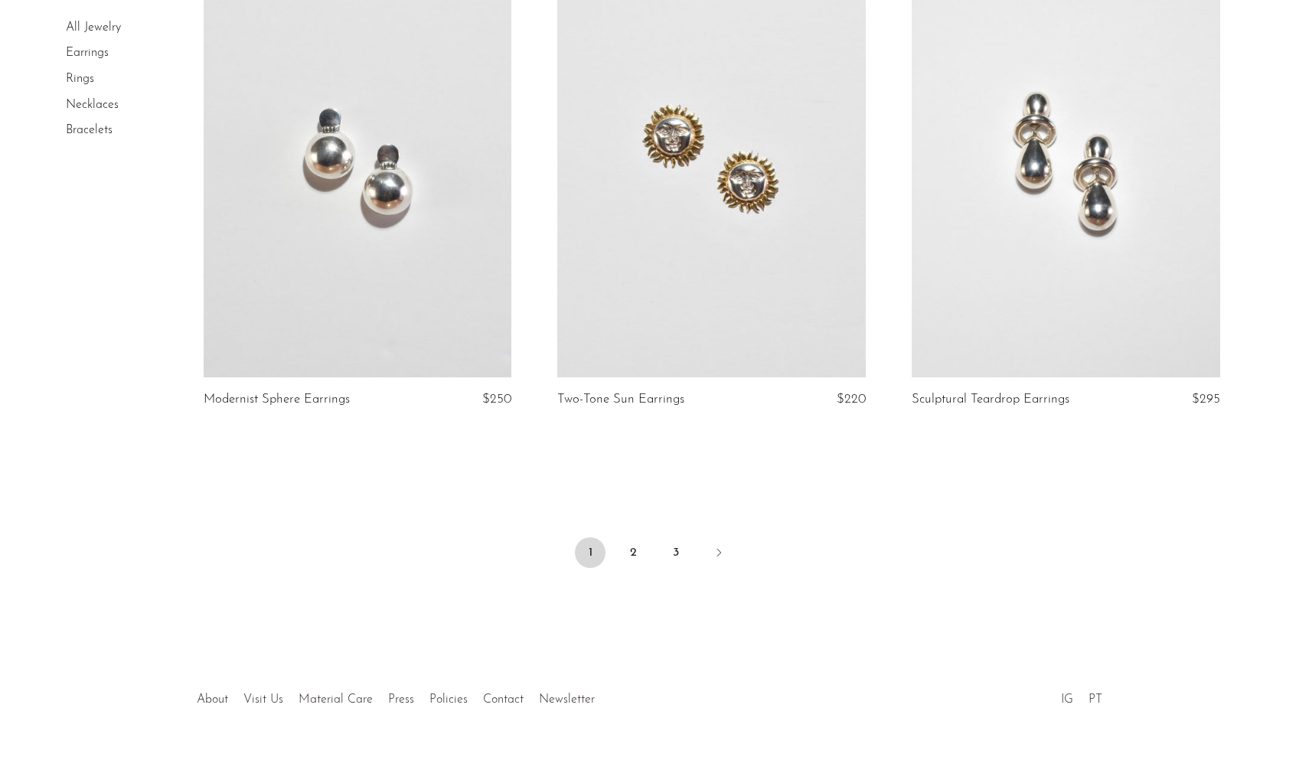
click at [1054, 304] on link at bounding box center [1066, 162] width 309 height 432
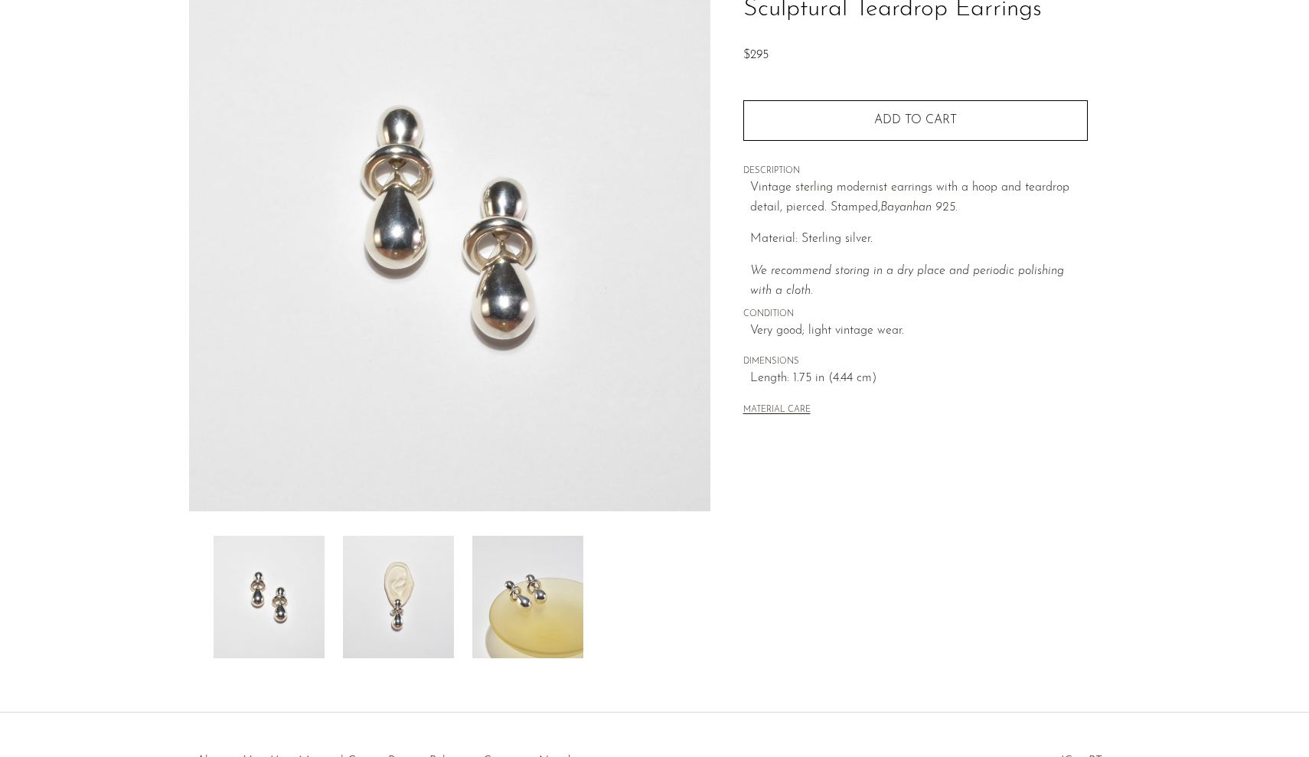
scroll to position [130, 0]
click at [572, 564] on img at bounding box center [527, 600] width 111 height 123
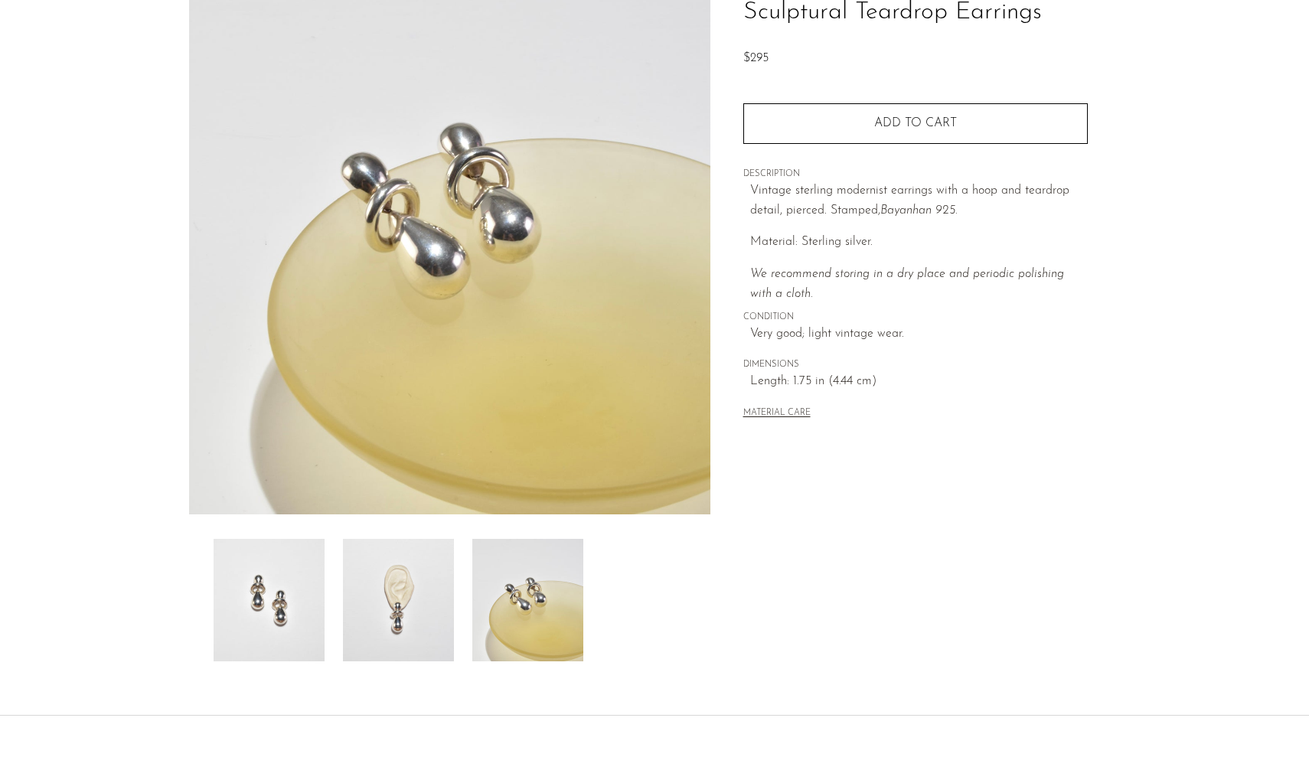
click at [413, 576] on img at bounding box center [398, 600] width 111 height 123
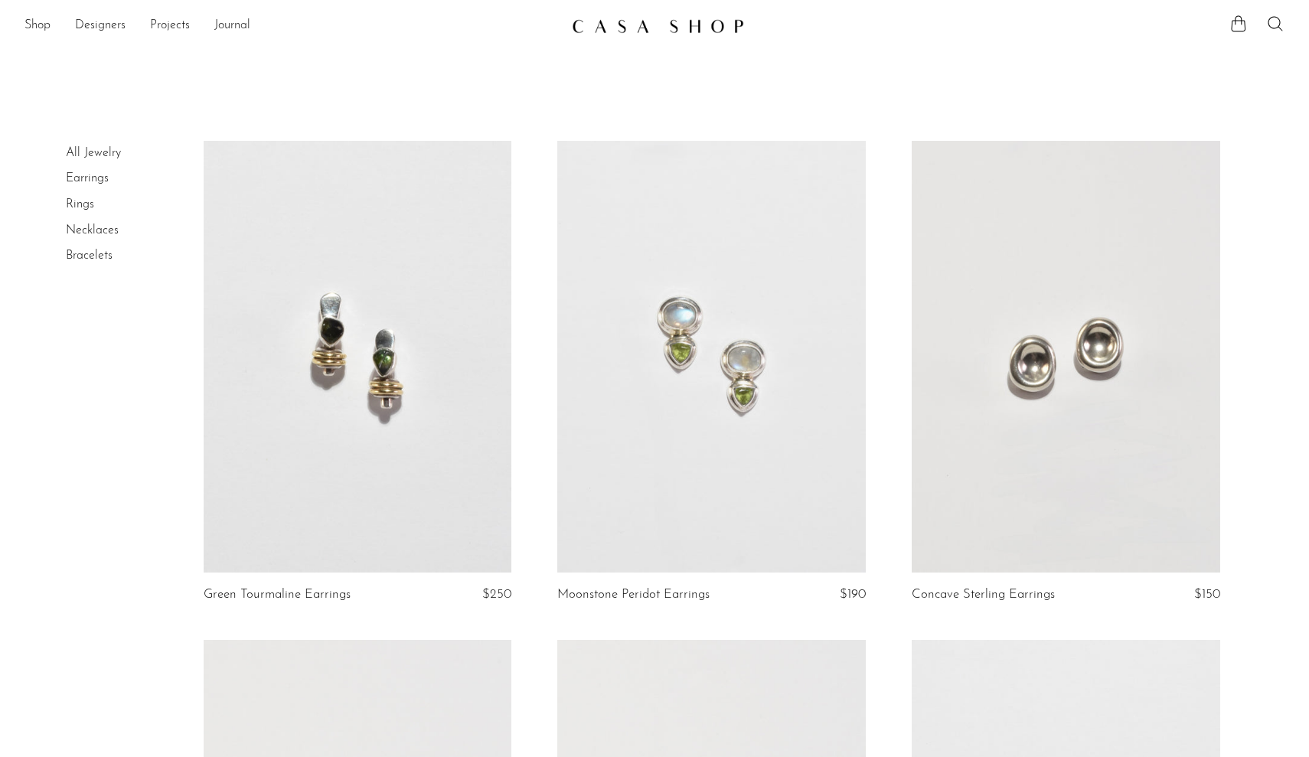
click at [426, 354] on link at bounding box center [358, 357] width 309 height 432
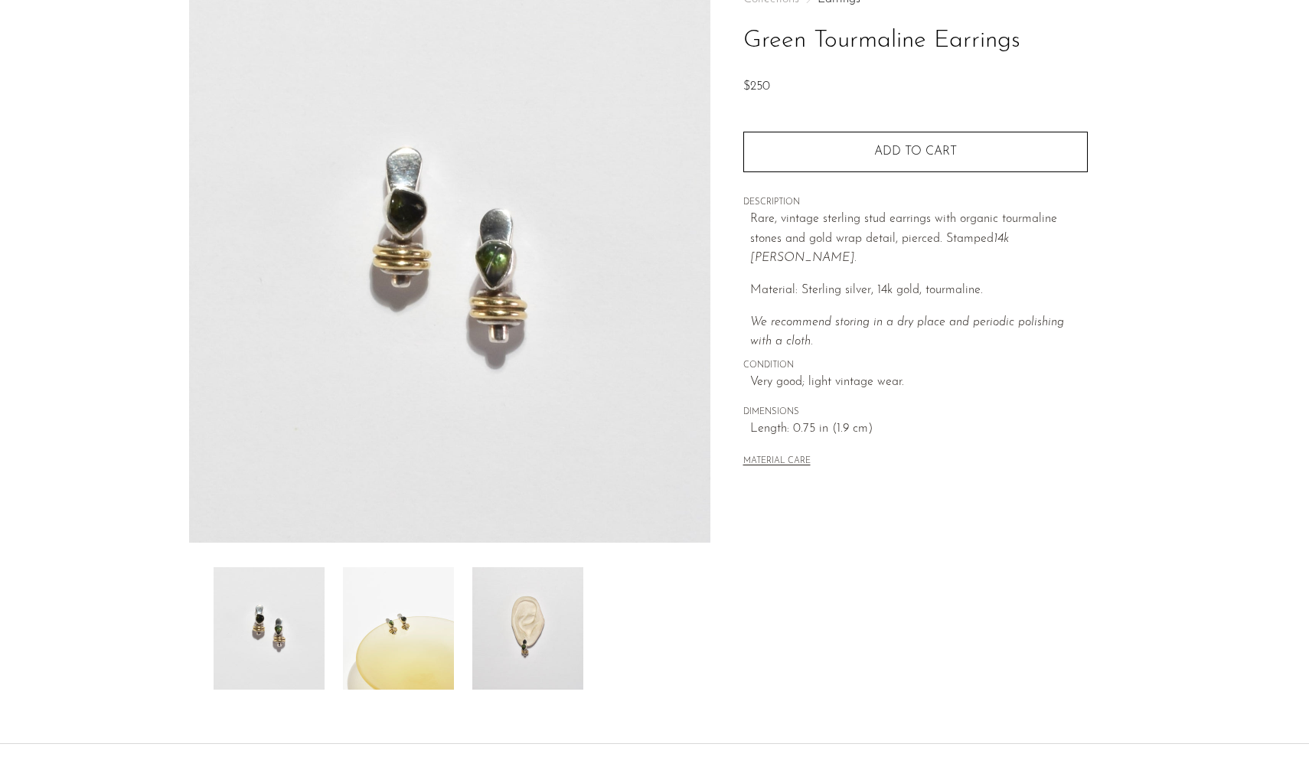
scroll to position [128, 0]
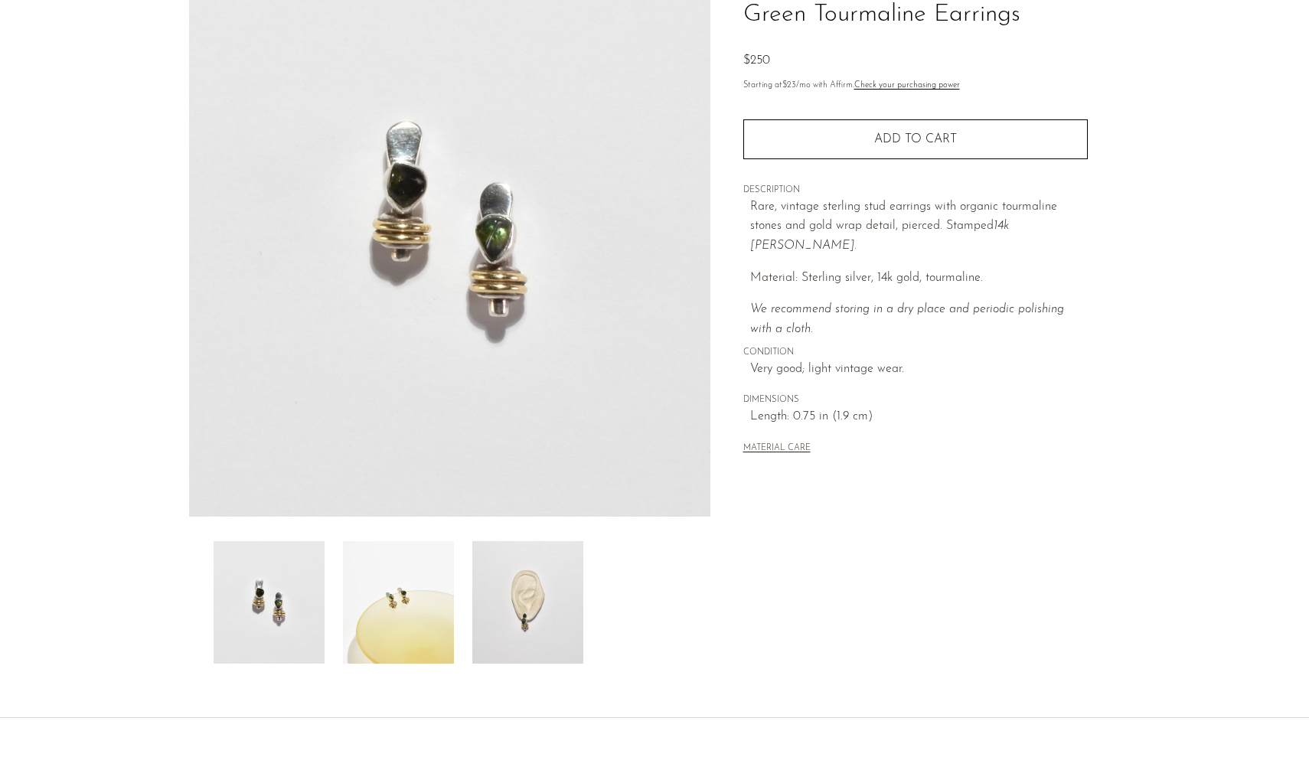
click at [567, 571] on img at bounding box center [527, 602] width 111 height 123
